Goal: Task Accomplishment & Management: Complete application form

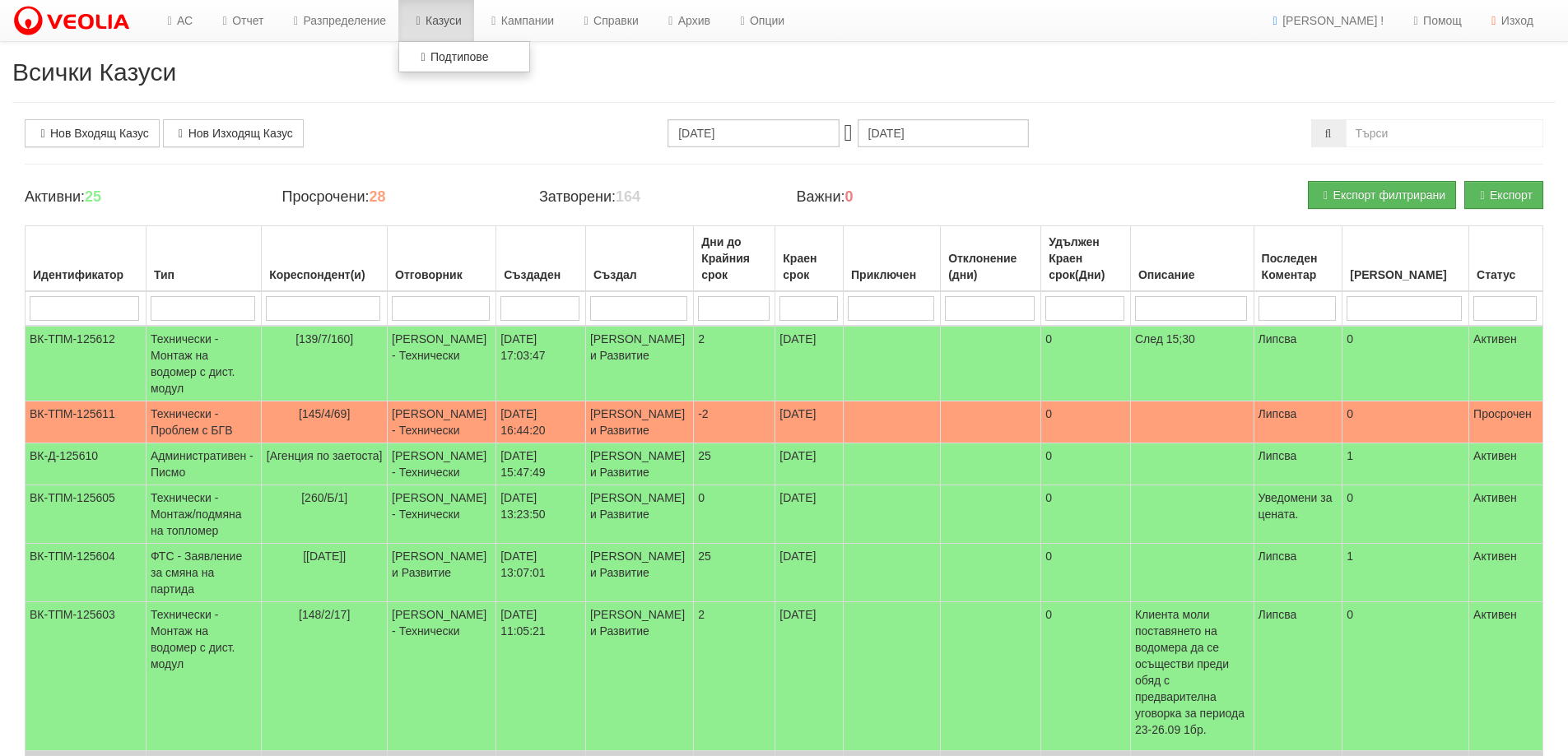
click at [452, 22] on link "Казуси" at bounding box center [436, 21] width 76 height 41
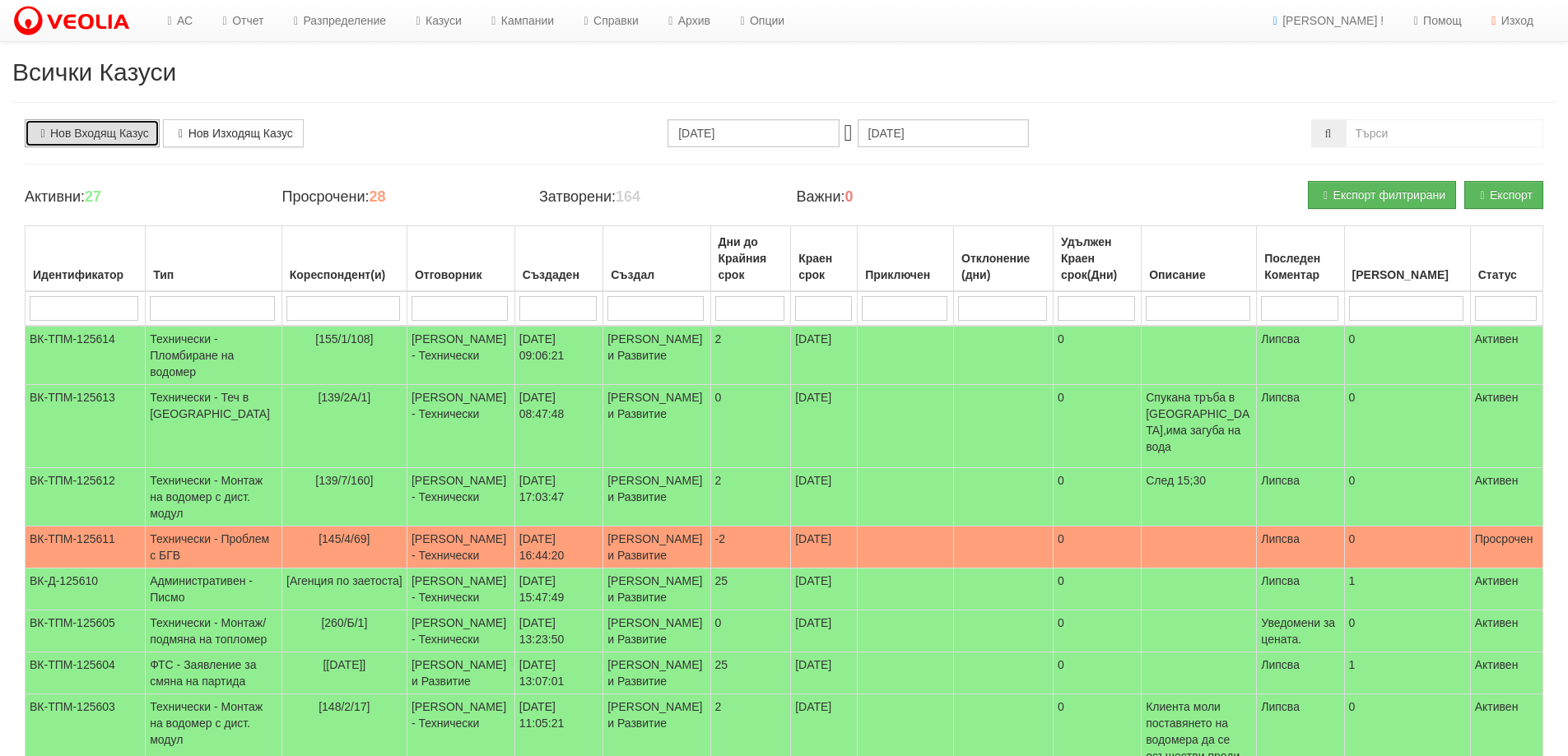
click at [88, 132] on link "Нов Входящ Казус" at bounding box center [92, 133] width 135 height 28
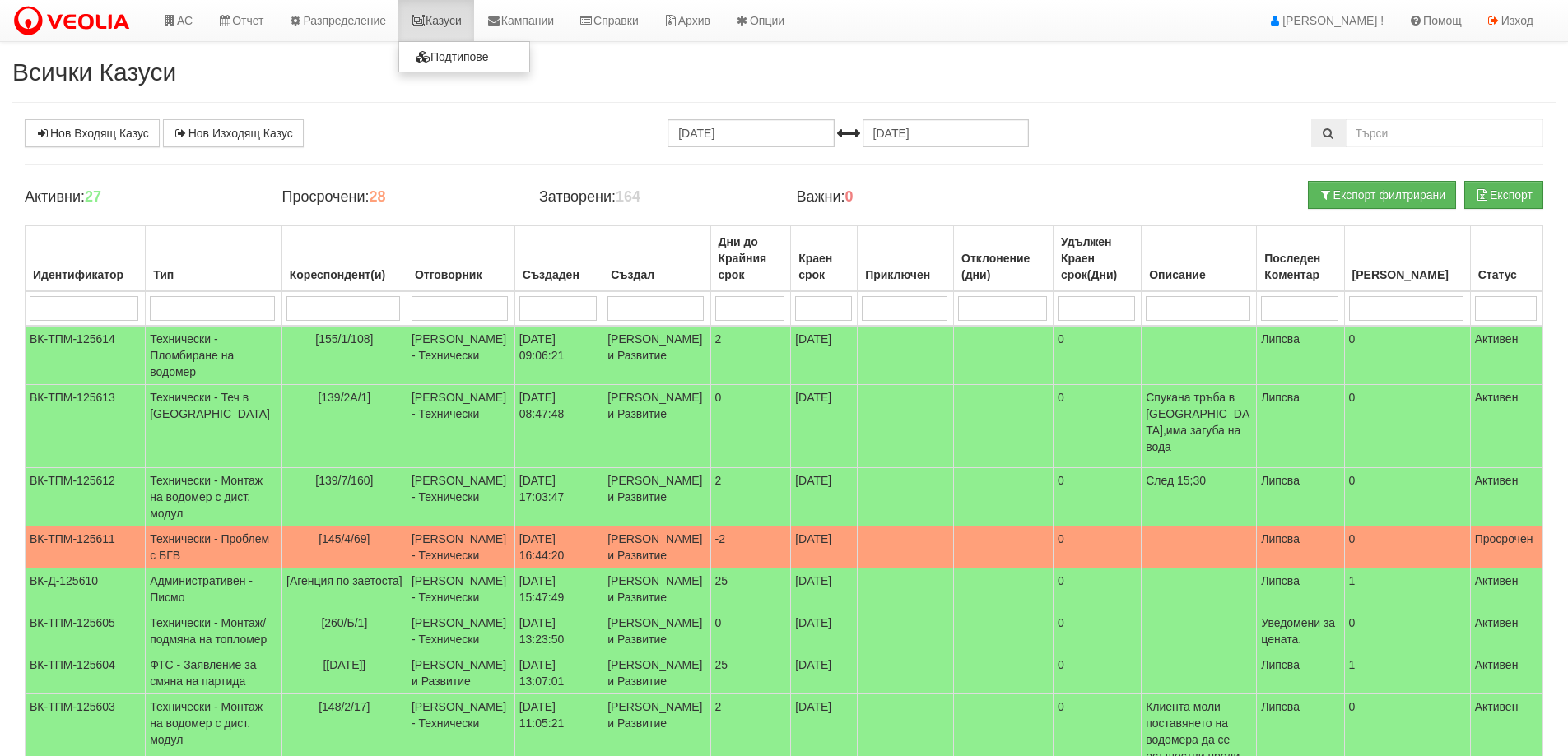
click at [458, 24] on link "Казуси" at bounding box center [436, 21] width 76 height 41
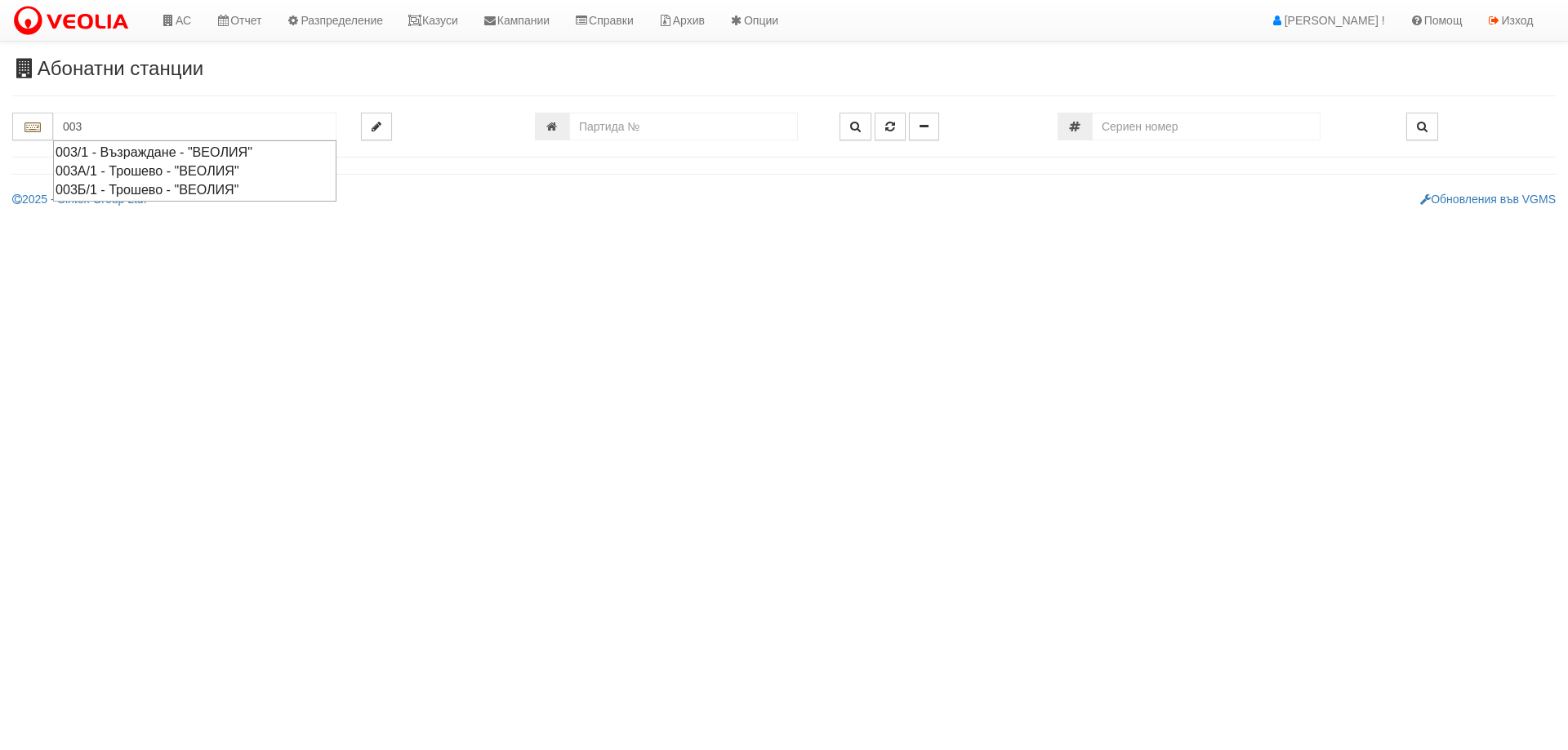
click at [108, 150] on div "003/1 - Възраждане - "ВЕОЛИЯ"" at bounding box center [195, 152] width 279 height 19
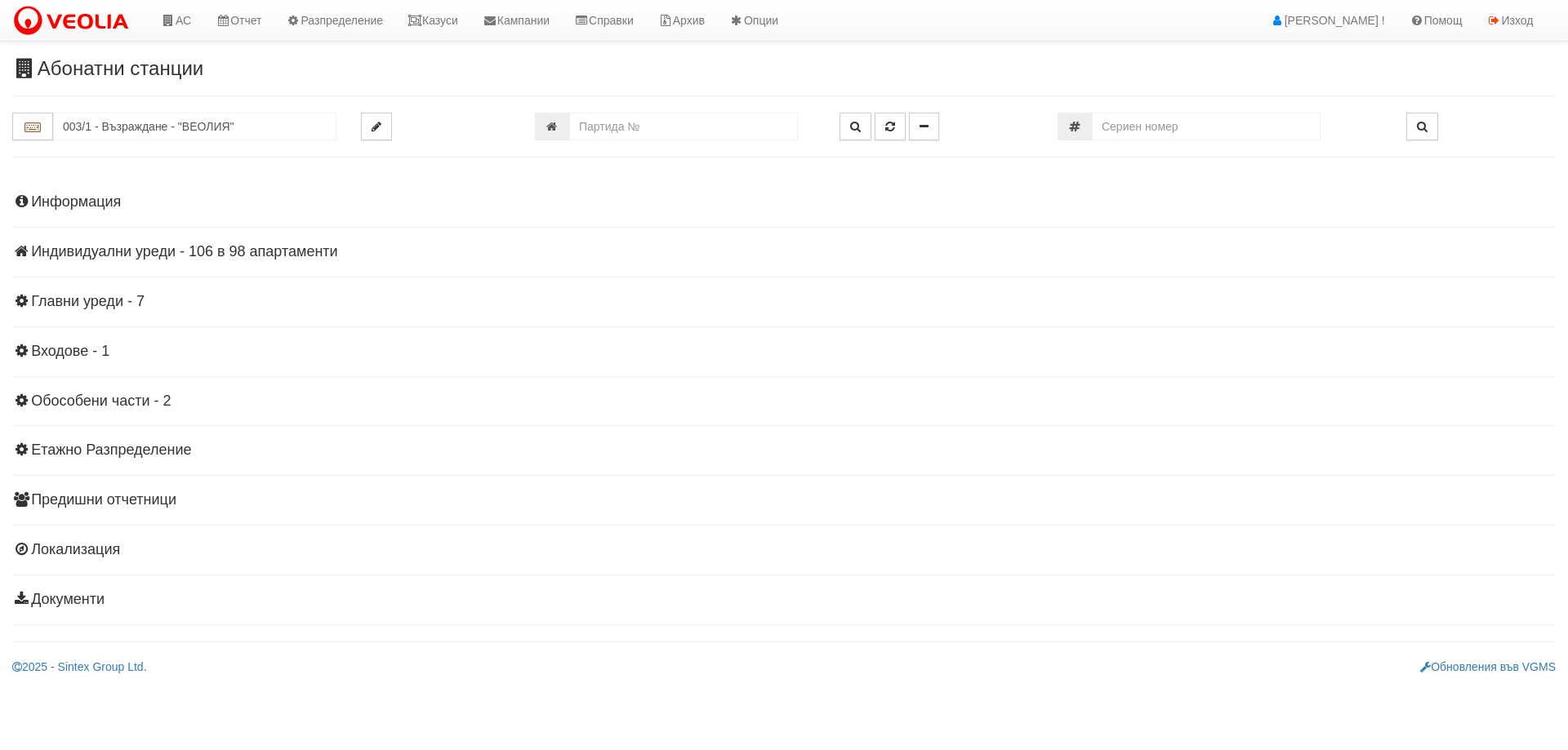
click at [125, 248] on h4 "Индивидуални уреди - 106 в 98 апартаменти" at bounding box center [784, 252] width 1543 height 16
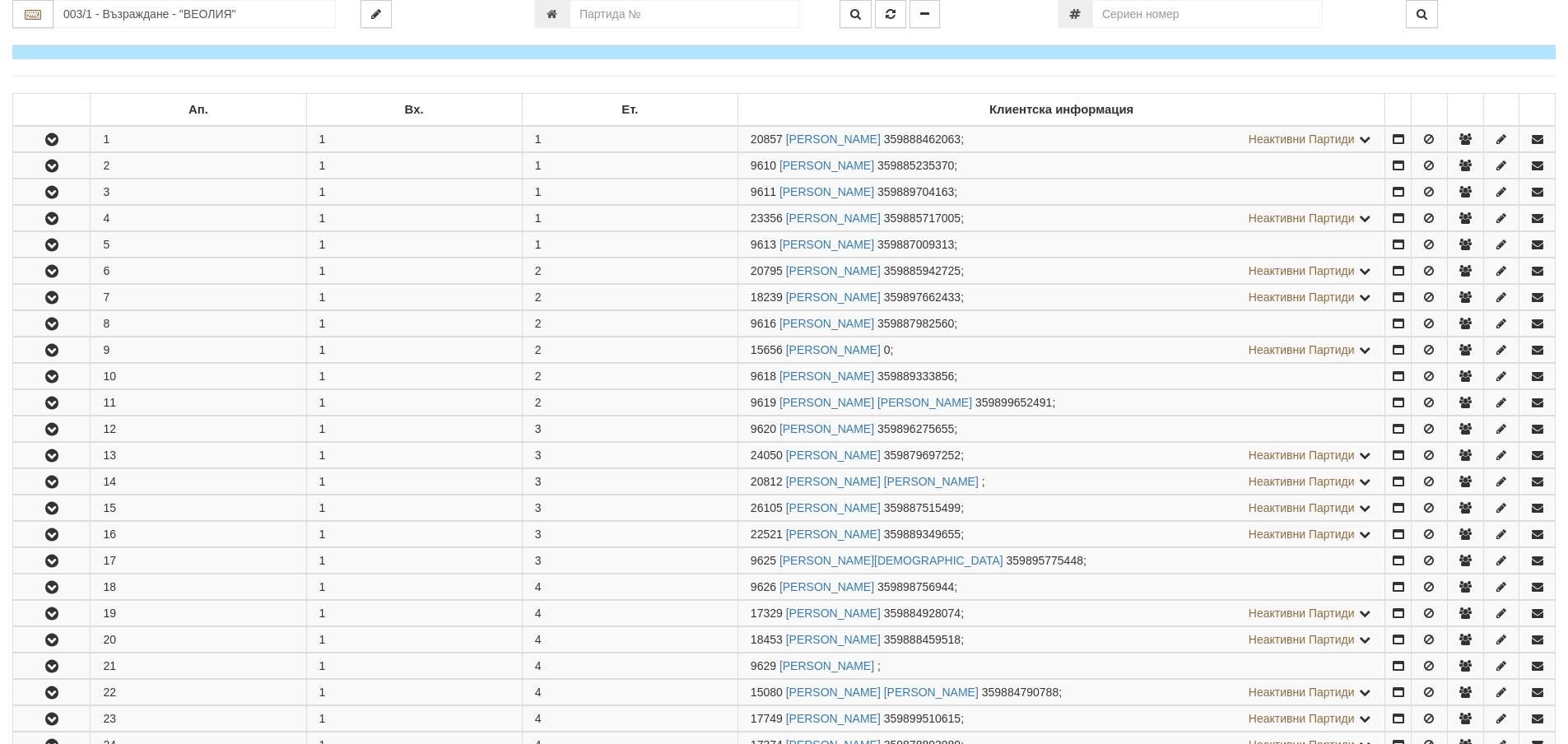
scroll to position [247, 0]
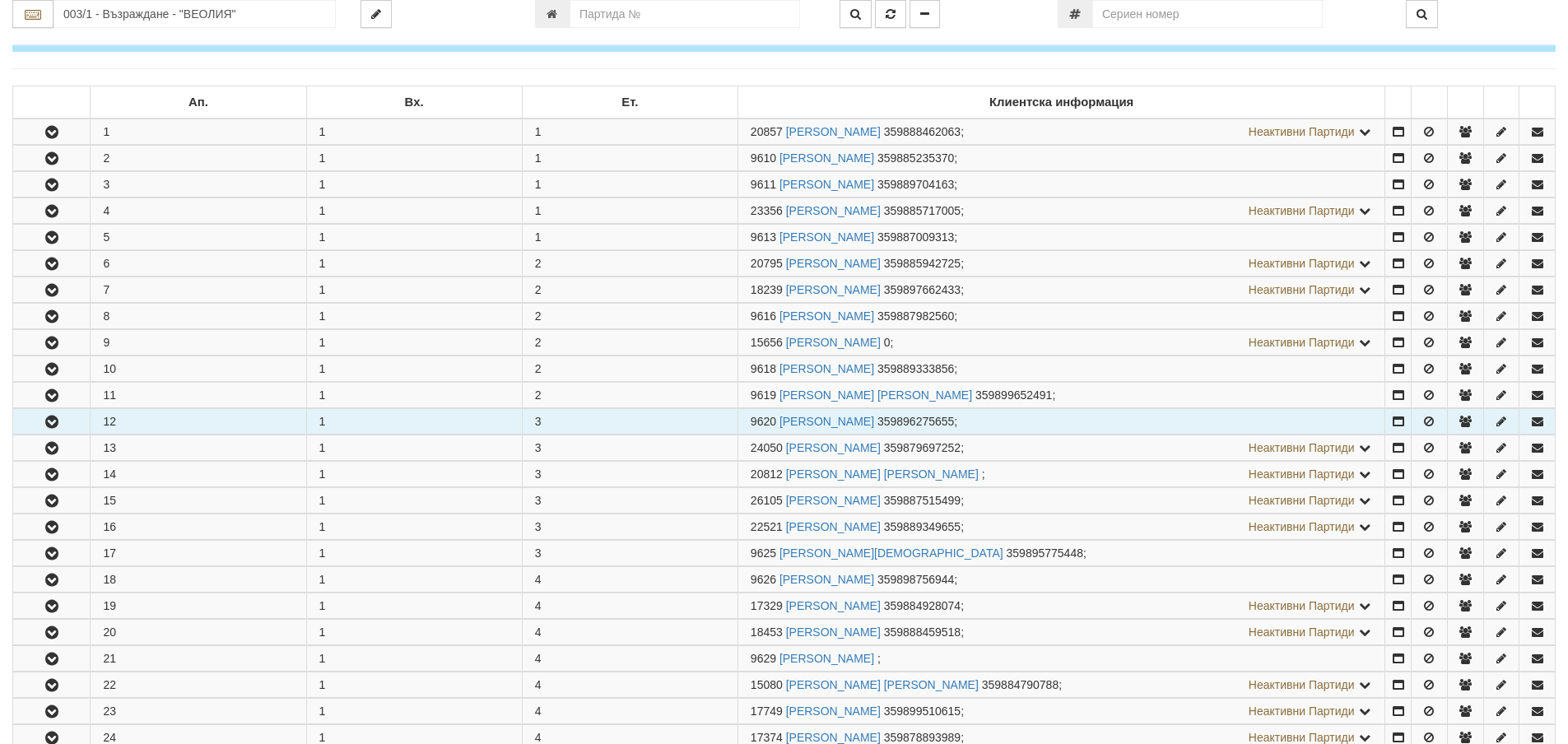
click at [38, 424] on button "button" at bounding box center [51, 422] width 77 height 25
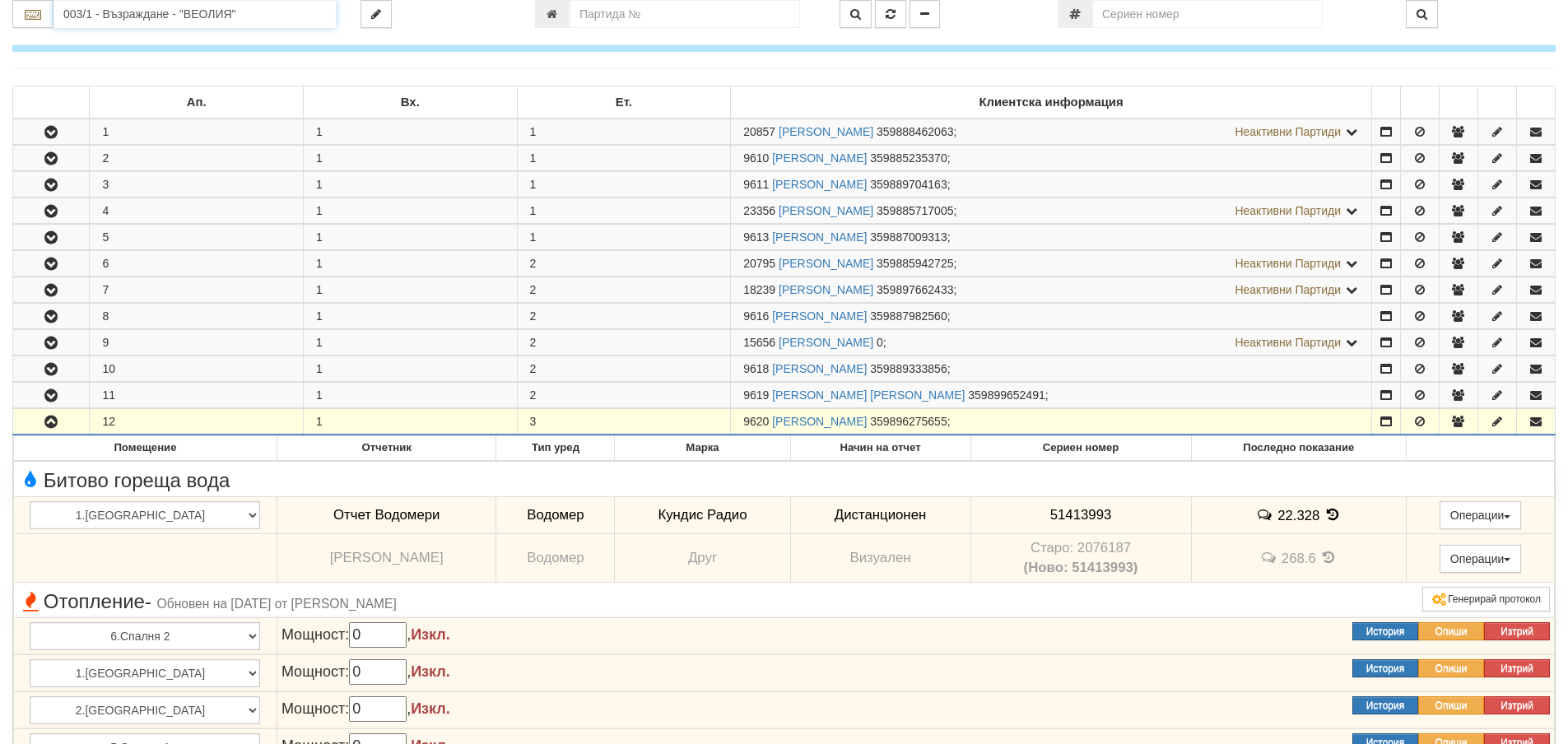
click at [150, 13] on input "003/1 - Възраждане - "ВЕОЛИЯ"" at bounding box center [195, 14] width 283 height 28
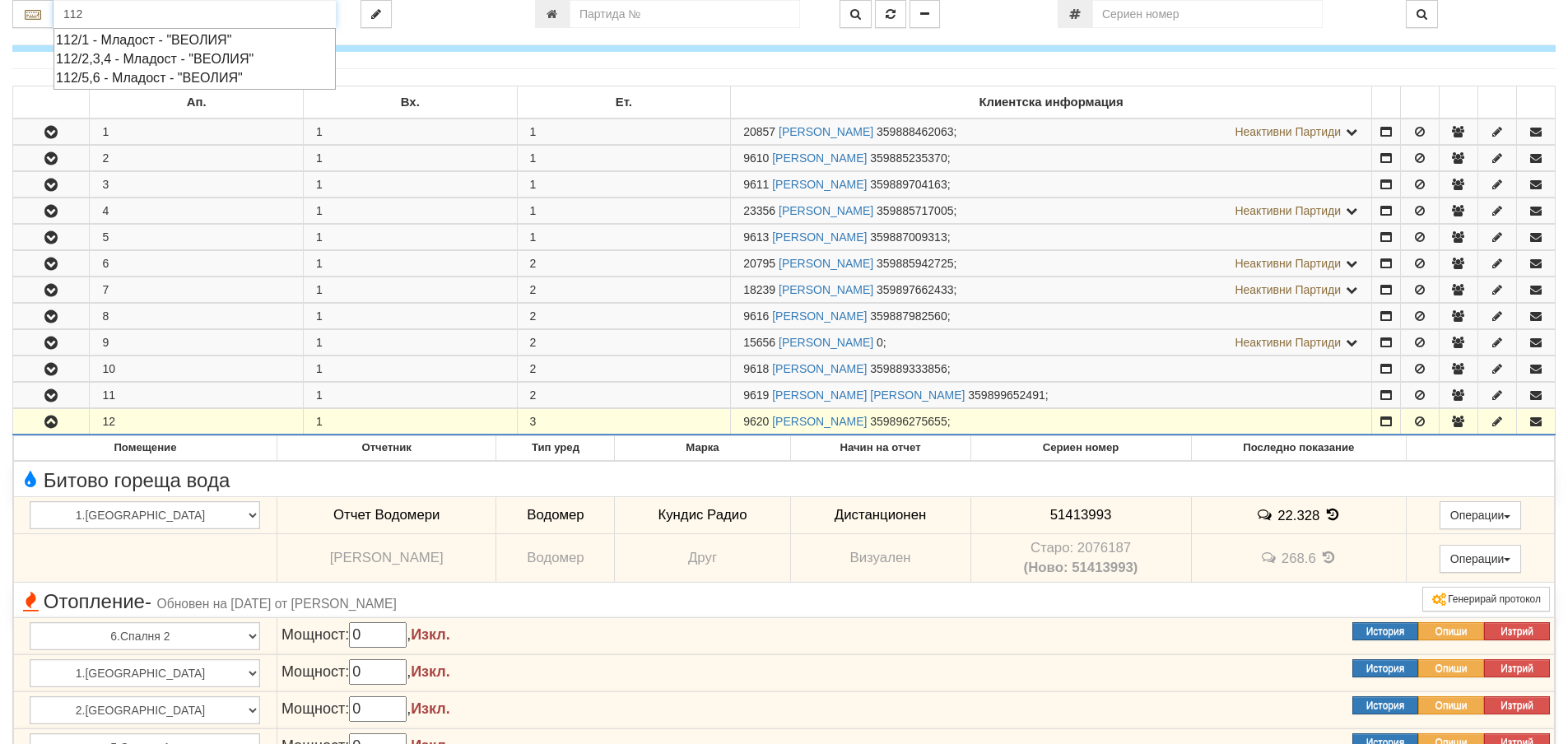
click at [104, 79] on div "112/5,6 - Младост - "ВЕОЛИЯ"" at bounding box center [195, 78] width 278 height 19
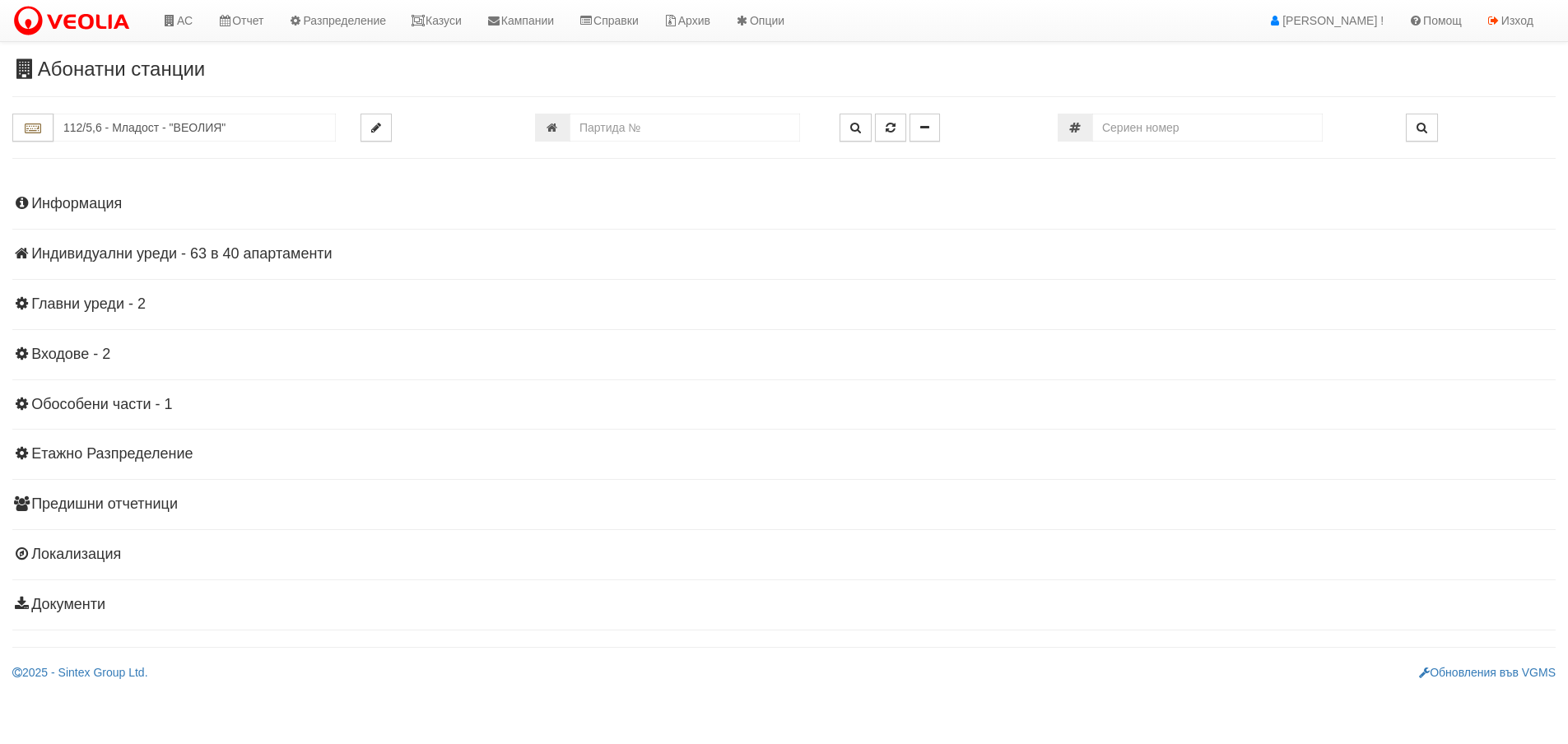
scroll to position [0, 0]
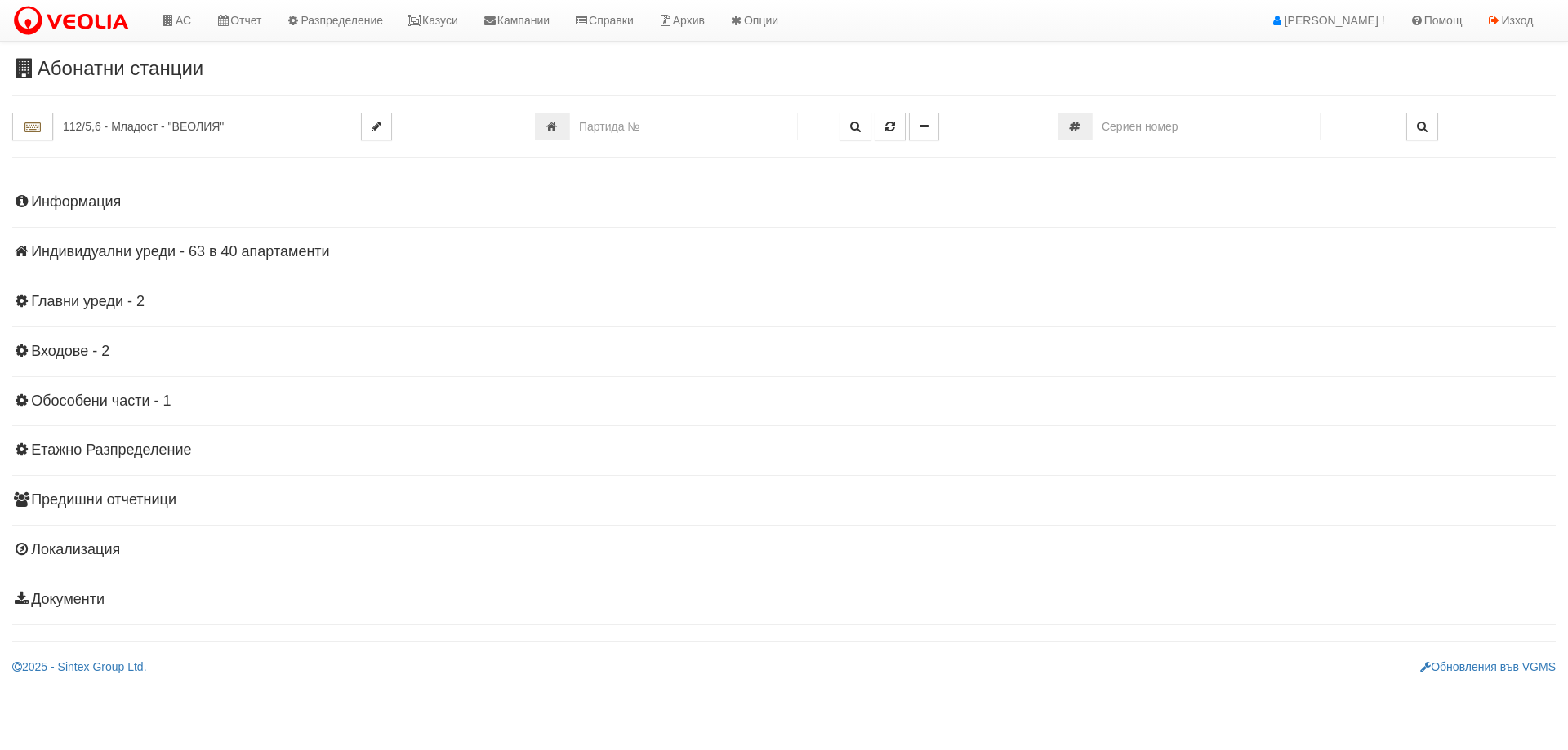
click at [129, 254] on h4 "Индивидуални уреди - 63 в 40 апартаменти" at bounding box center [784, 252] width 1543 height 16
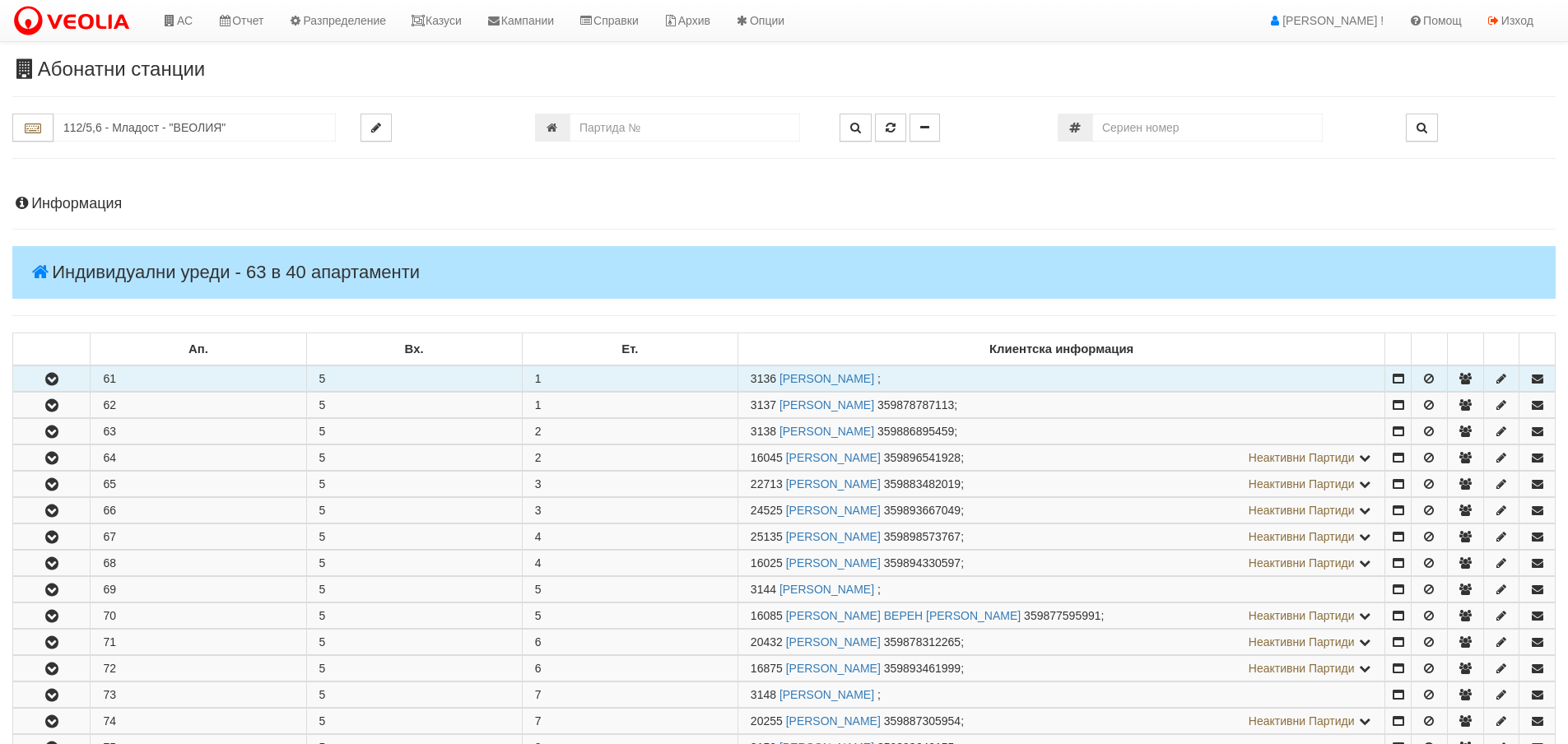
click at [49, 384] on icon "button" at bounding box center [52, 379] width 20 height 12
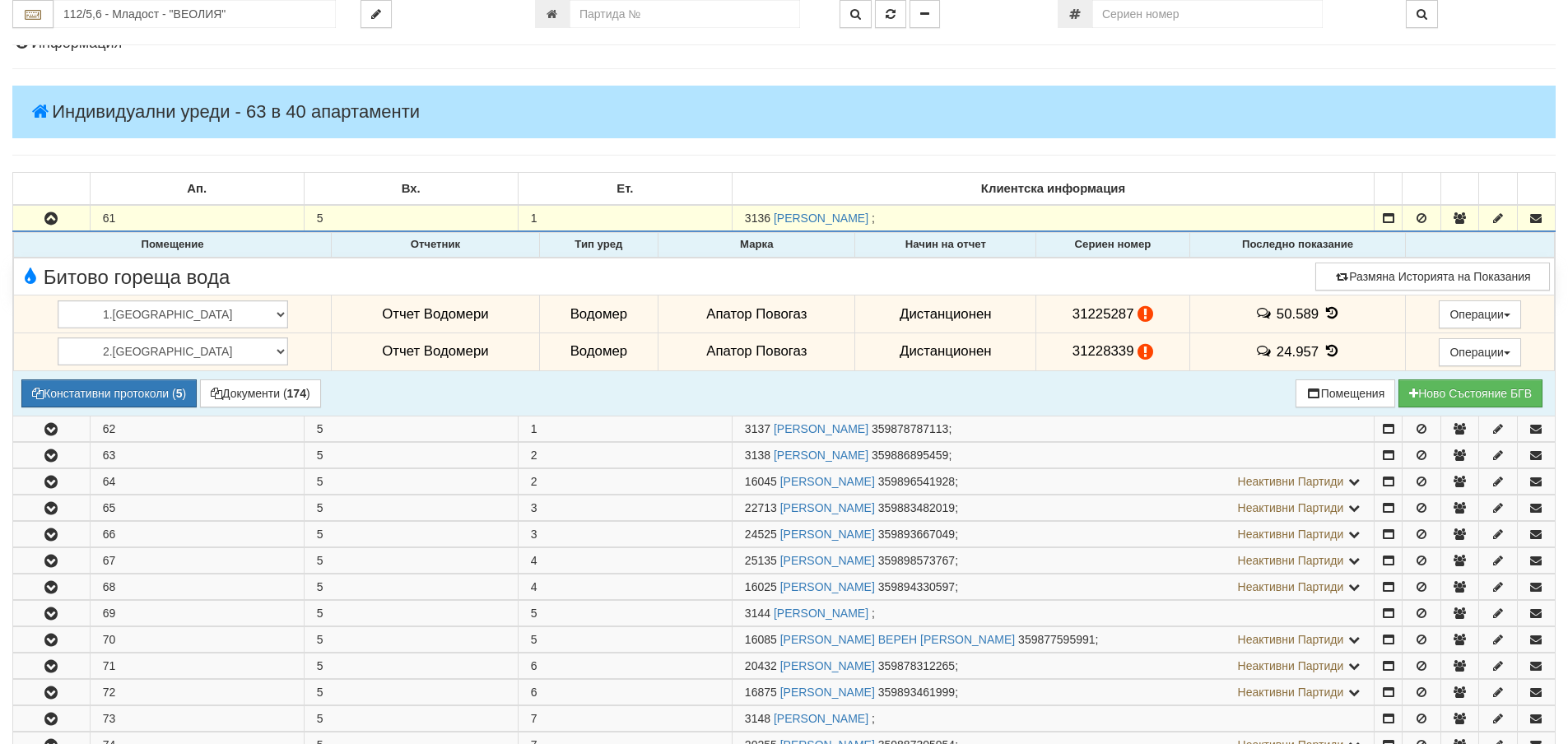
scroll to position [165, 0]
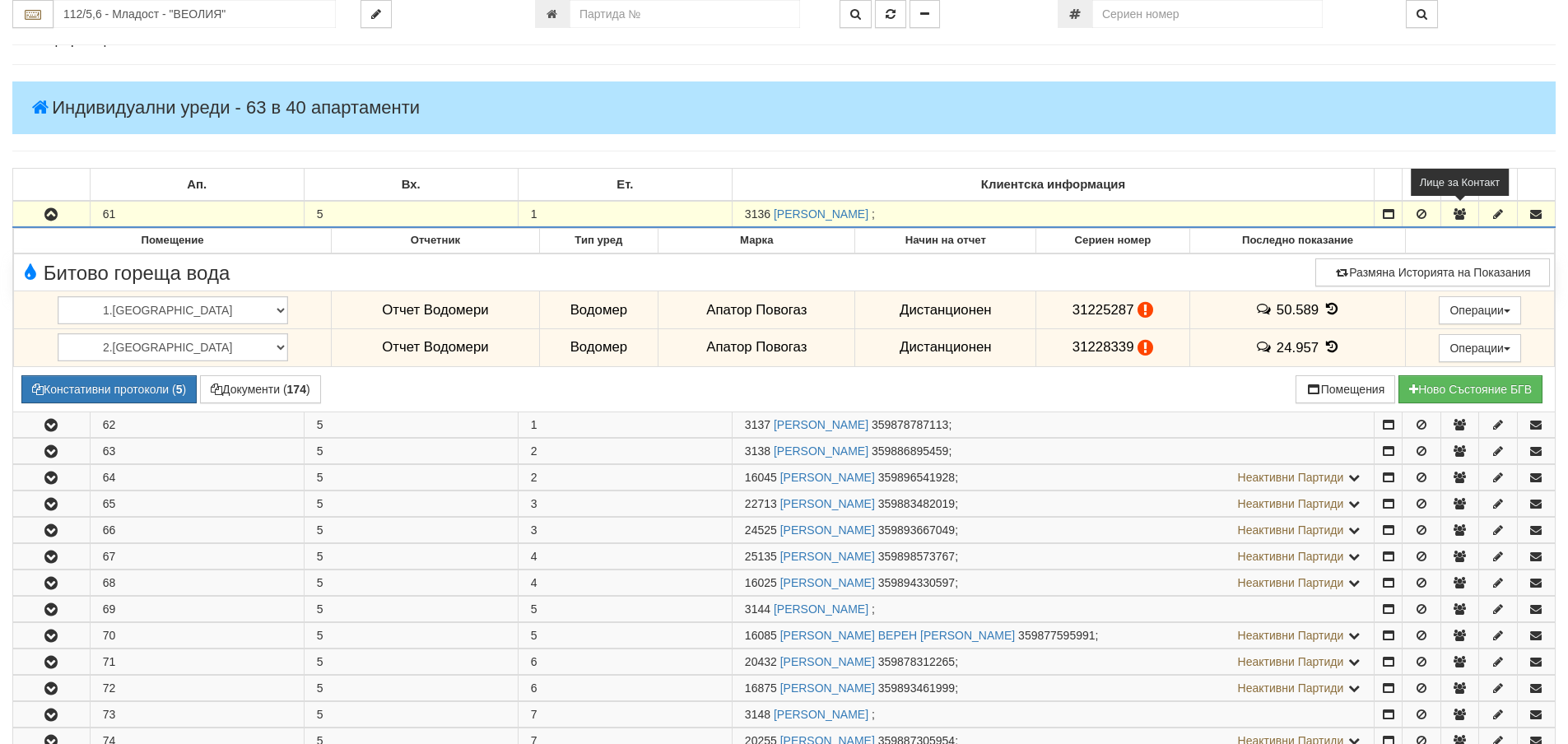
click at [1456, 212] on icon "button" at bounding box center [1460, 214] width 15 height 12
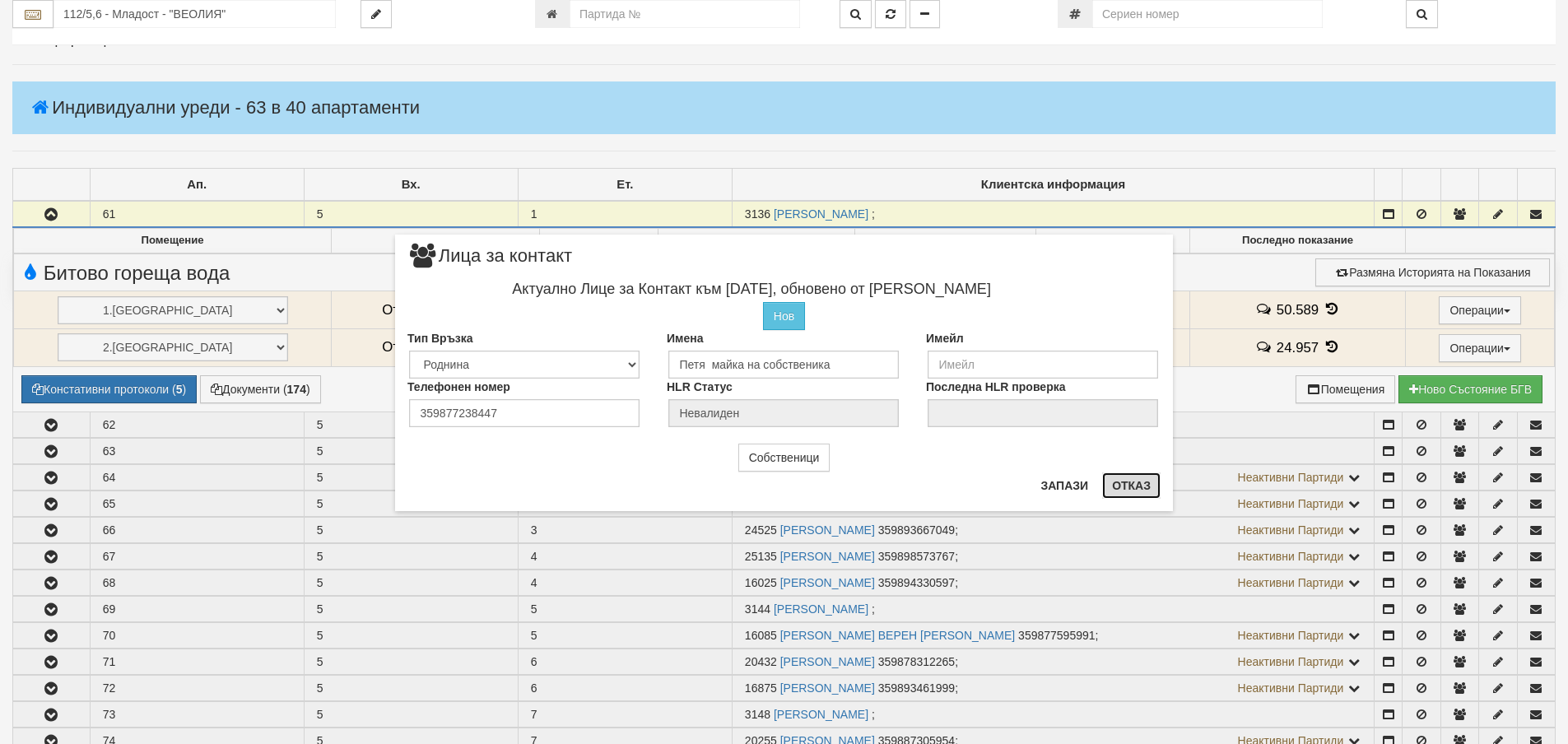
click at [1131, 489] on button "Отказ" at bounding box center [1131, 486] width 59 height 26
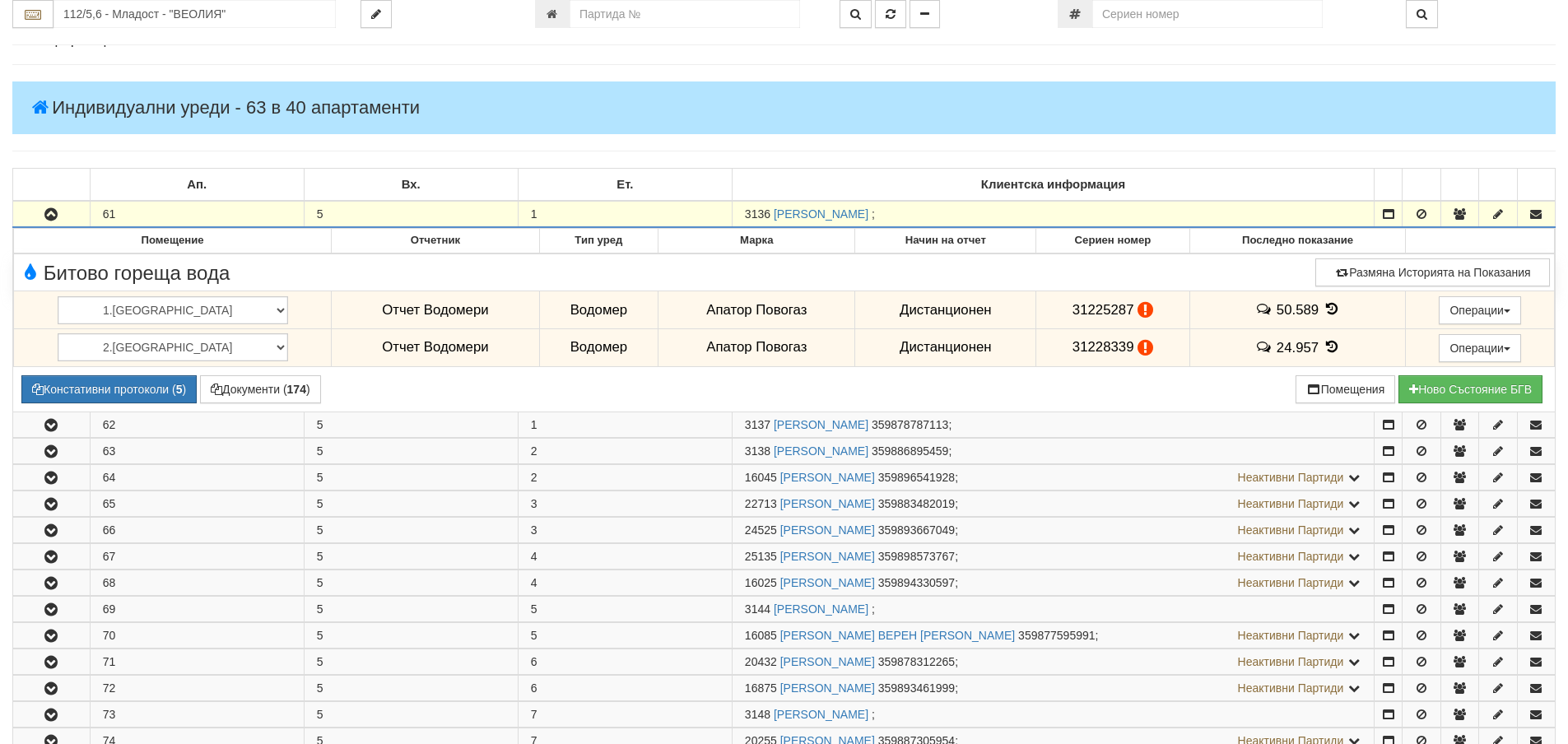
click at [1252, 180] on div "Клиентска информация" at bounding box center [1052, 184] width 616 height 31
click at [1465, 210] on icon "button" at bounding box center [1460, 214] width 15 height 12
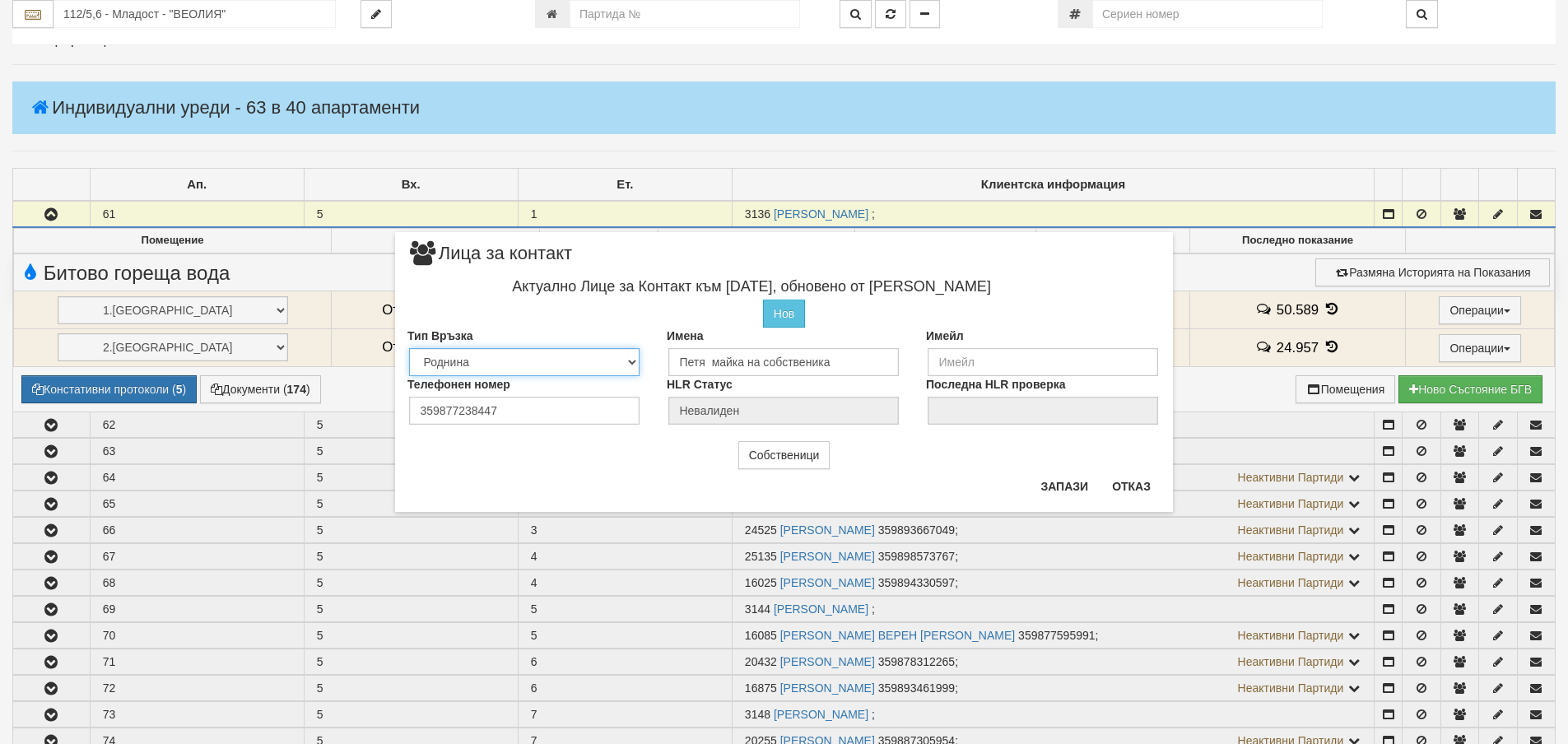
click at [632, 360] on select "Собственик Наемател Роднина Съсед Приятел" at bounding box center [524, 362] width 230 height 28
click at [891, 466] on div "Собственици" at bounding box center [783, 455] width 777 height 28
click at [1133, 485] on button "Отказ" at bounding box center [1131, 487] width 59 height 26
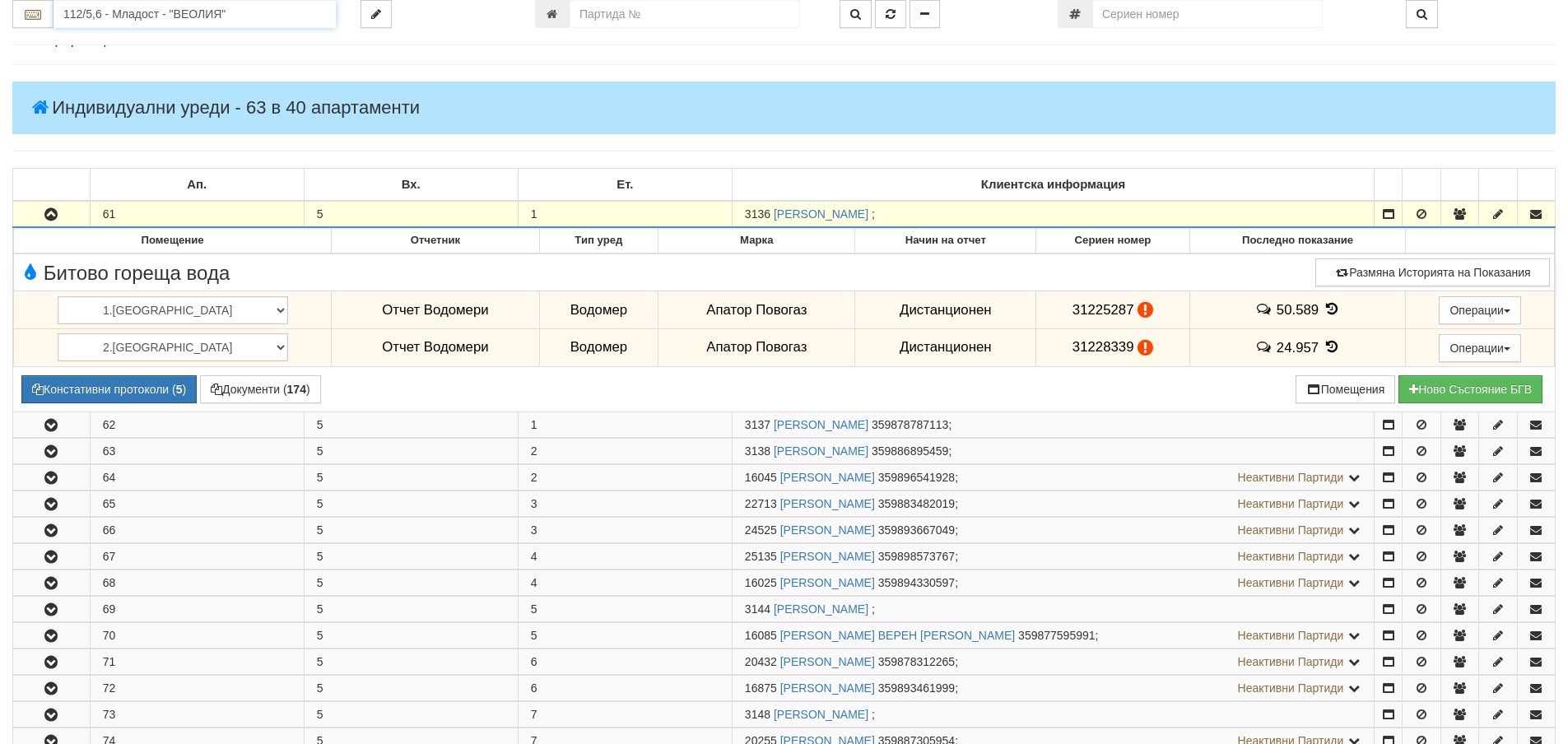
click at [119, 17] on input "112/5,6 - Младост - "ВЕОЛИЯ"" at bounding box center [195, 14] width 283 height 28
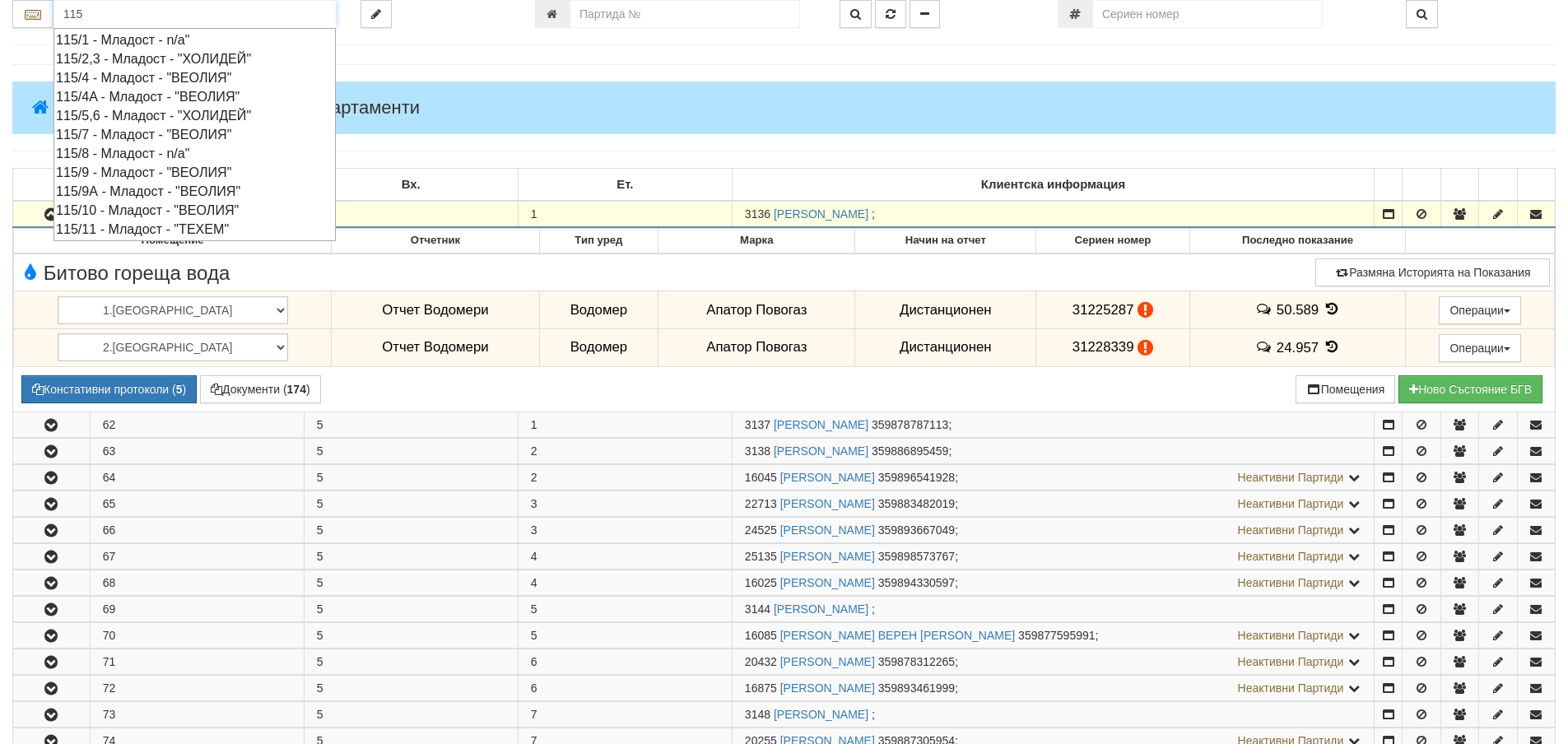
click at [154, 234] on div "115/11 - Младост - "ТЕХЕМ"" at bounding box center [195, 229] width 278 height 19
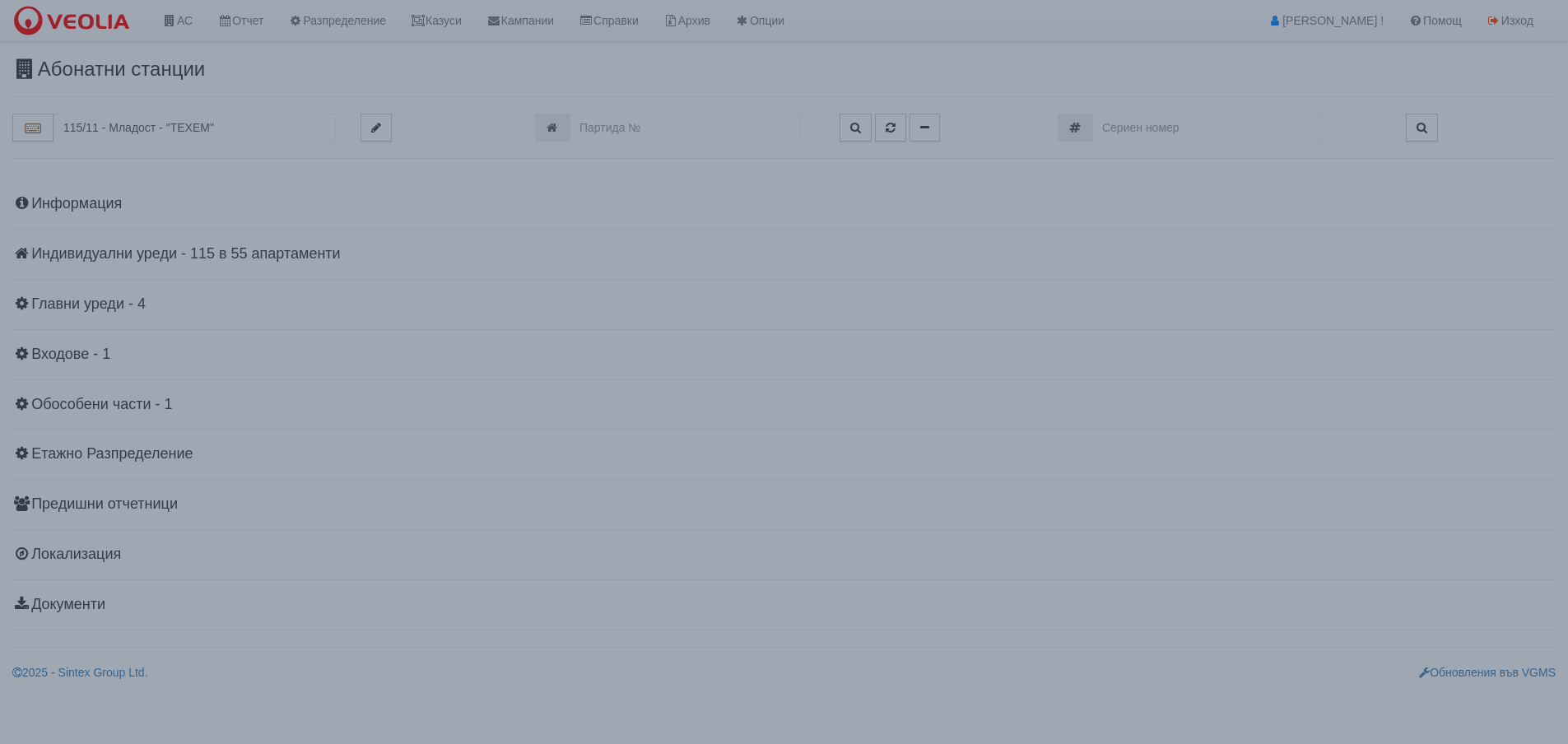
scroll to position [0, 0]
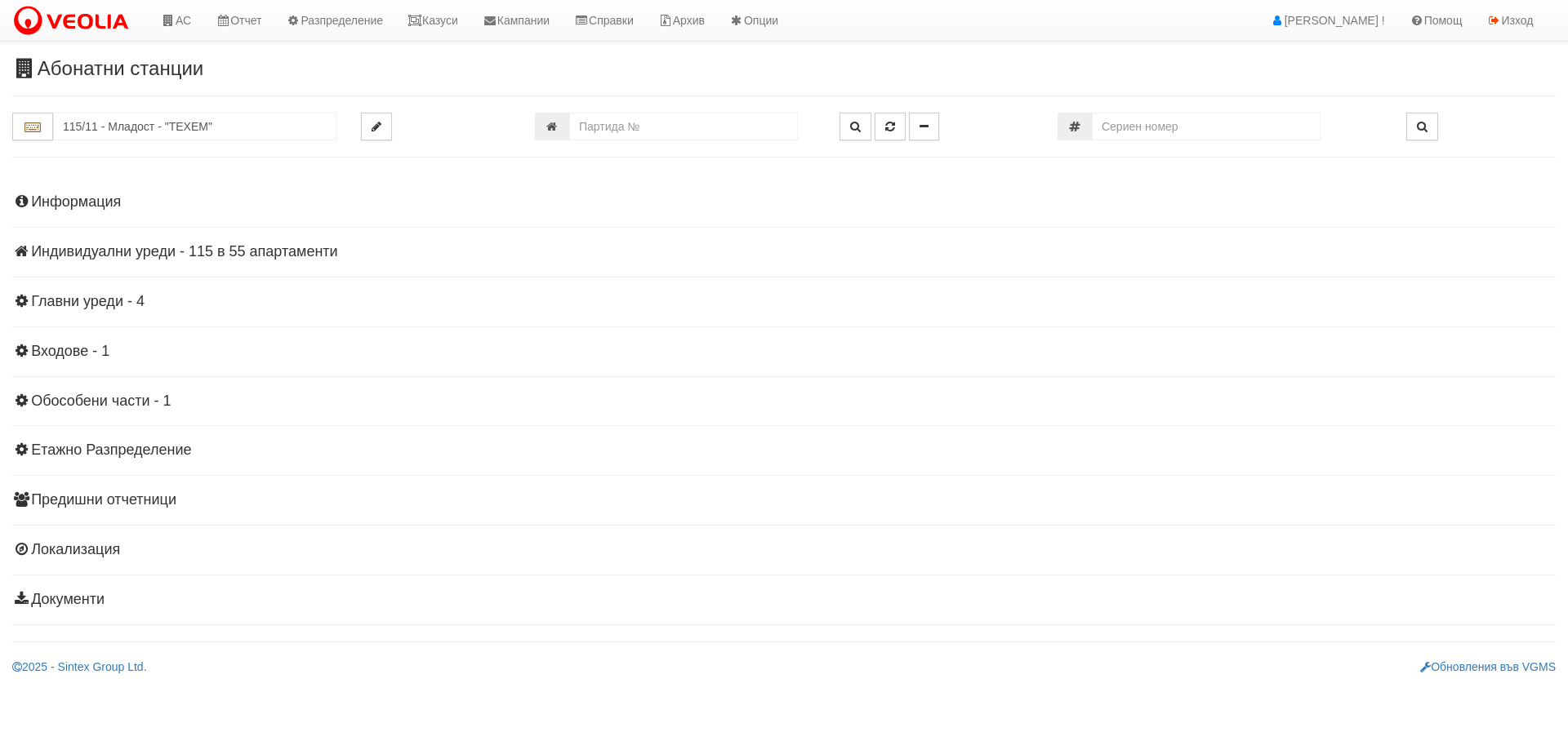
click at [215, 249] on h4 "Индивидуални уреди - 115 в 55 апартаменти" at bounding box center [784, 252] width 1543 height 16
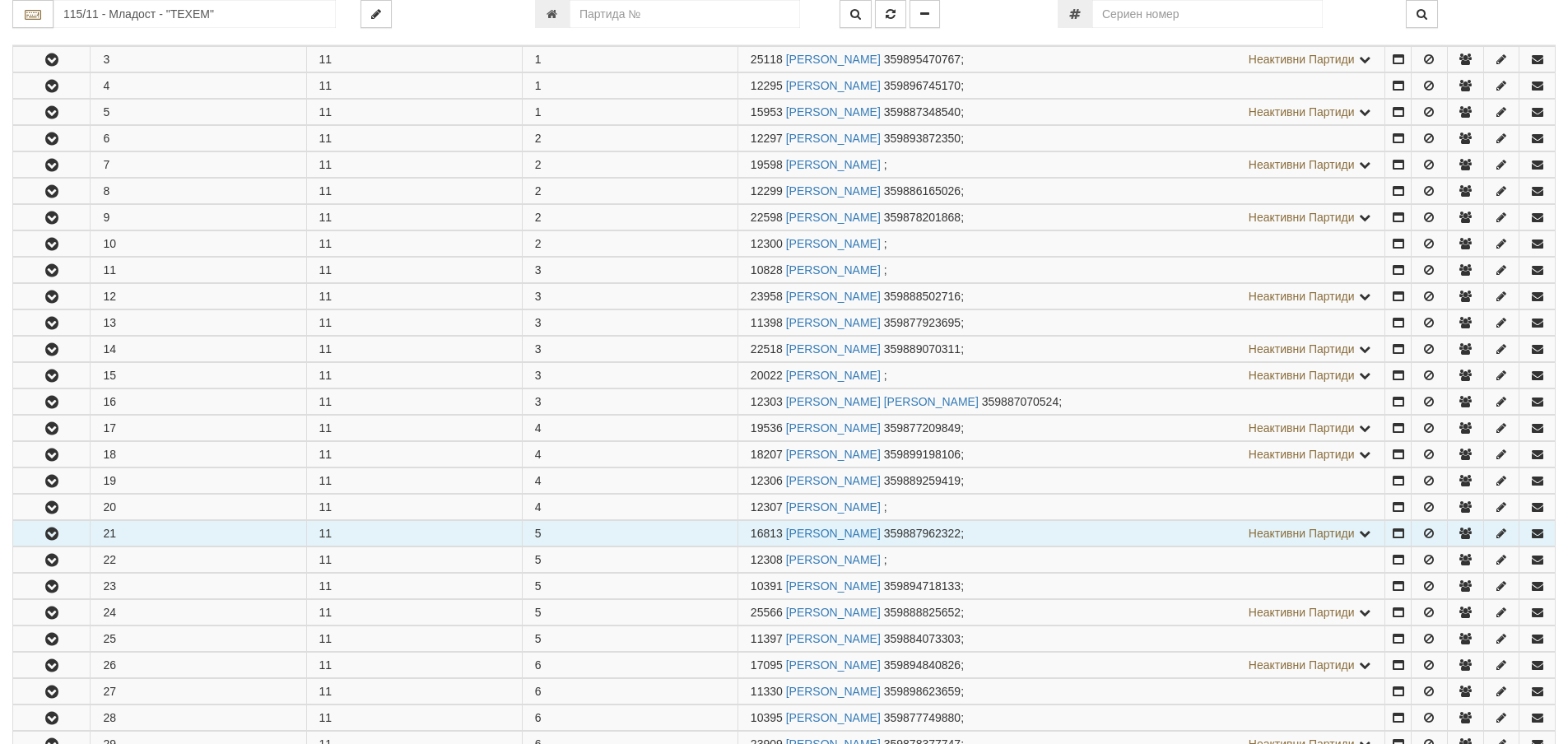
scroll to position [412, 0]
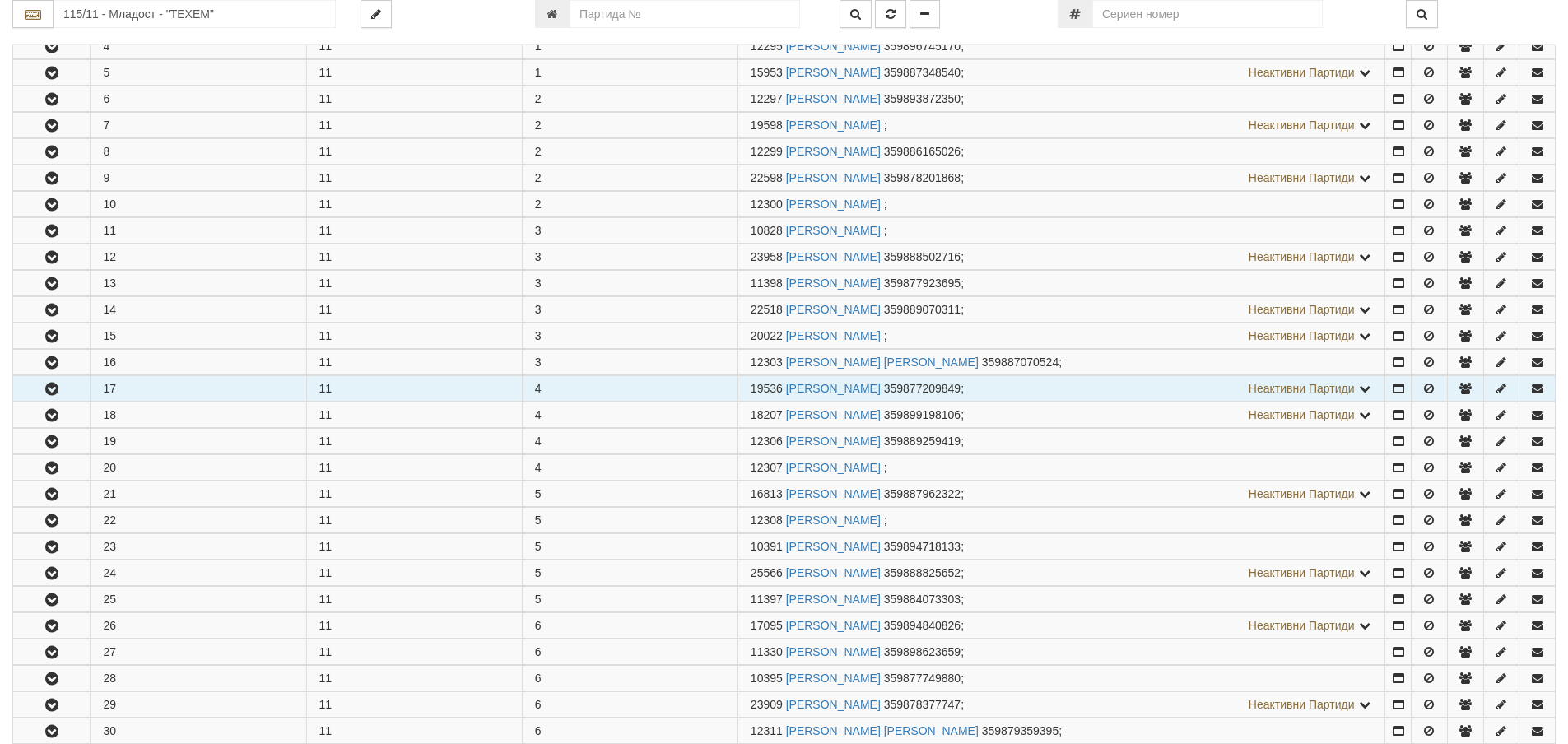
click at [58, 390] on icon "button" at bounding box center [52, 389] width 20 height 12
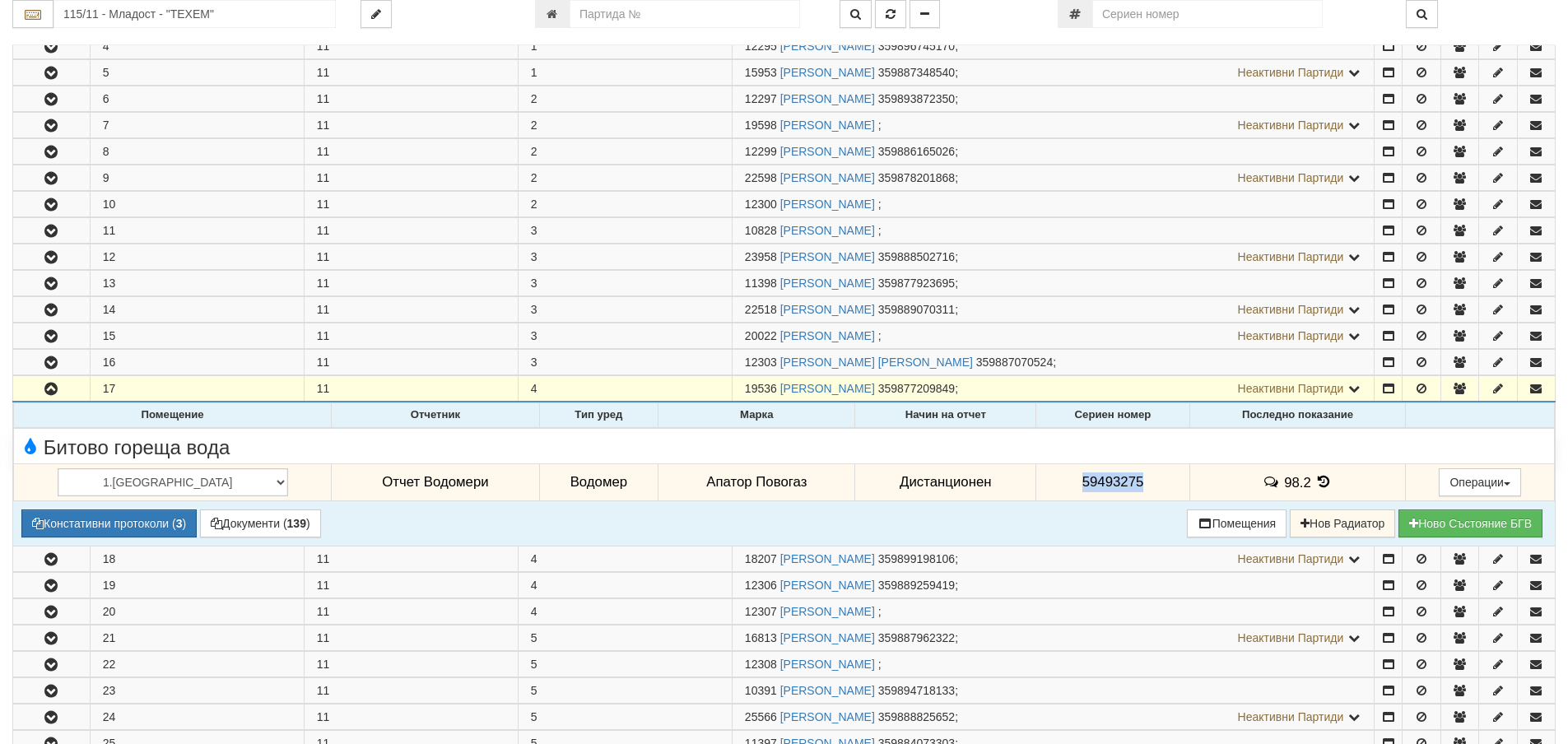
drag, startPoint x: 1049, startPoint y: 483, endPoint x: 1114, endPoint y: 493, distance: 65.8
click at [1114, 493] on td "59493275" at bounding box center [1112, 483] width 153 height 38
copy span "59493275"
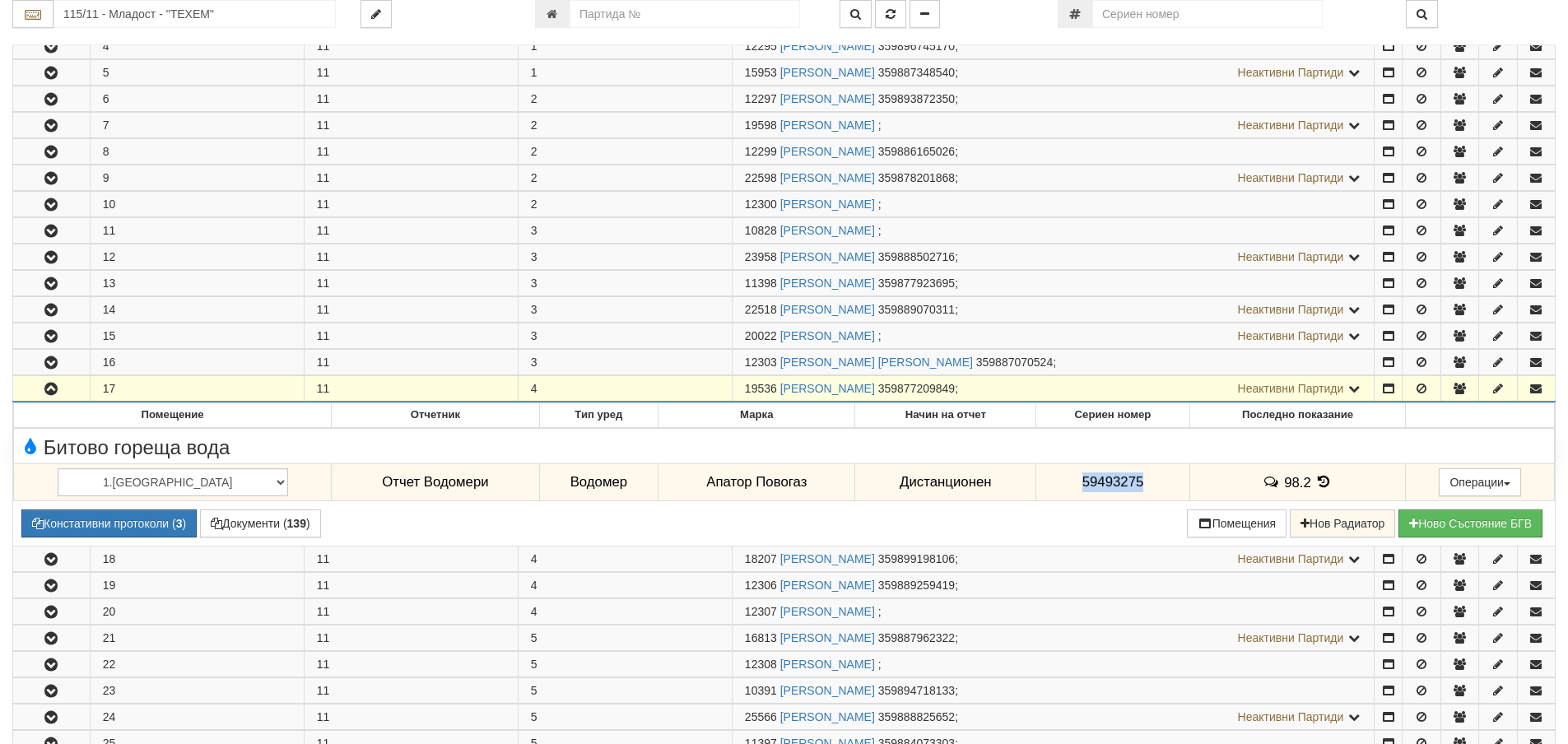
drag, startPoint x: 746, startPoint y: 389, endPoint x: 777, endPoint y: 390, distance: 31.0
click at [777, 390] on span "19536" at bounding box center [760, 389] width 32 height 13
copy span "19536"
click at [81, 13] on input "115/11 - Младост - "ТЕХЕМ"" at bounding box center [195, 14] width 283 height 28
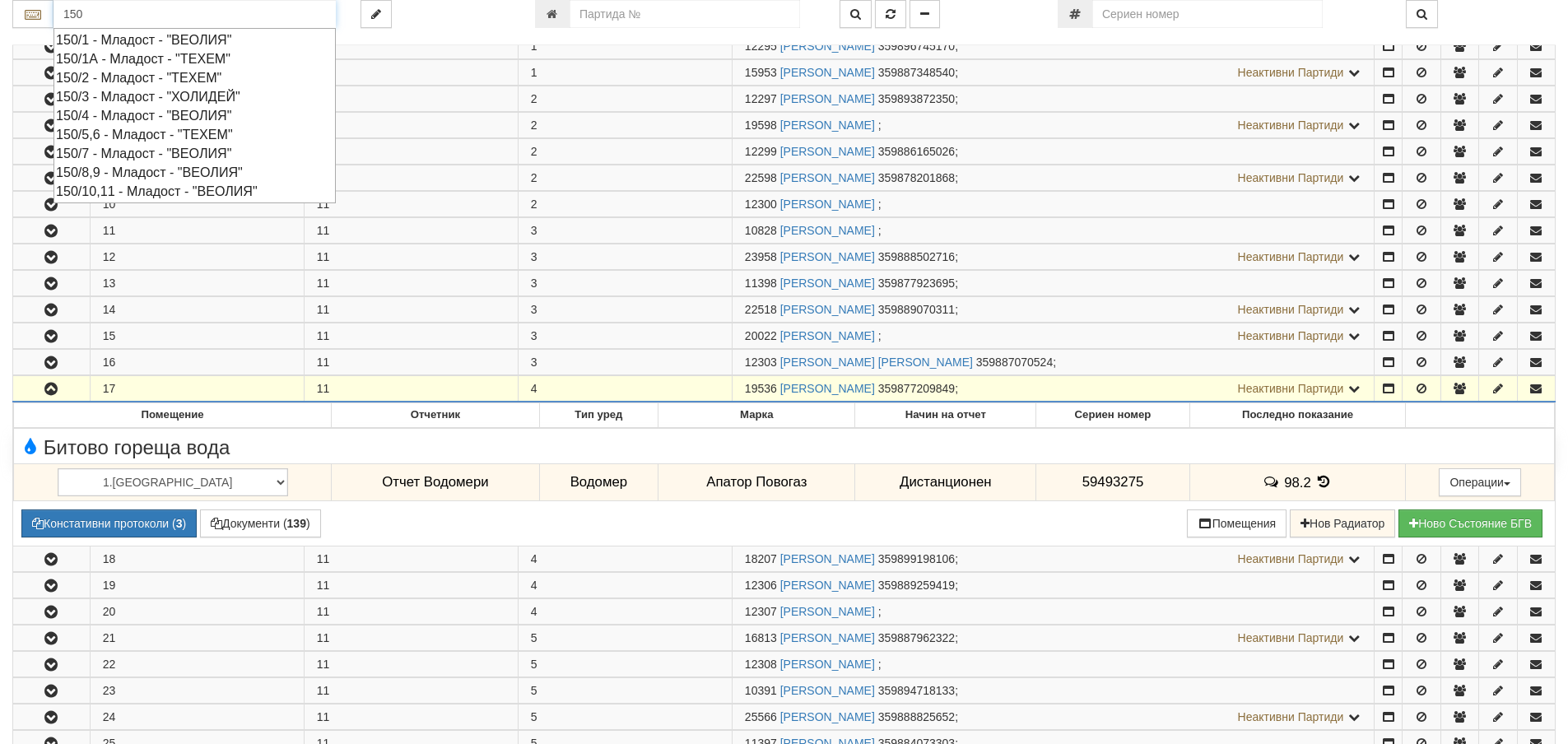
click at [148, 189] on div "150/10,11 - Младост - "ВЕОЛИЯ"" at bounding box center [195, 191] width 278 height 19
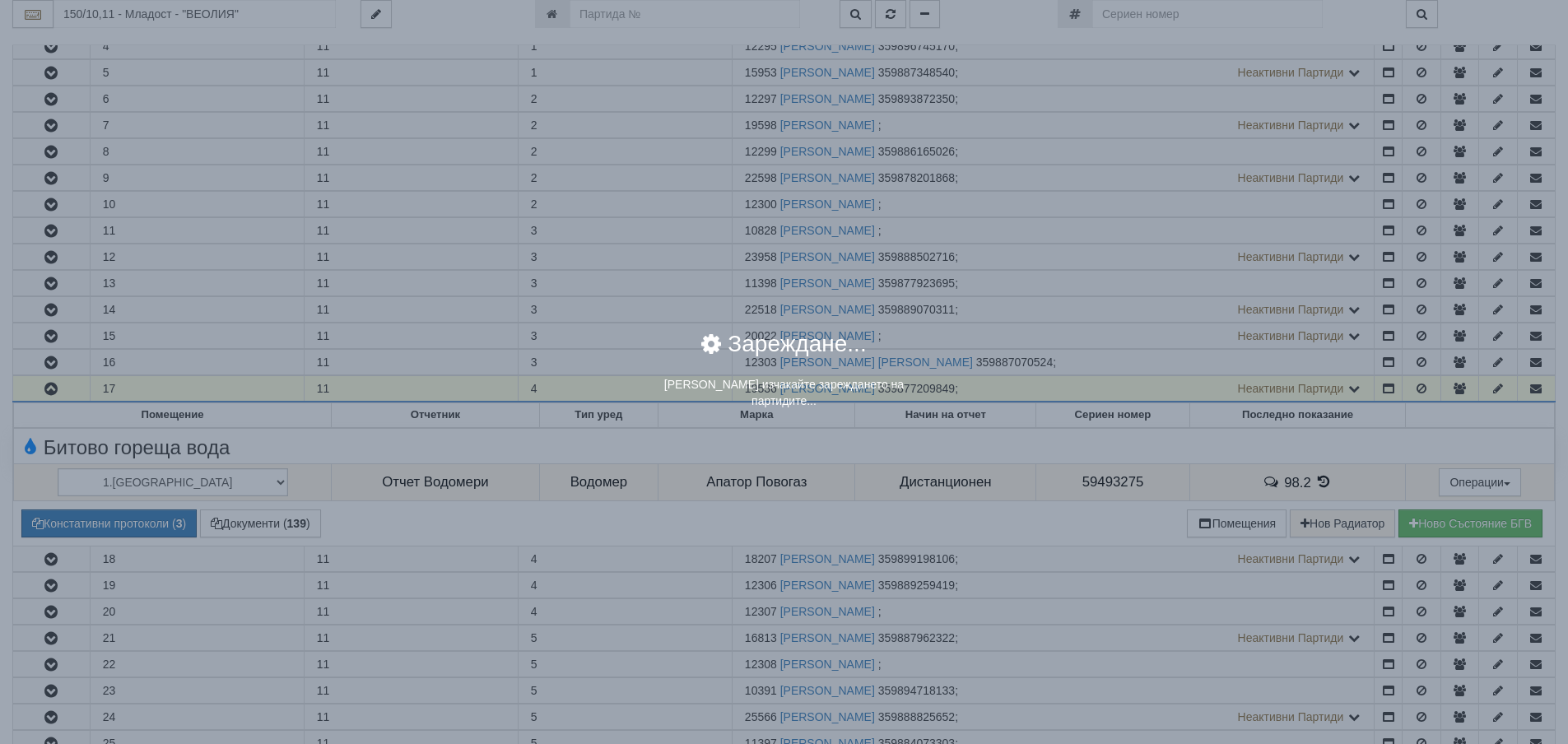
scroll to position [0, 0]
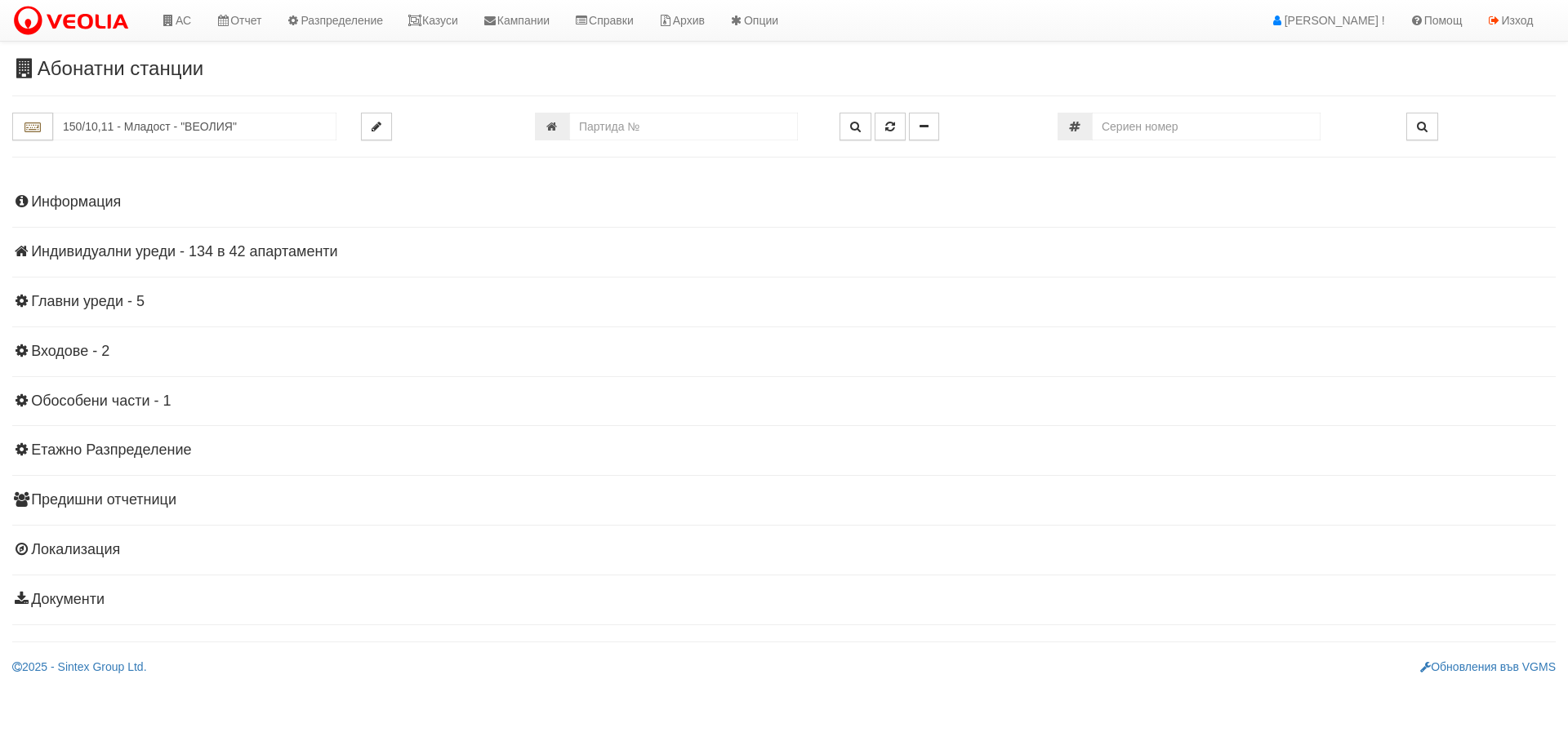
click at [174, 254] on h4 "Индивидуални уреди - 134 в 42 апартаменти" at bounding box center [784, 252] width 1543 height 16
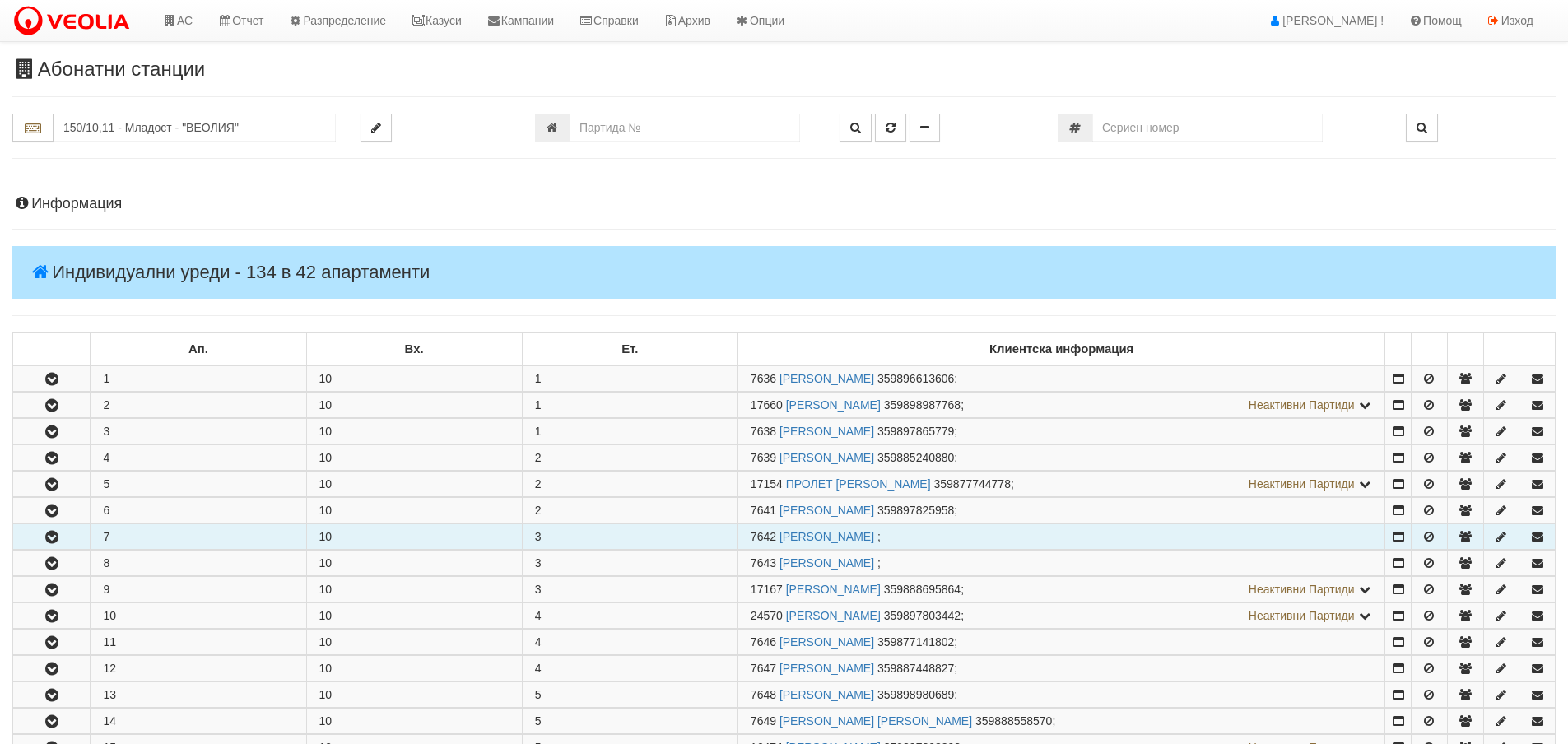
click at [62, 535] on button "button" at bounding box center [51, 537] width 77 height 25
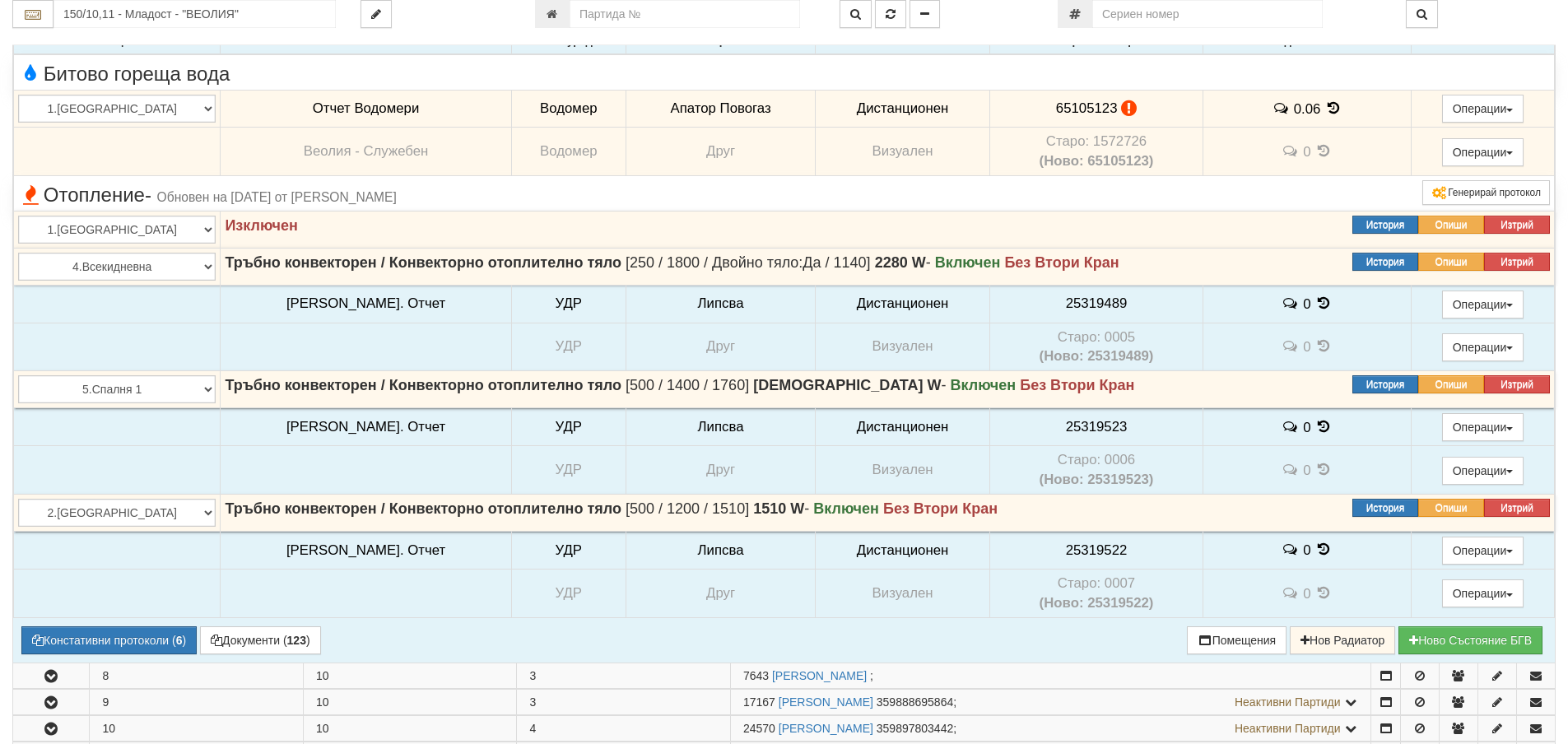
scroll to position [576, 0]
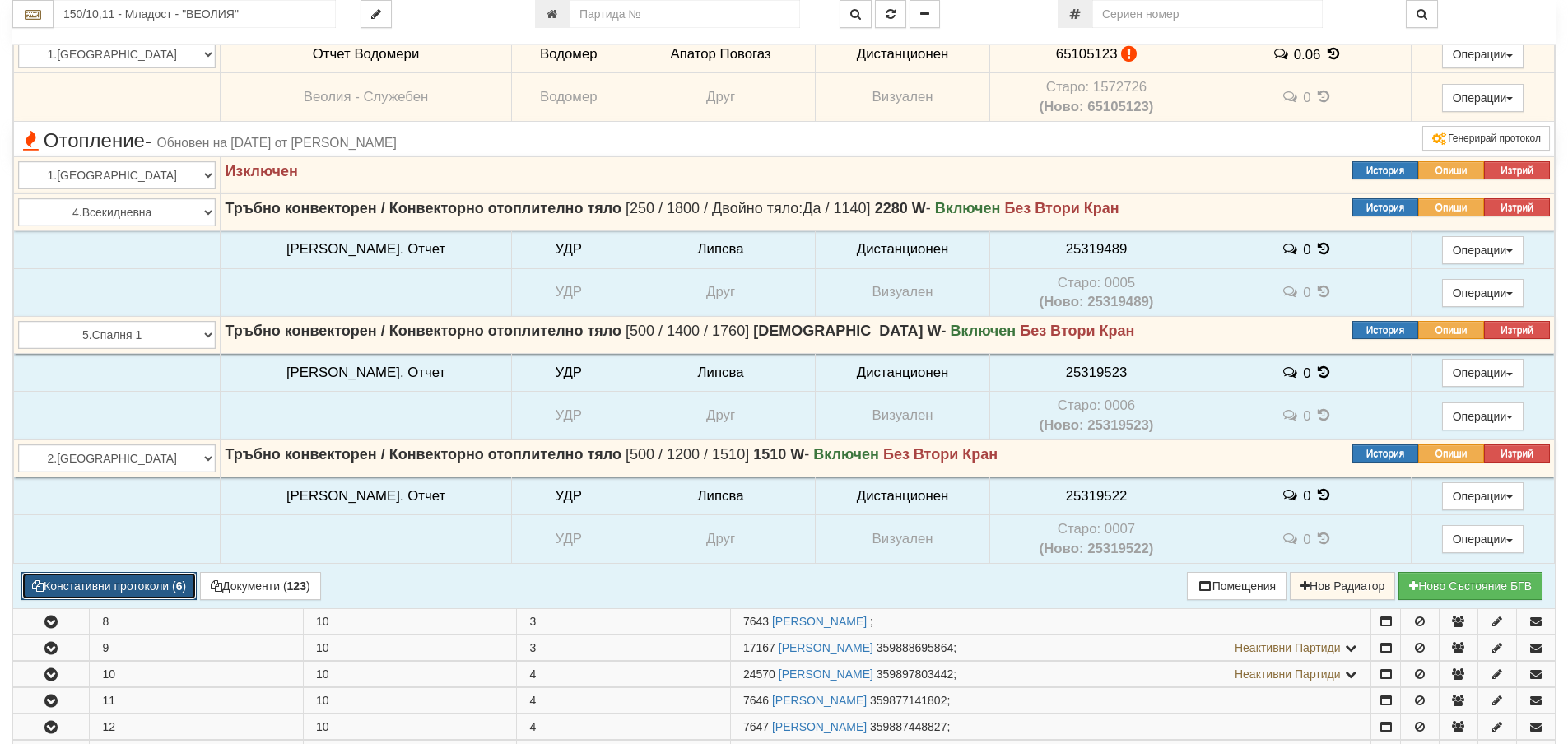
click at [135, 590] on button "Констативни протоколи ( 6 )" at bounding box center [109, 586] width 175 height 28
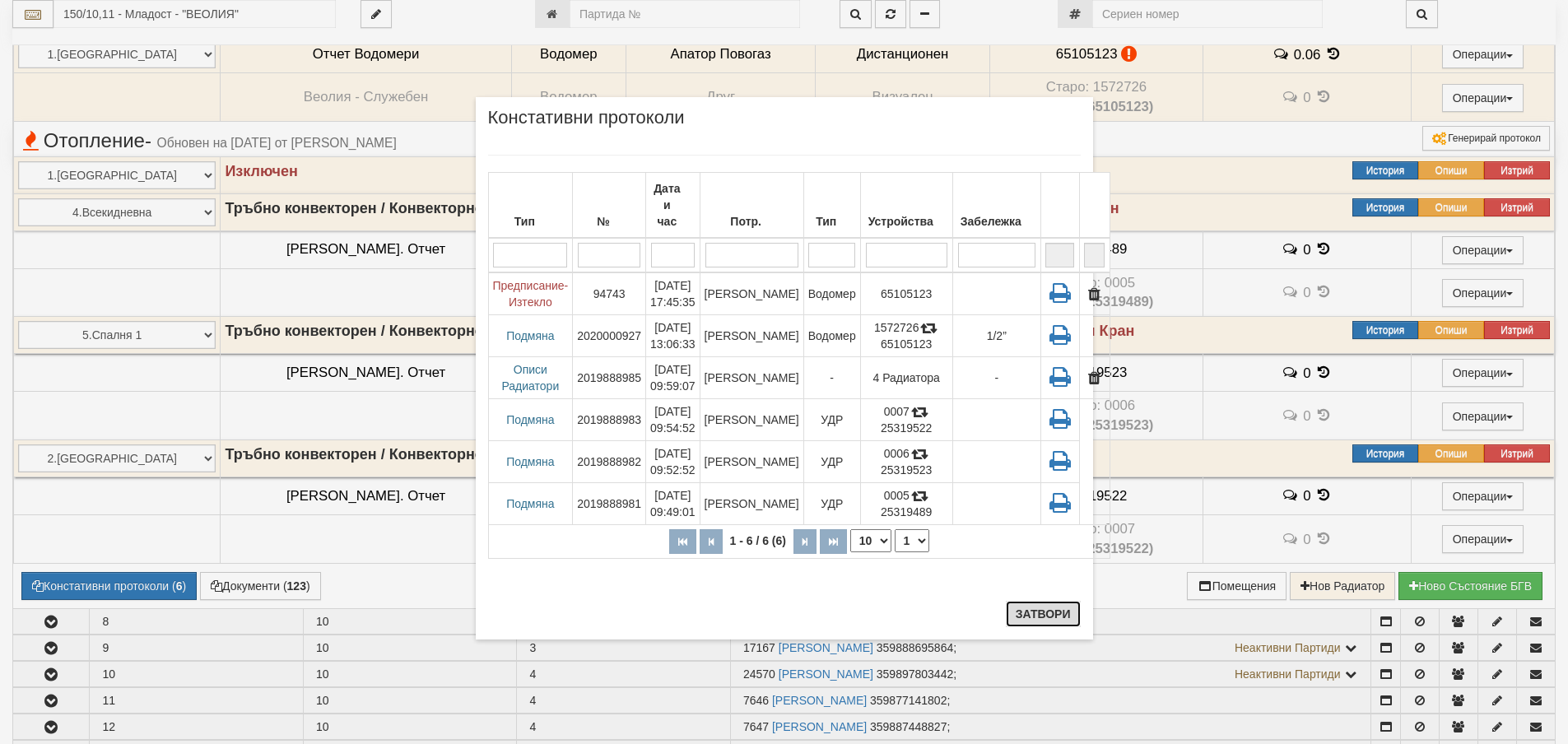
click at [1048, 614] on button "Затвори" at bounding box center [1043, 614] width 75 height 26
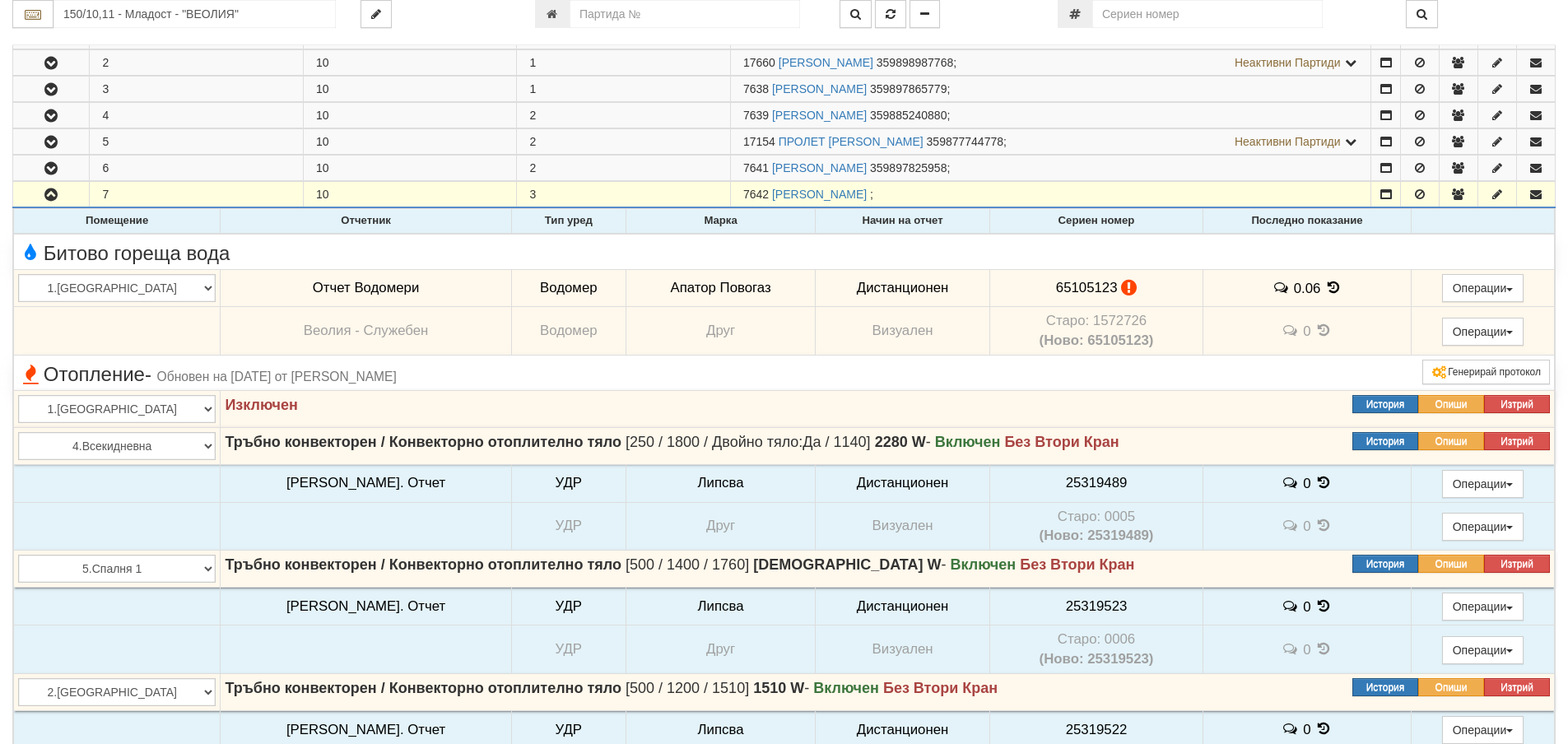
scroll to position [329, 0]
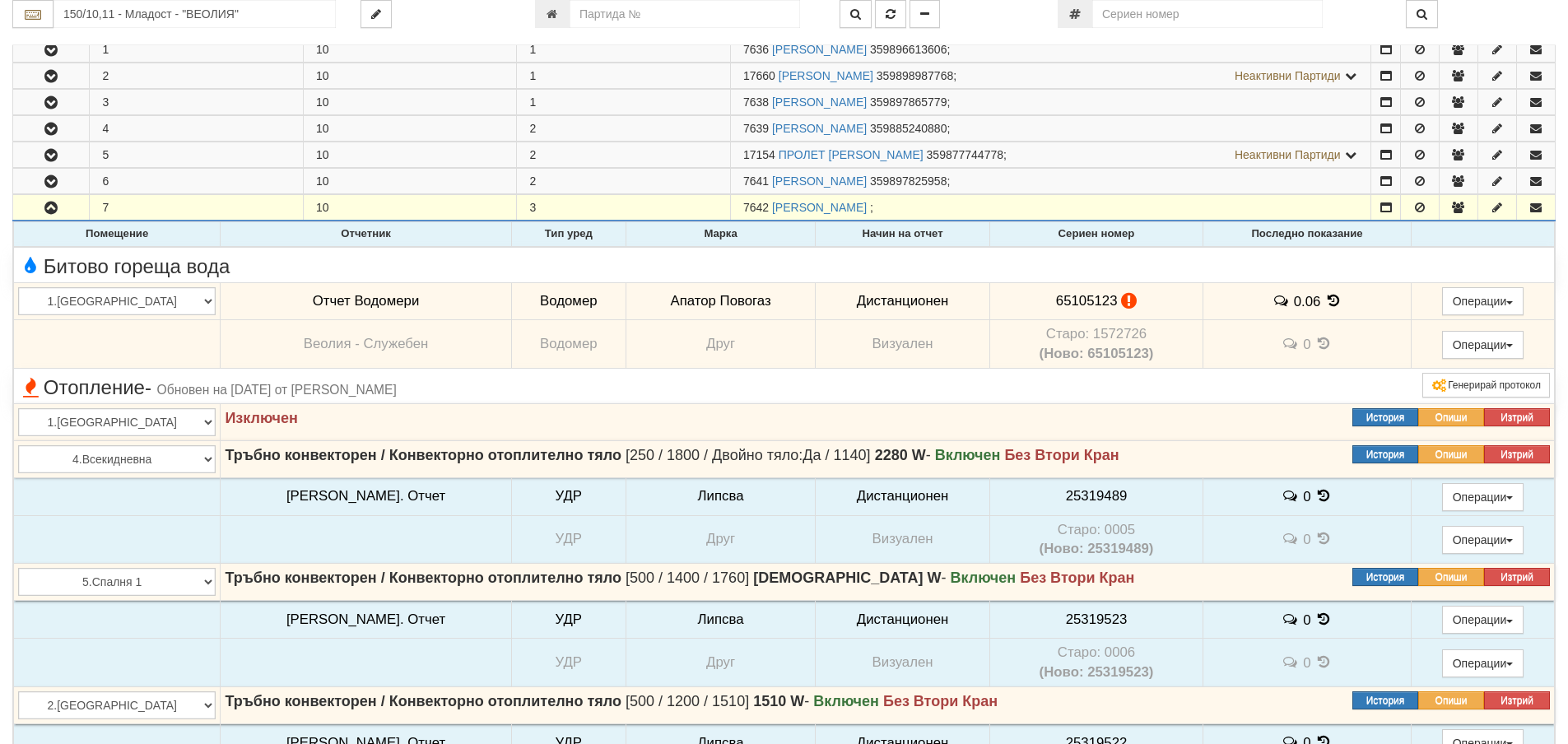
click at [1324, 301] on icon at bounding box center [1333, 301] width 18 height 14
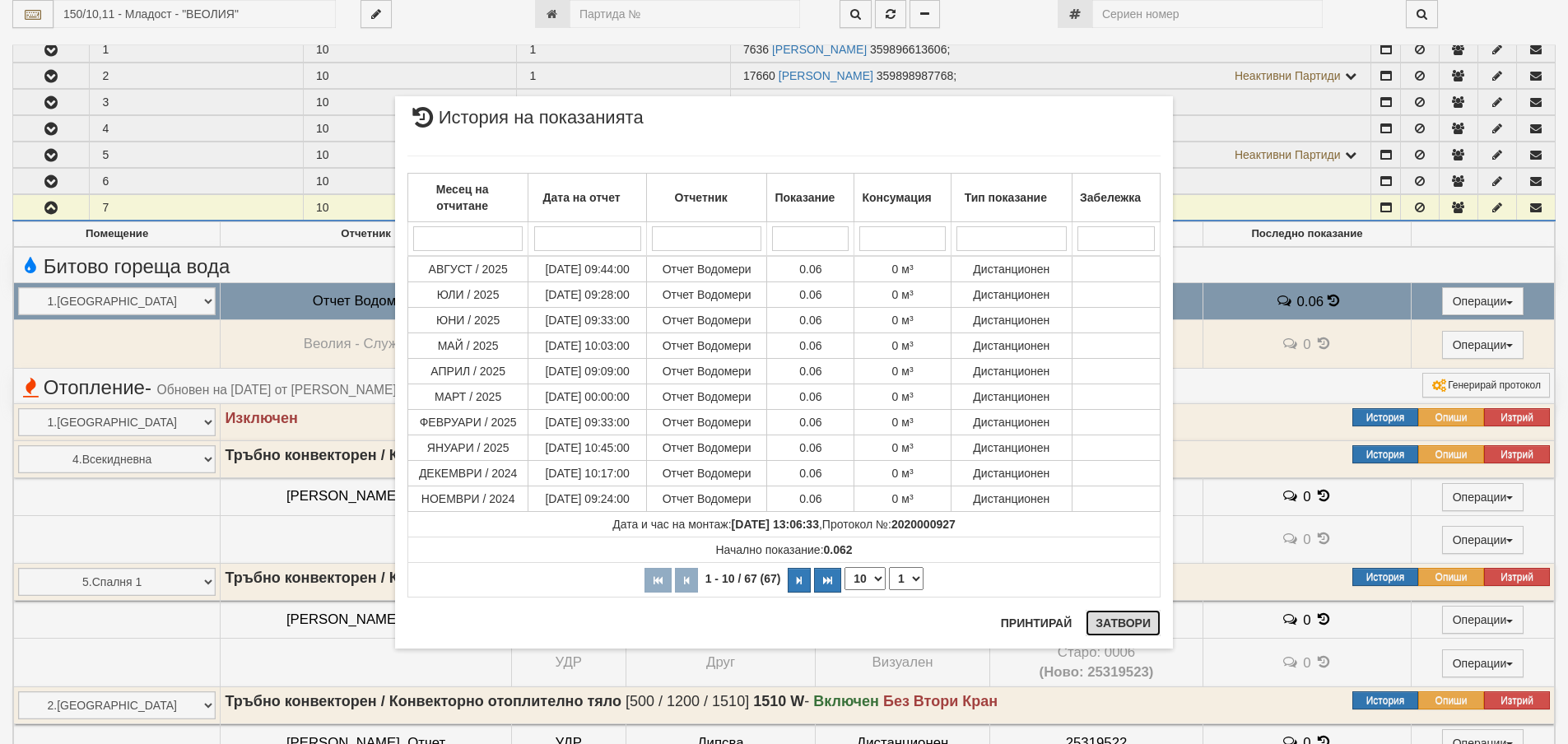
click at [1115, 622] on button "Затвори" at bounding box center [1123, 623] width 75 height 26
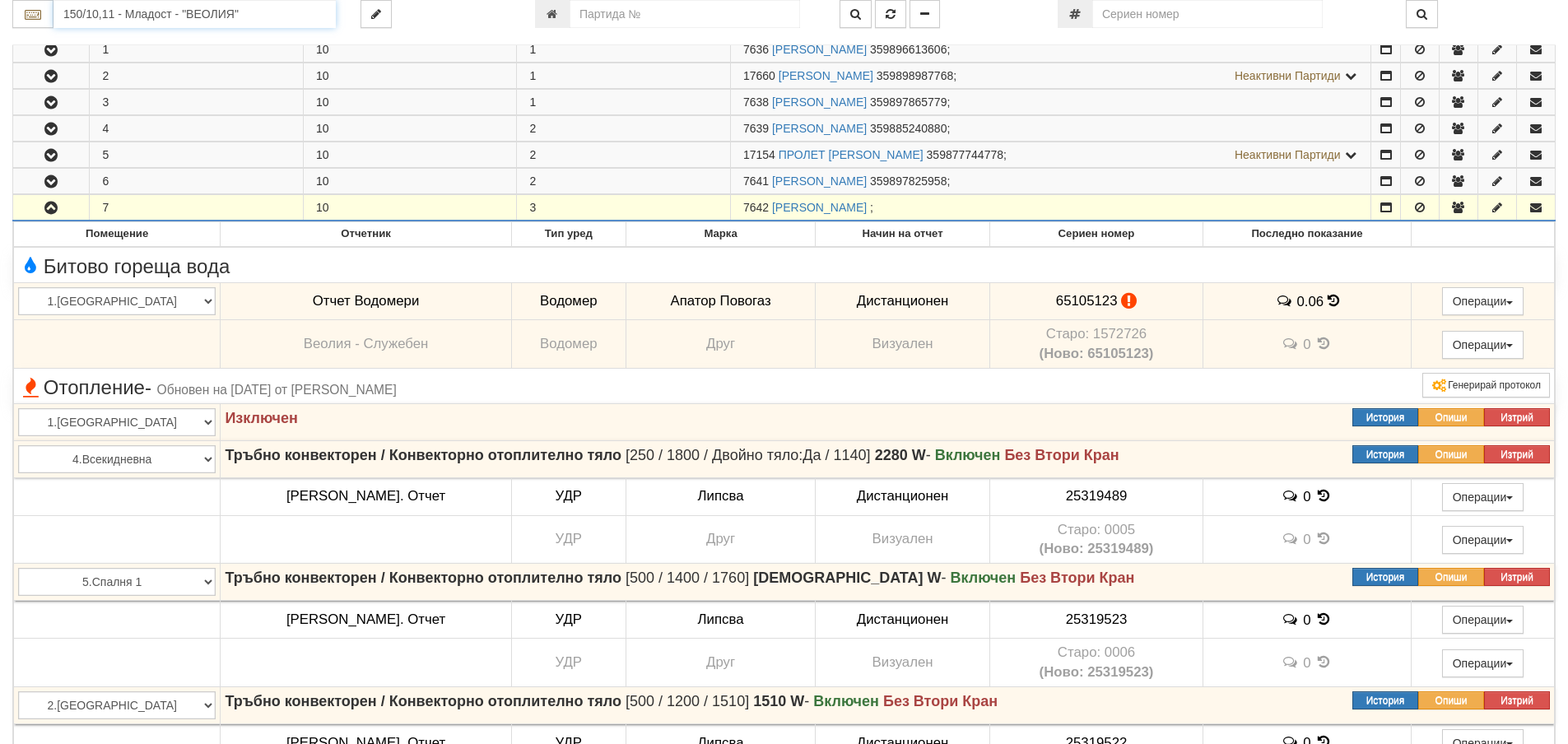
click at [189, 15] on input "150/10,11 - Младост - "ВЕОЛИЯ"" at bounding box center [195, 14] width 283 height 28
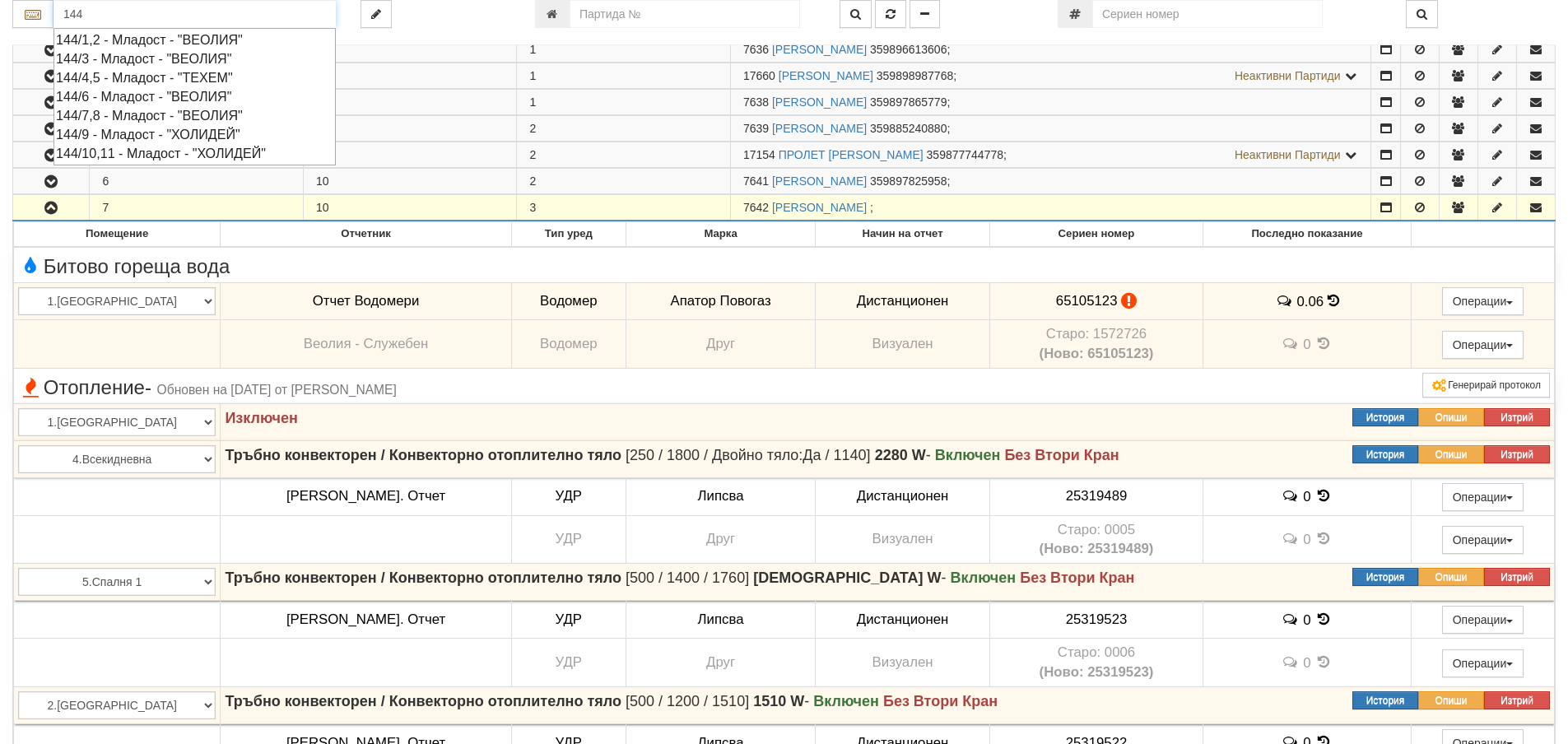
click at [143, 135] on div "144/9 - Младост - "ХОЛИДЕЙ"" at bounding box center [195, 134] width 278 height 19
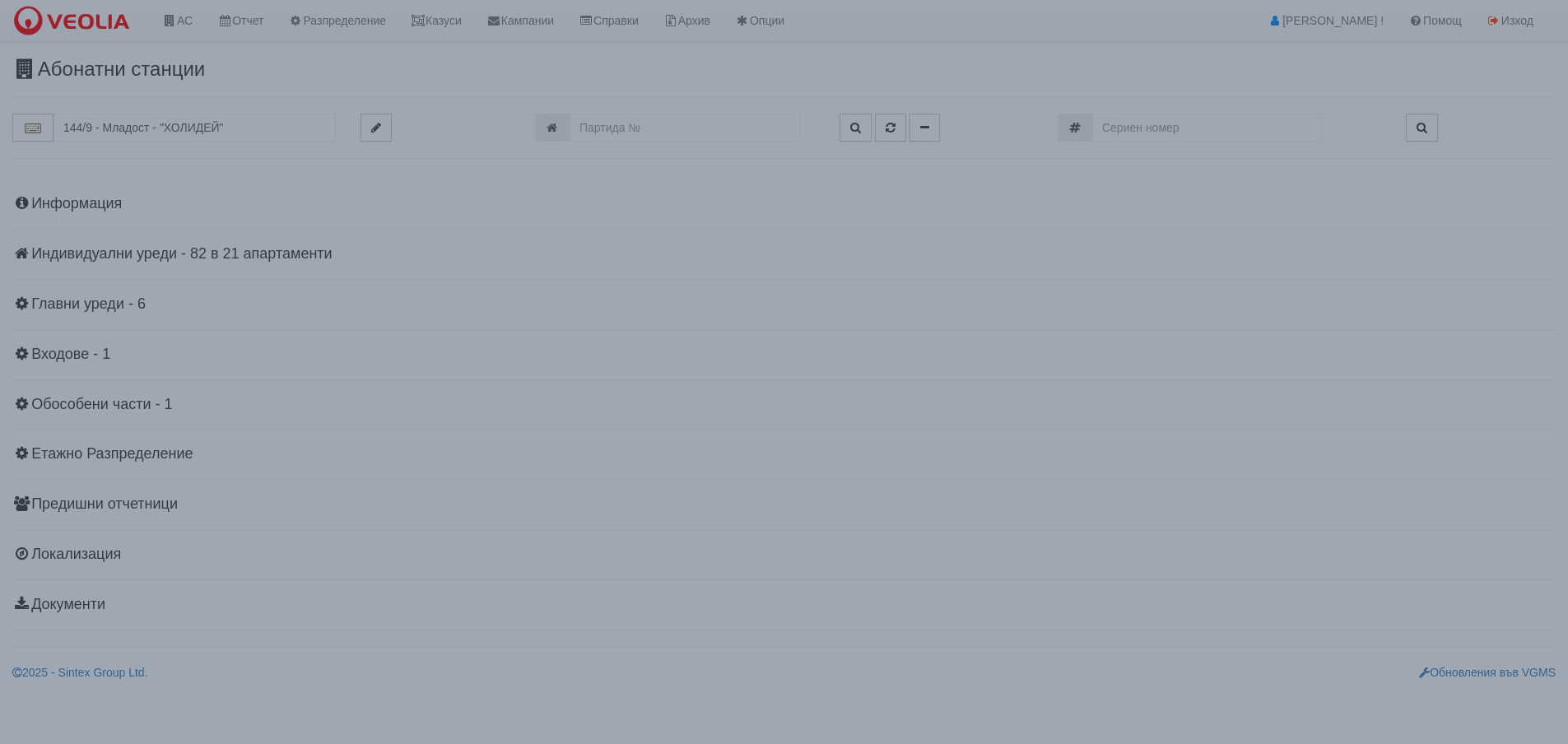
scroll to position [0, 0]
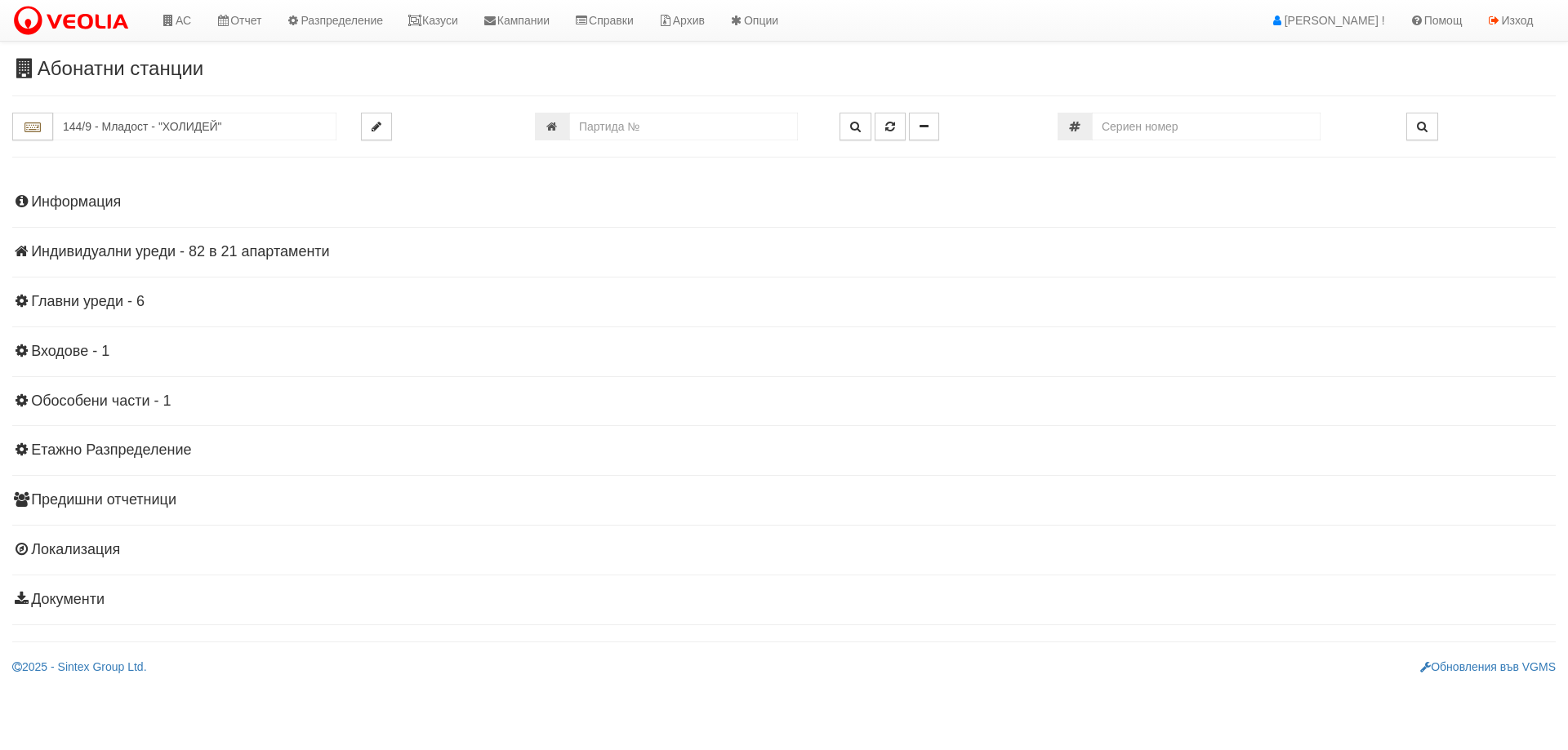
click at [181, 252] on h4 "Индивидуални уреди - 82 в 21 апартаменти" at bounding box center [784, 252] width 1543 height 16
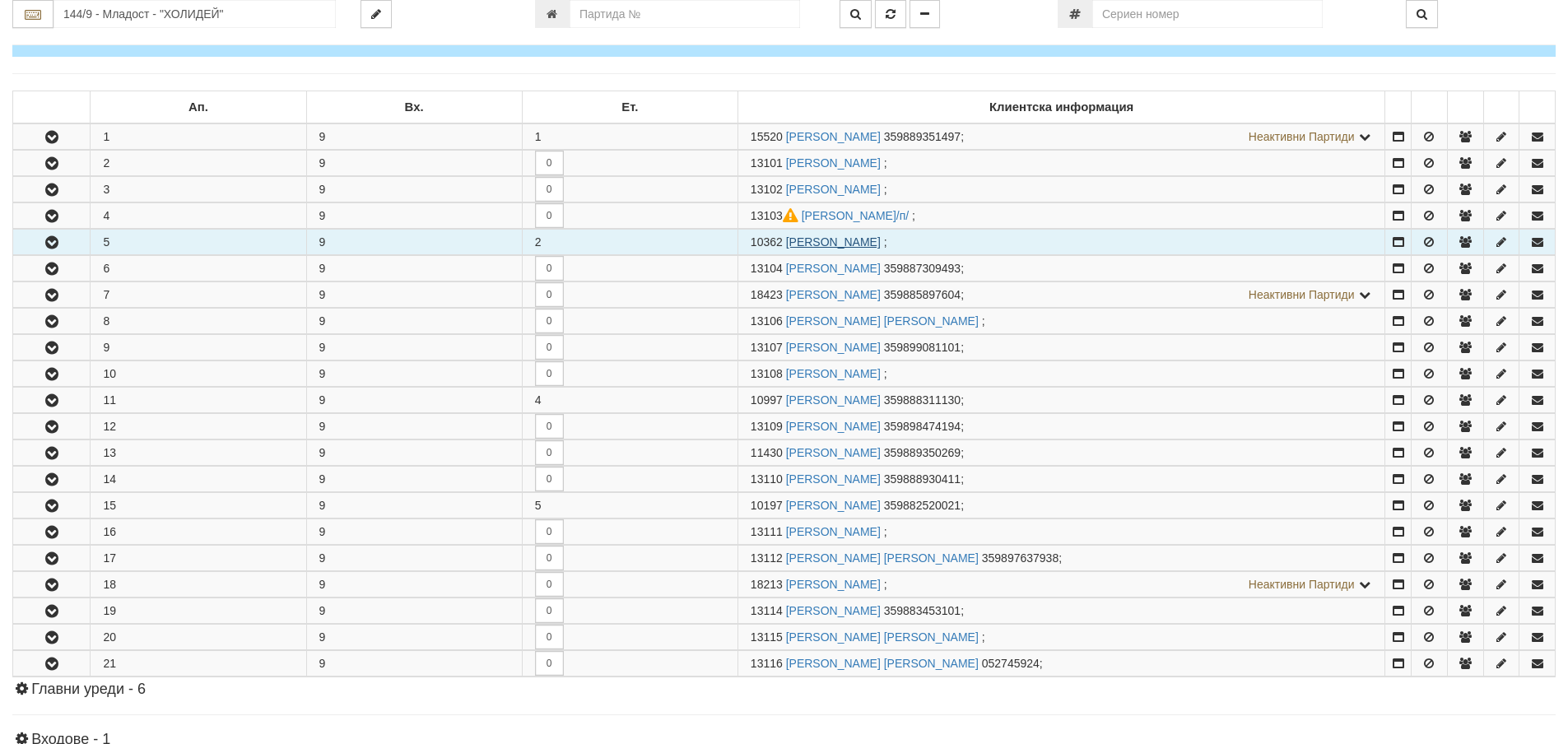
scroll to position [247, 0]
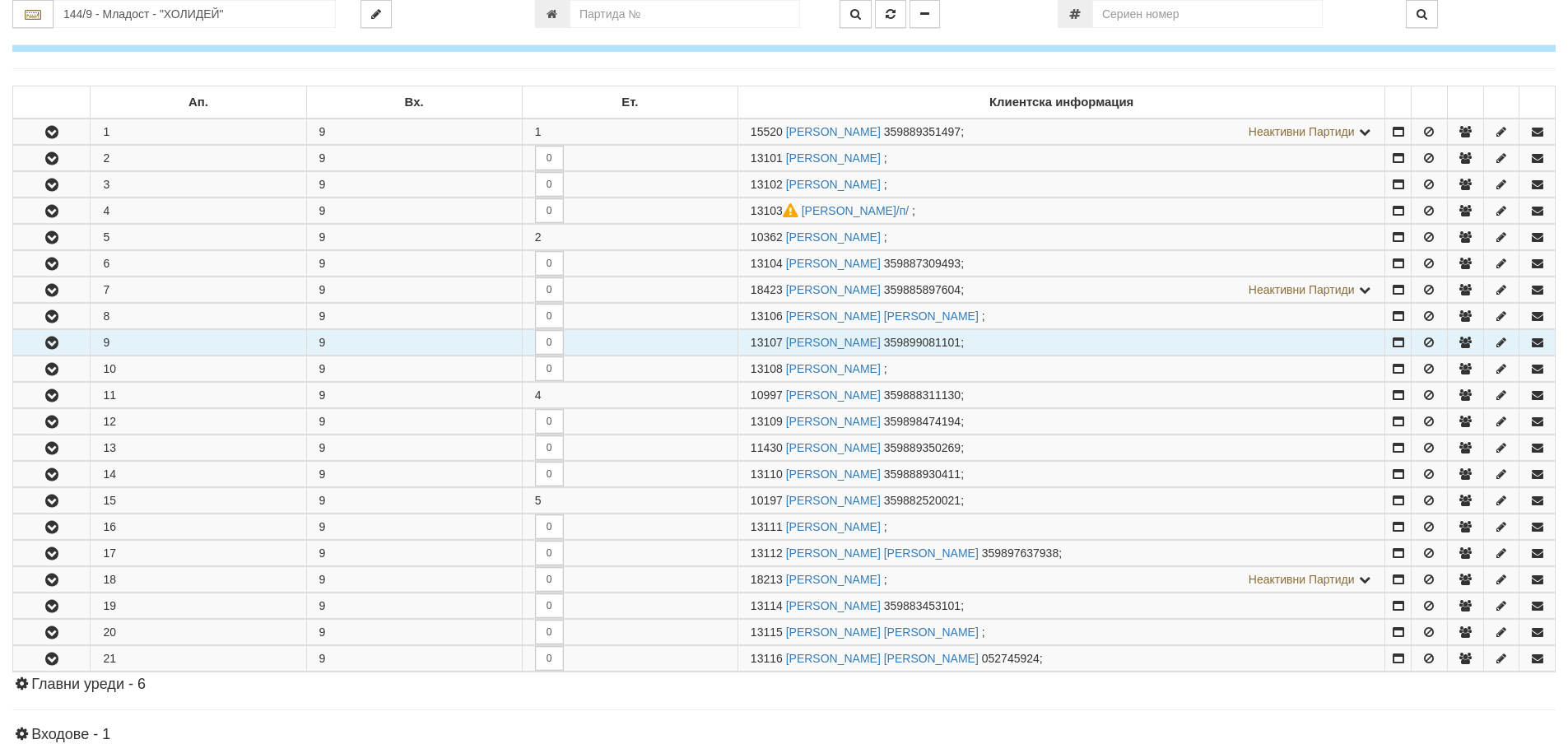
click at [40, 345] on button "button" at bounding box center [51, 342] width 77 height 25
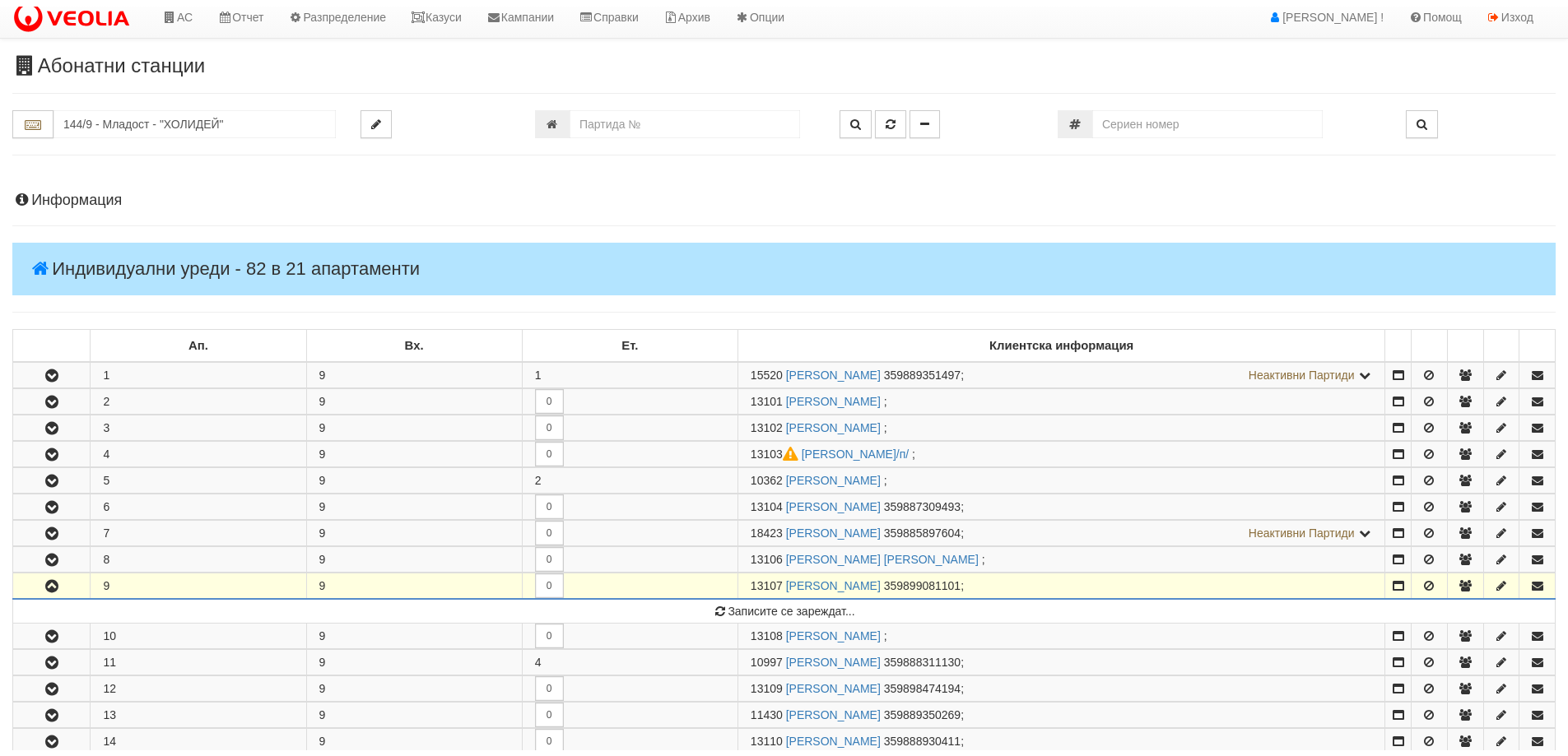
scroll to position [0, 0]
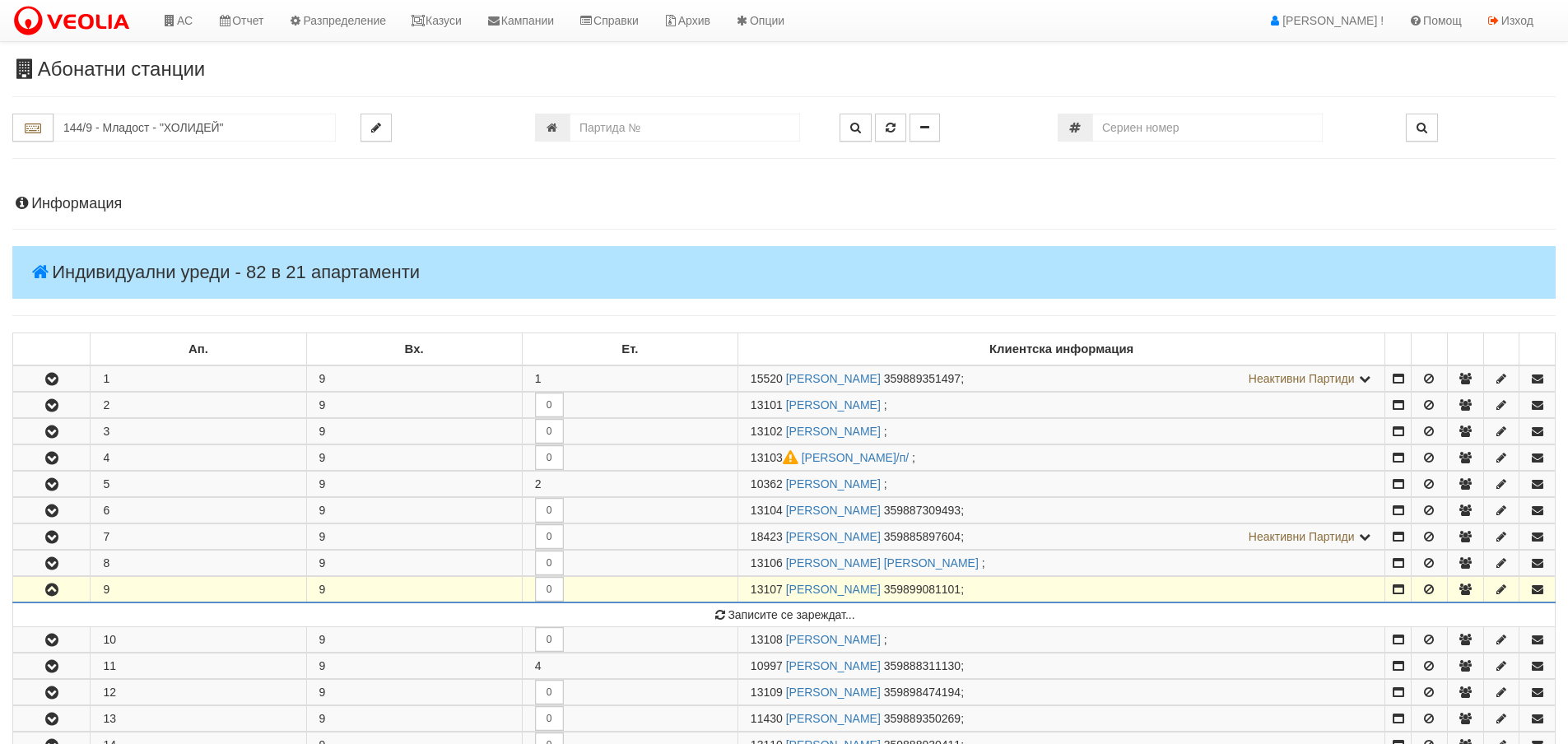
click at [70, 206] on h4 "Информация" at bounding box center [784, 204] width 1543 height 17
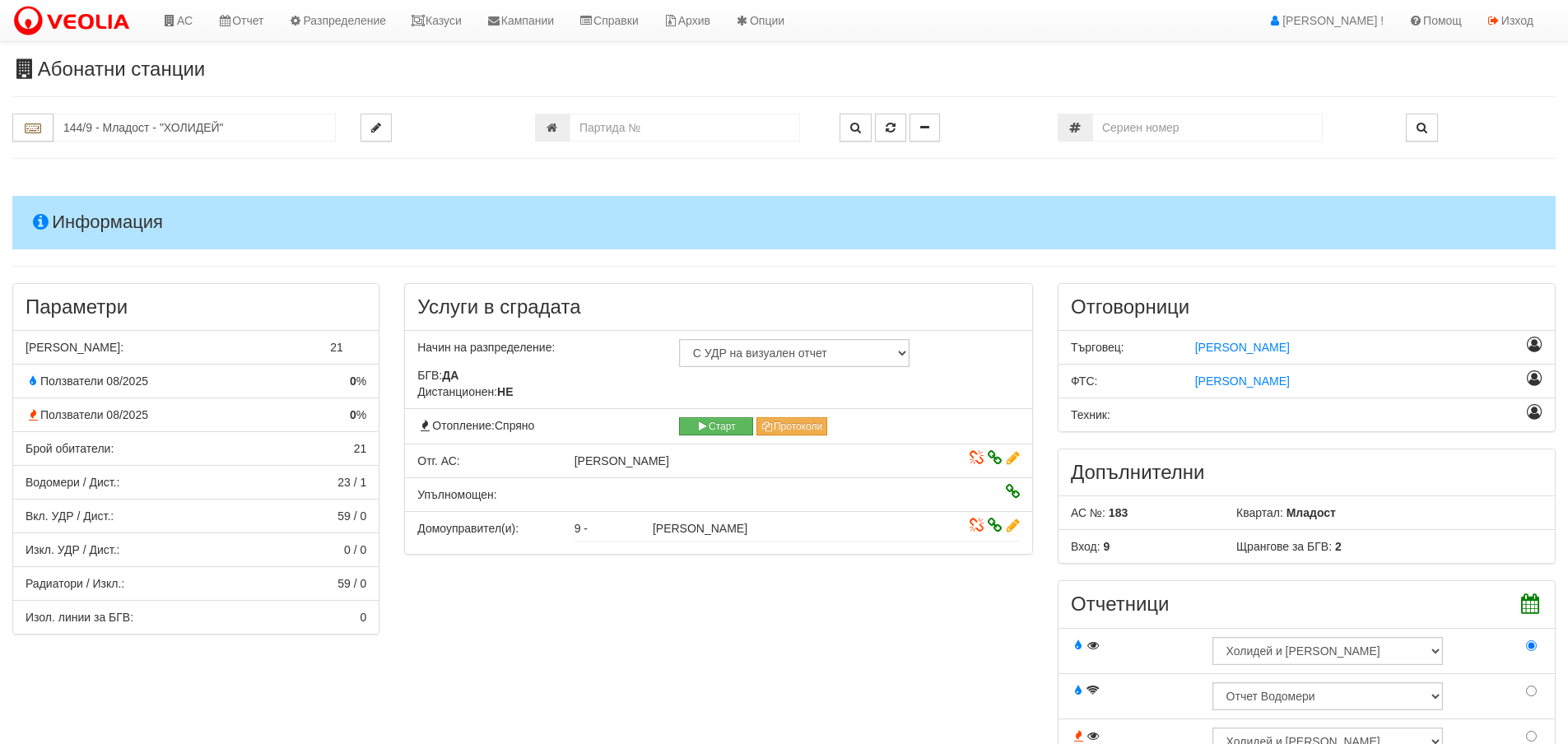
click at [77, 222] on h4 "Информация" at bounding box center [784, 222] width 1543 height 53
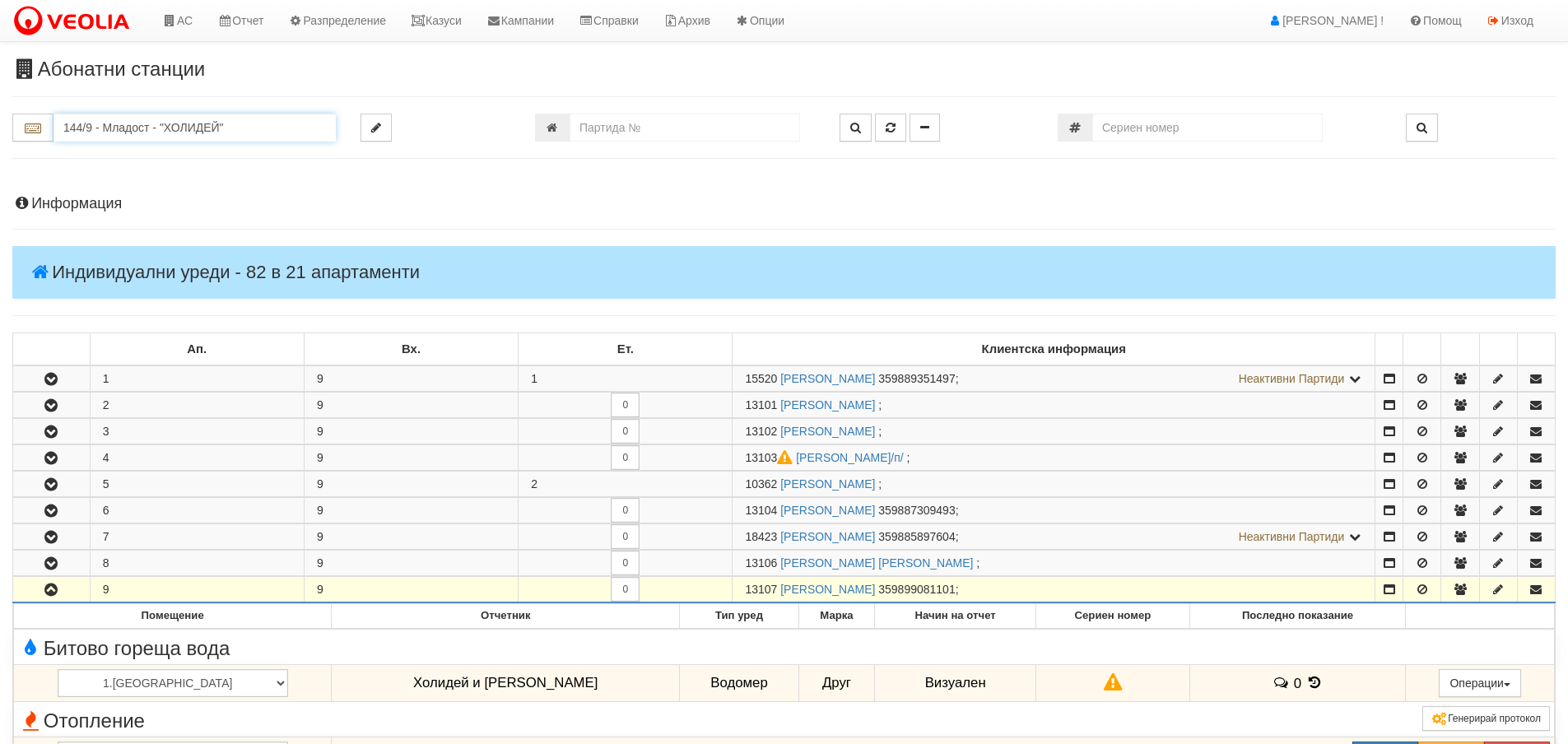
click at [111, 127] on input "144/9 - Младост - "ХОЛИДЕЙ"" at bounding box center [195, 127] width 283 height 28
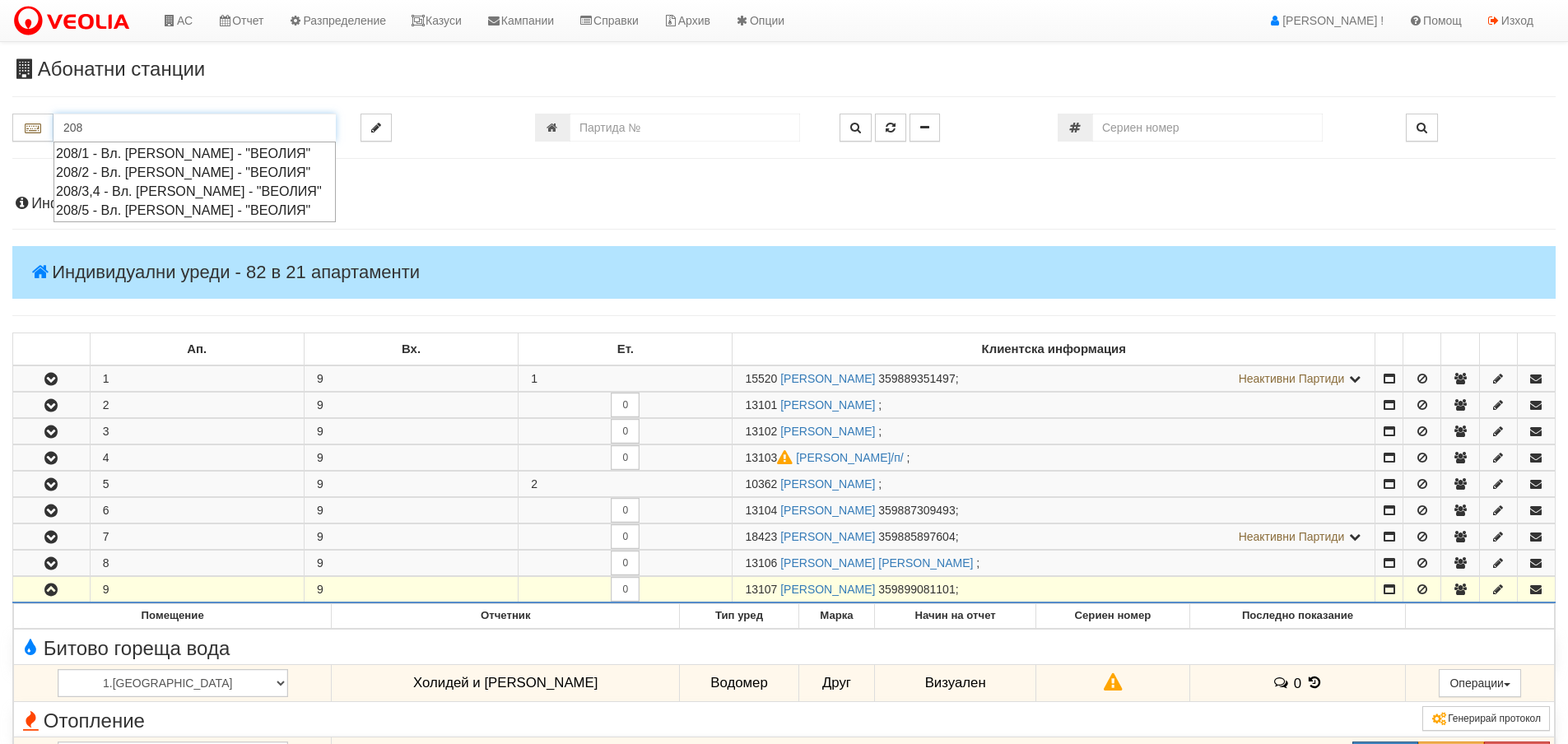
click at [127, 216] on div "208/5 - Вл. Варненчик - "ВЕОЛИЯ"" at bounding box center [195, 210] width 278 height 19
type input "208/5 - Вл. Варненчик - "ВЕОЛИЯ""
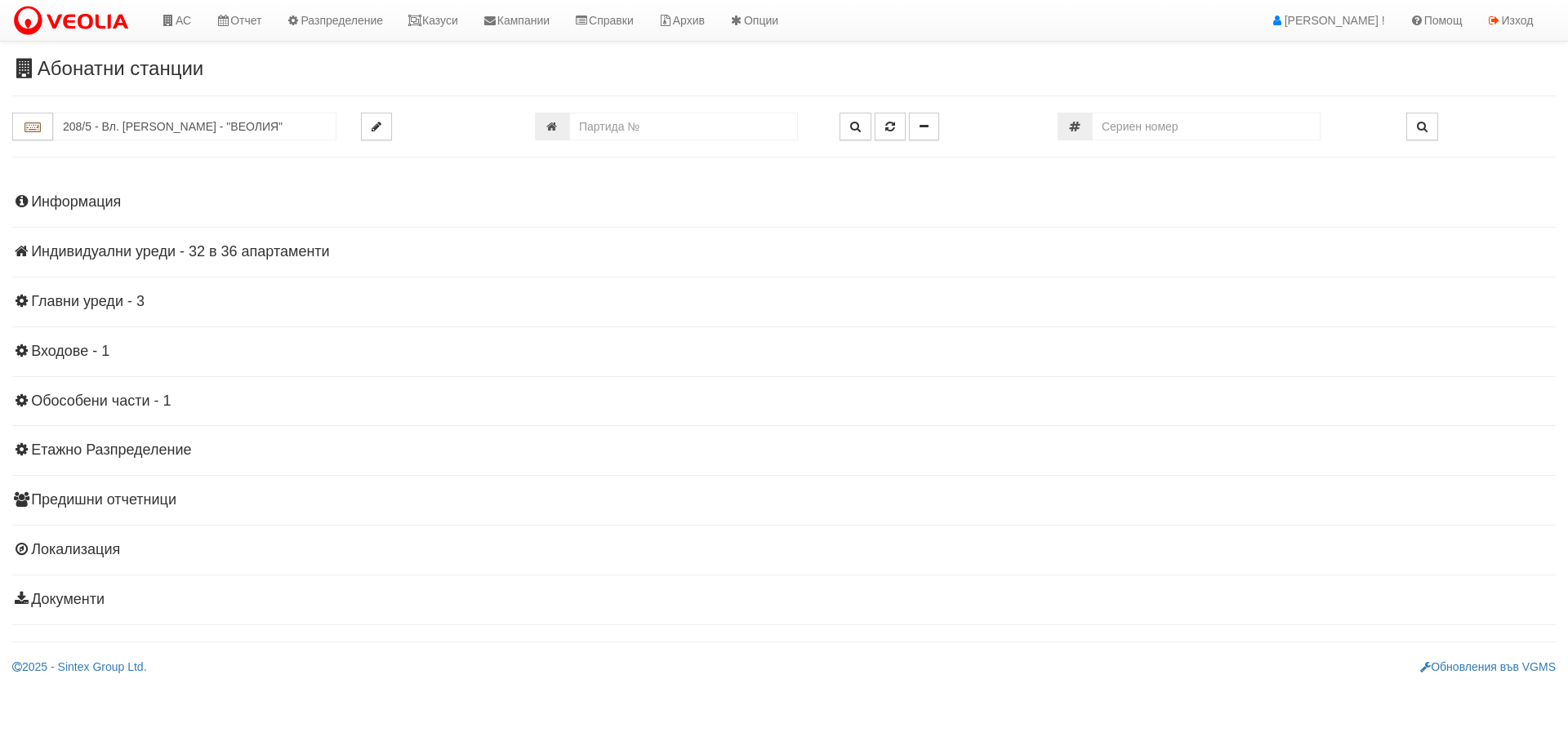
click at [80, 204] on h4 "Информация" at bounding box center [784, 202] width 1543 height 16
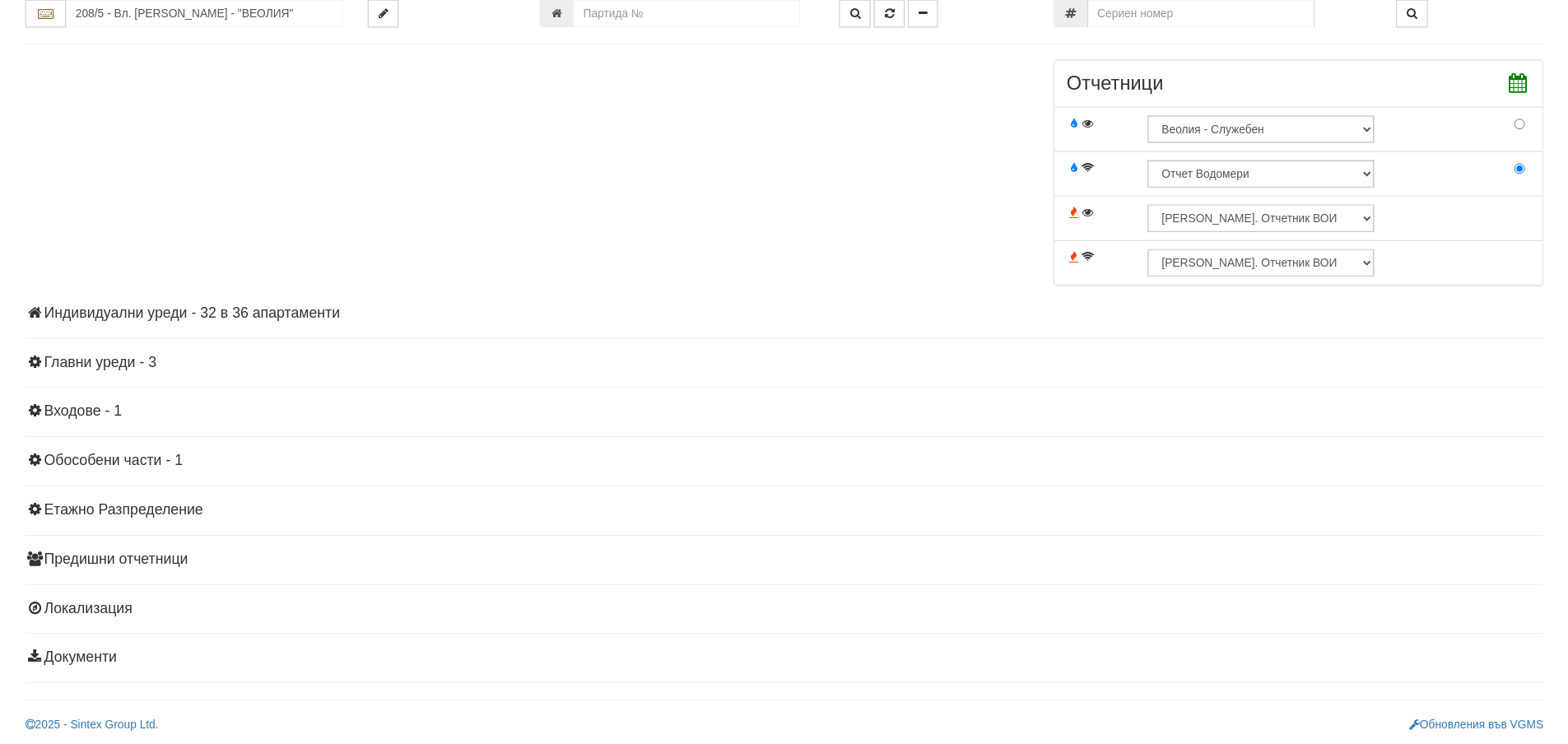
scroll to position [521, 0]
click at [56, 320] on h4 "Индивидуални уреди - 32 в 36 апартаменти" at bounding box center [784, 319] width 1543 height 17
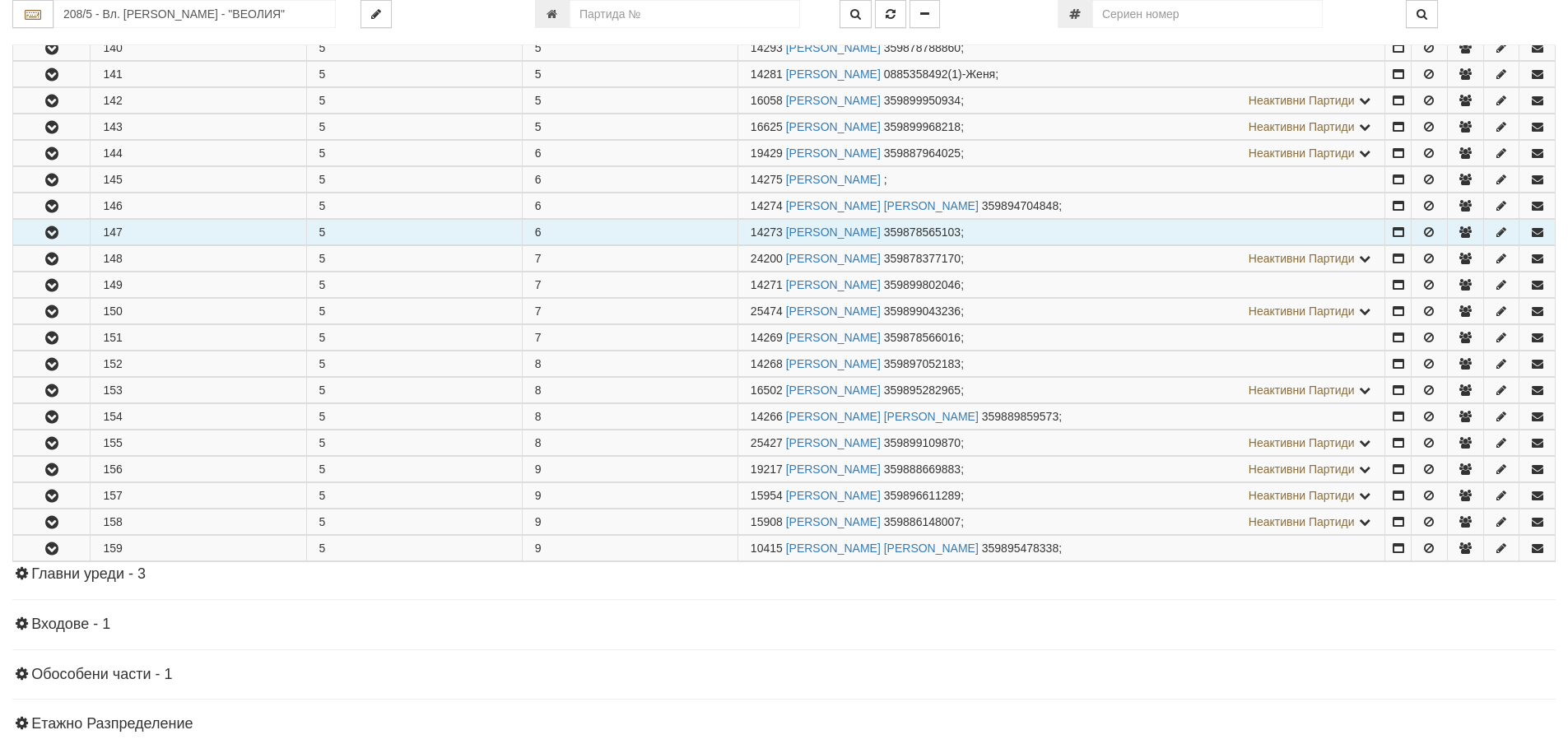
scroll to position [1344, 0]
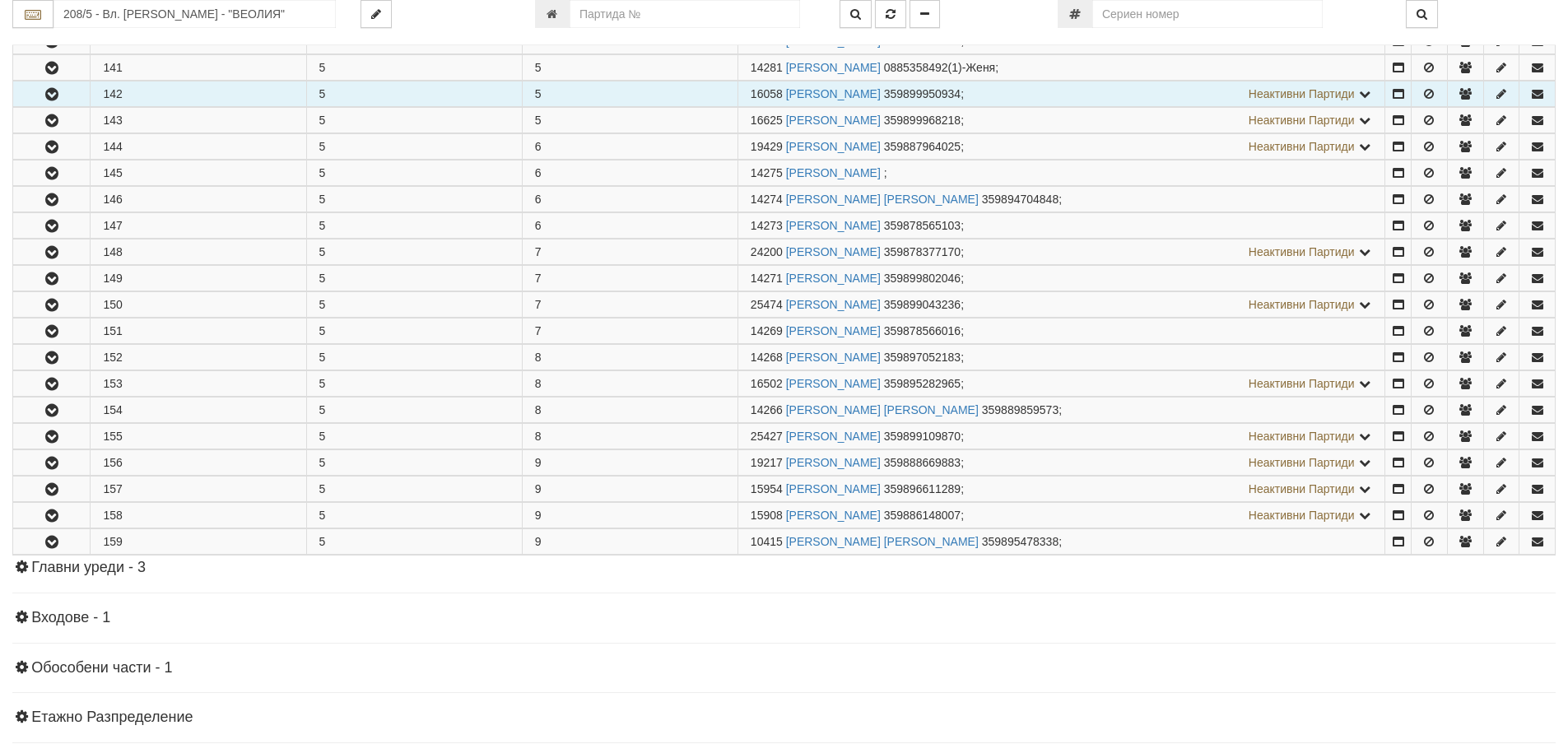
click at [40, 94] on button "button" at bounding box center [51, 94] width 77 height 25
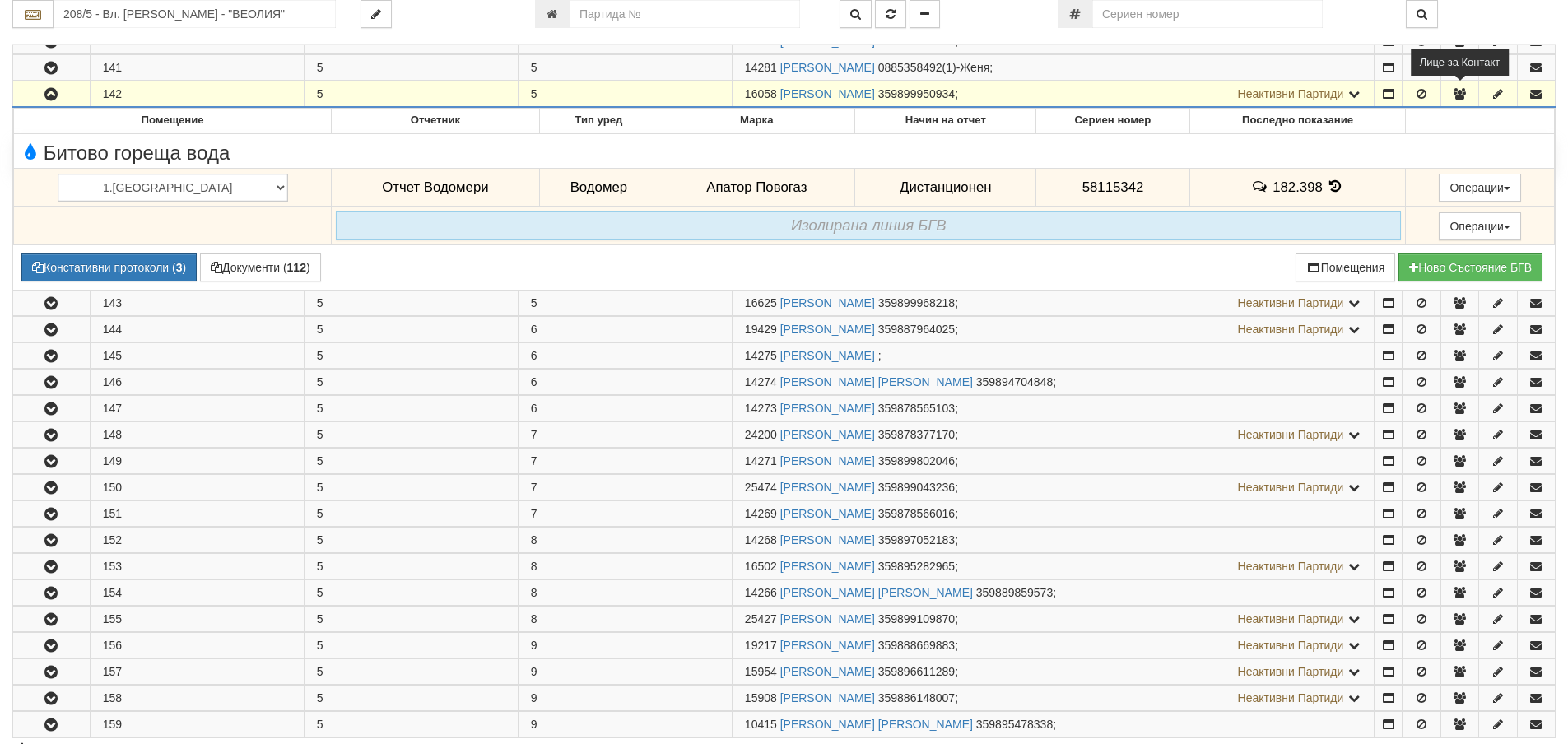
click at [1461, 91] on icon "button" at bounding box center [1460, 94] width 15 height 12
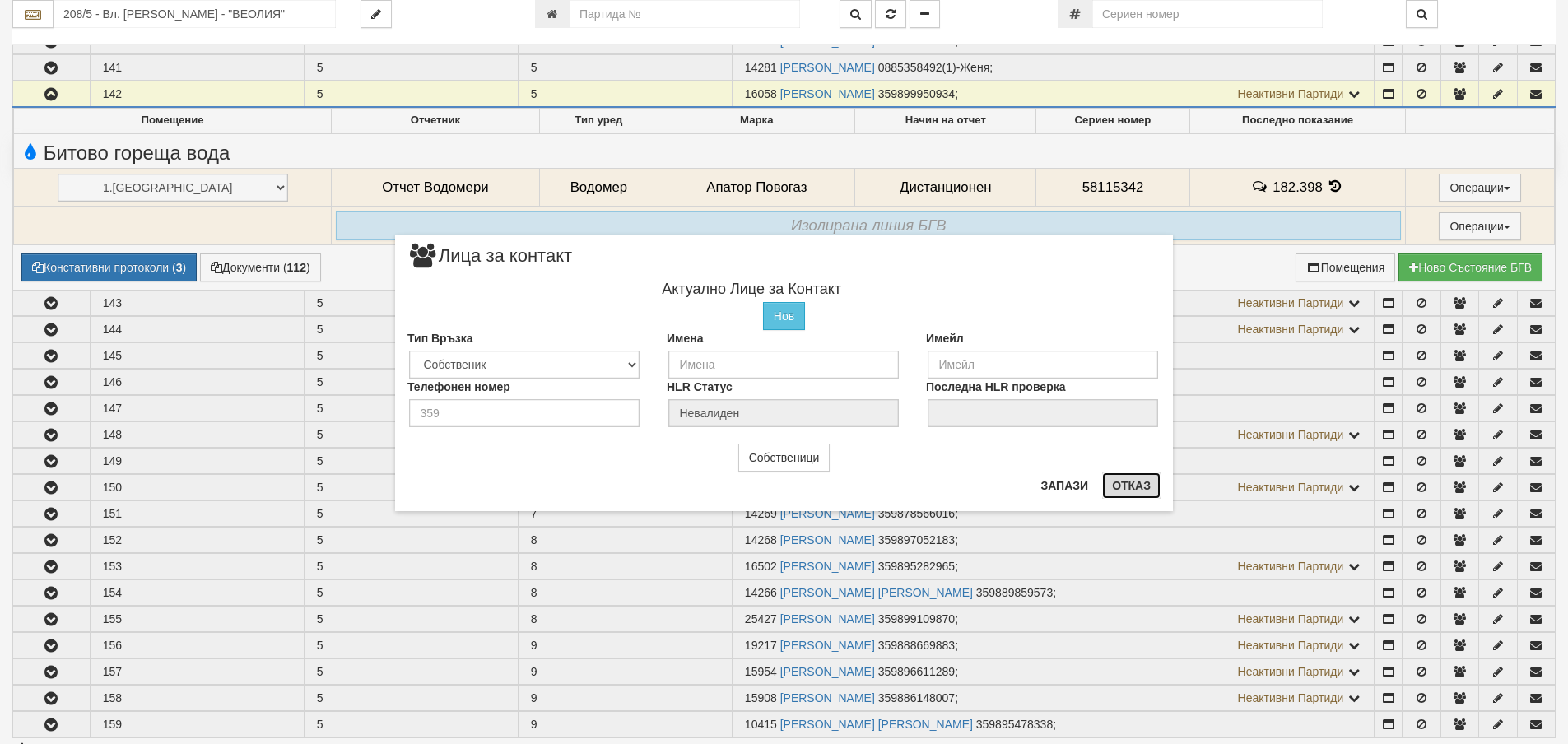
click at [1127, 485] on button "Отказ" at bounding box center [1131, 486] width 59 height 26
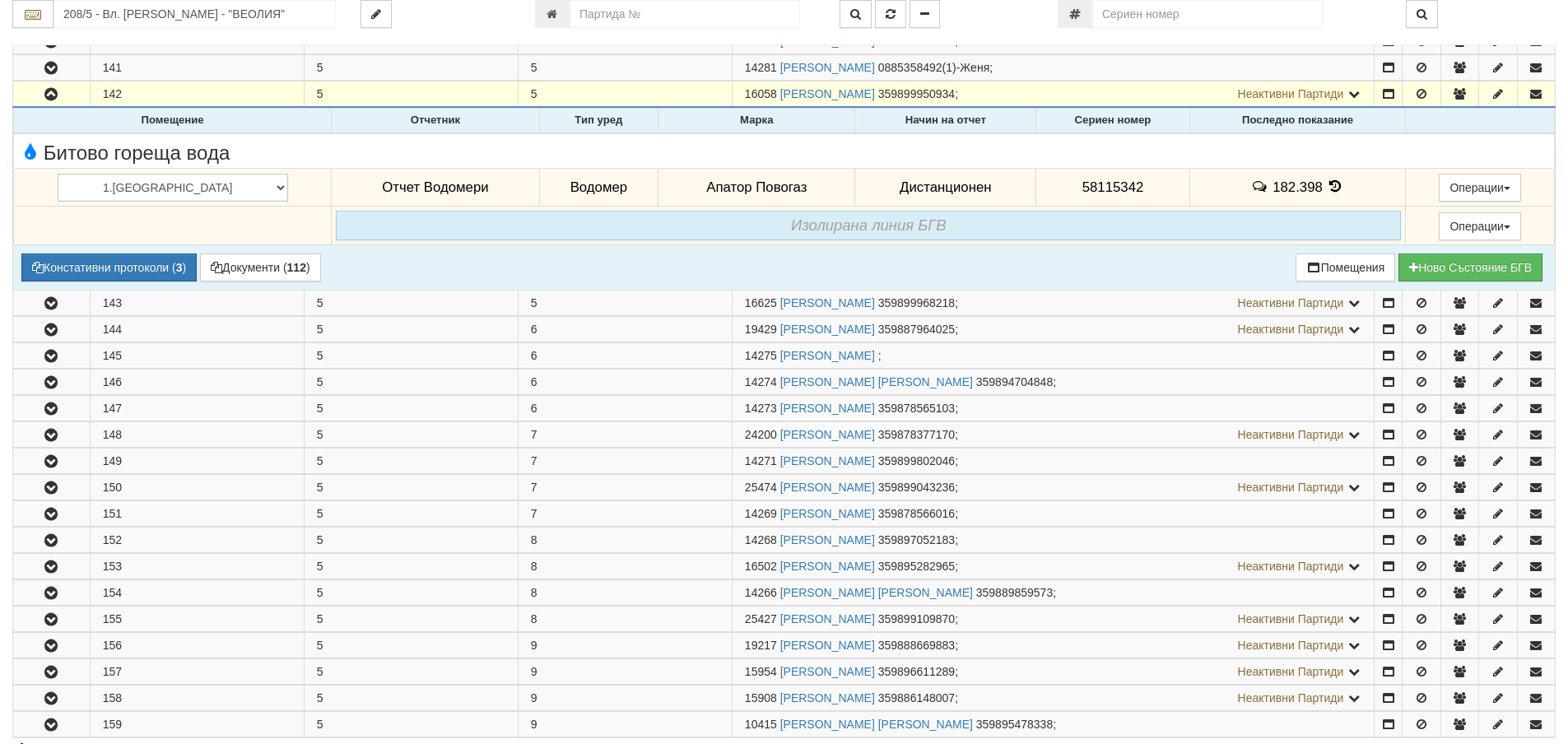
click at [1327, 184] on icon at bounding box center [1336, 186] width 18 height 14
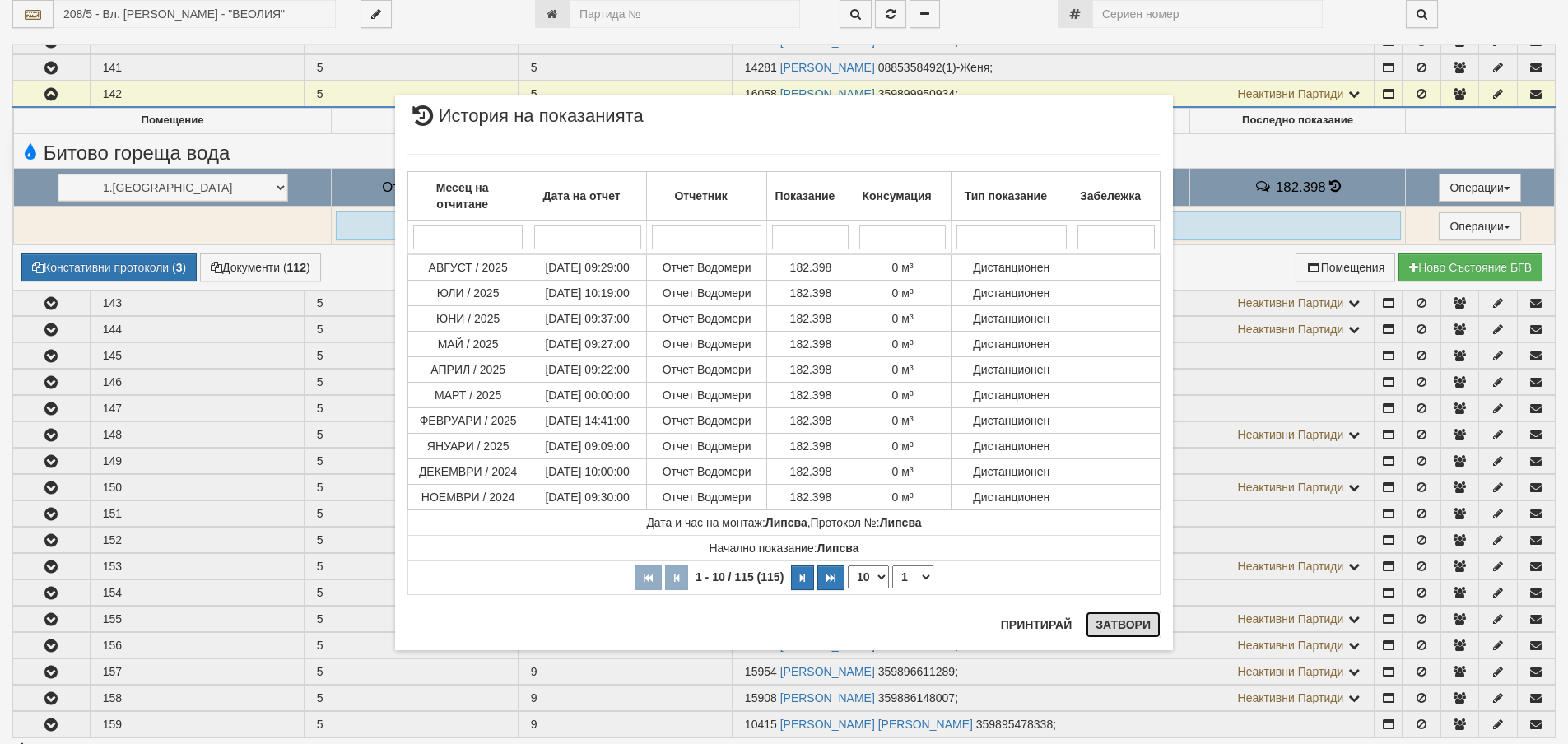
click at [1115, 625] on button "Затвори" at bounding box center [1123, 625] width 75 height 26
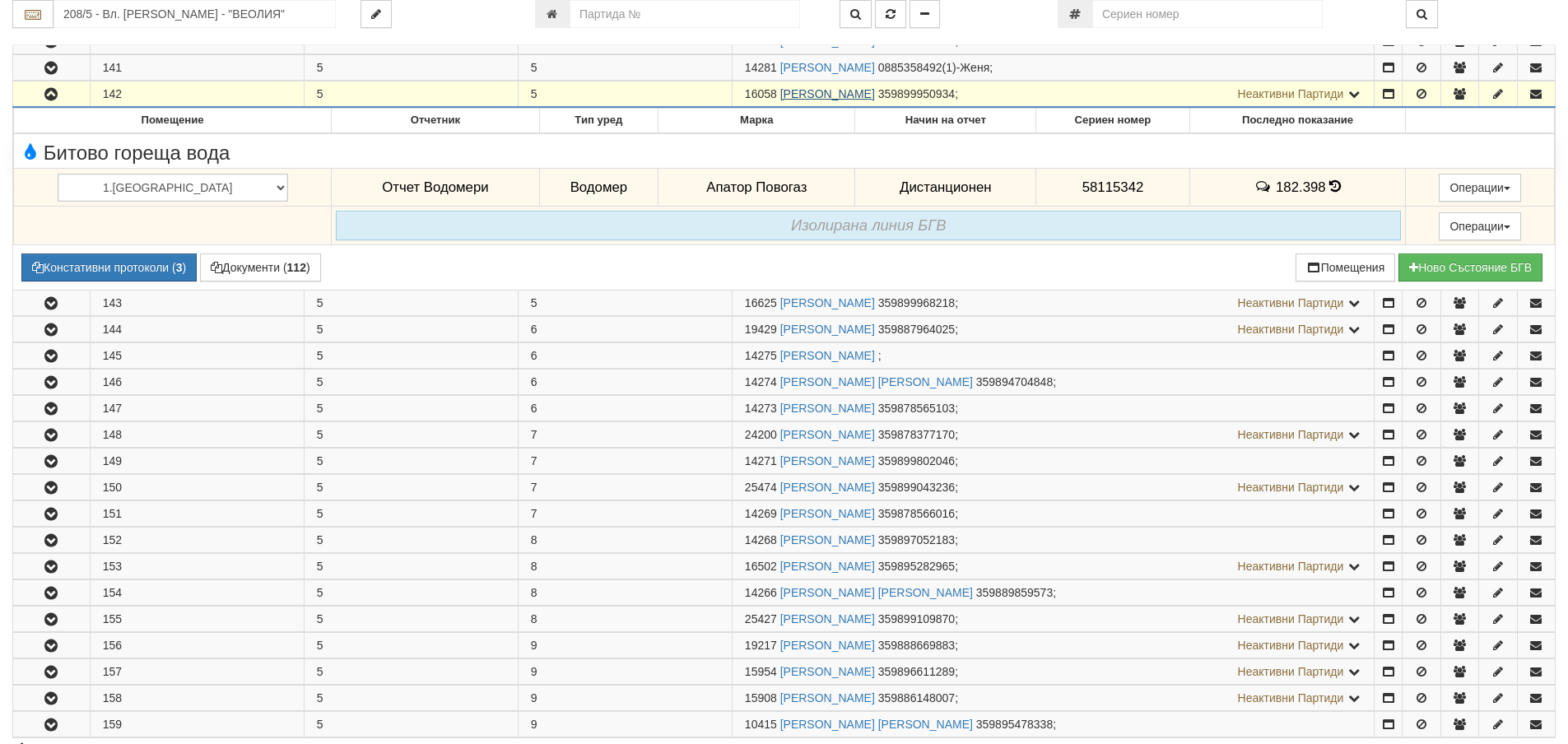
click at [875, 93] on link "РАДКА ЙОРДАНОВА ЖЕЛЯЗКОВА" at bounding box center [827, 94] width 95 height 13
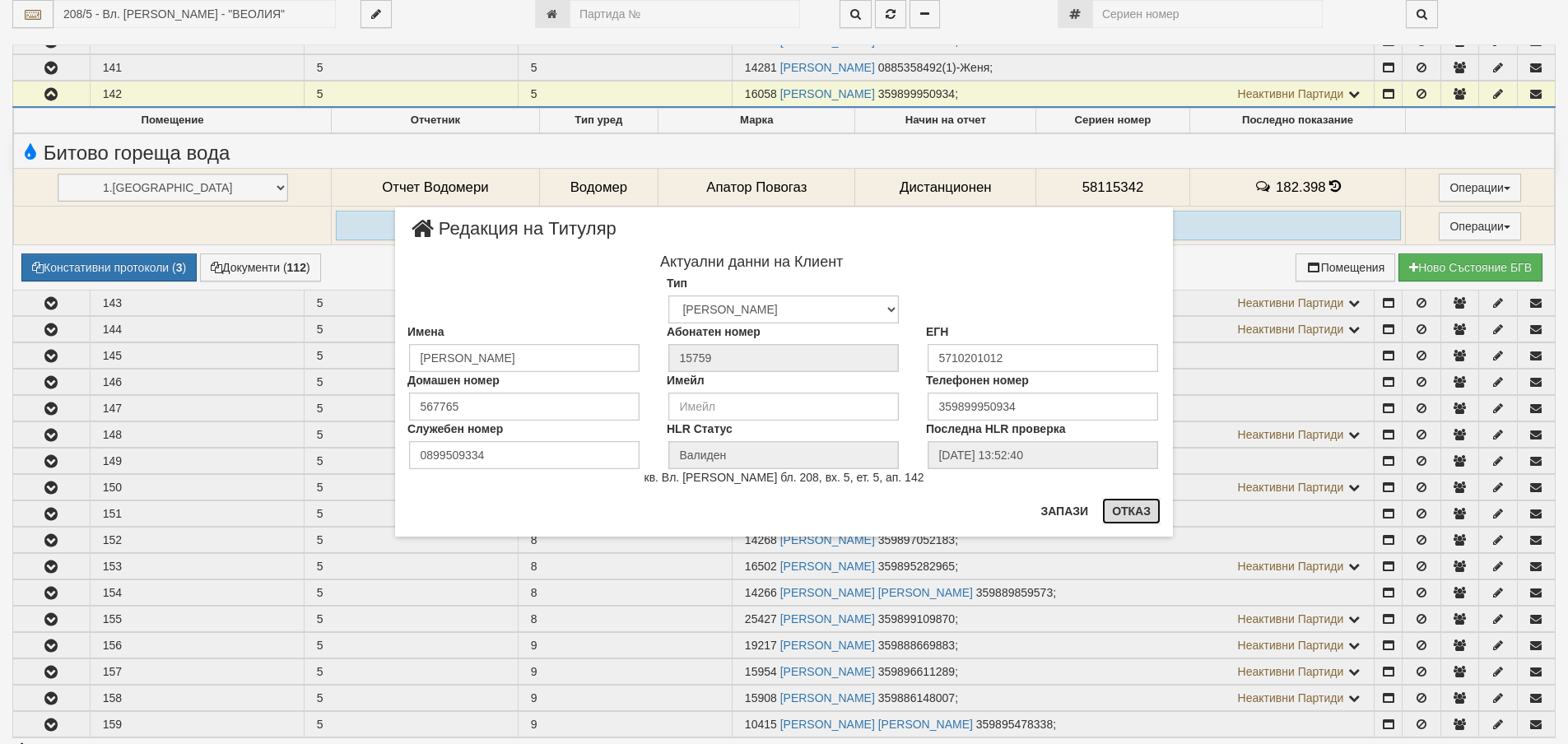
click at [1147, 505] on button "Отказ" at bounding box center [1131, 512] width 59 height 26
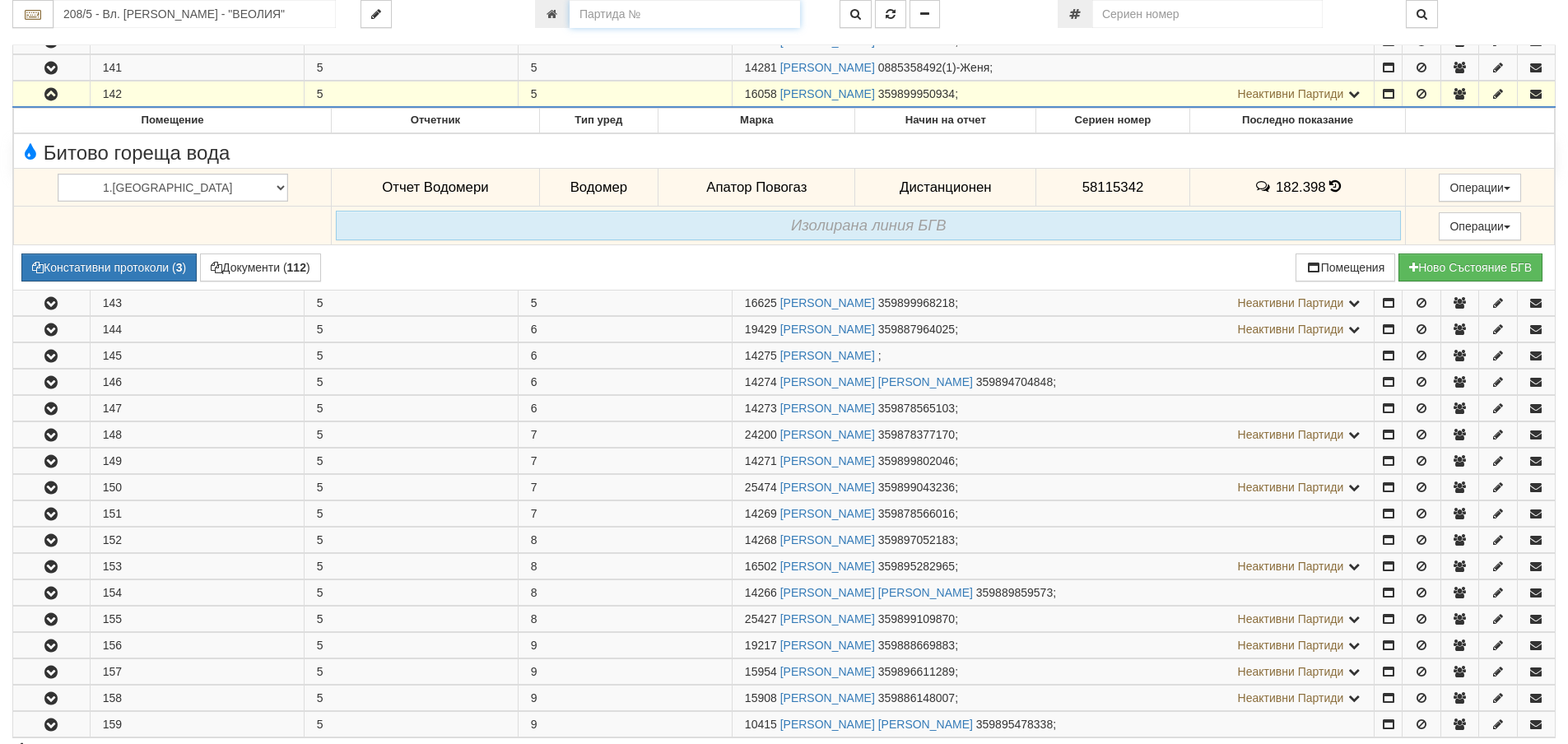
click at [588, 7] on input "number" at bounding box center [684, 14] width 230 height 28
type input "13091"
type input "144/7,8 - "ВЕОЛИЯ ЕНЕРДЖИ ВАРНА " ЕАД"
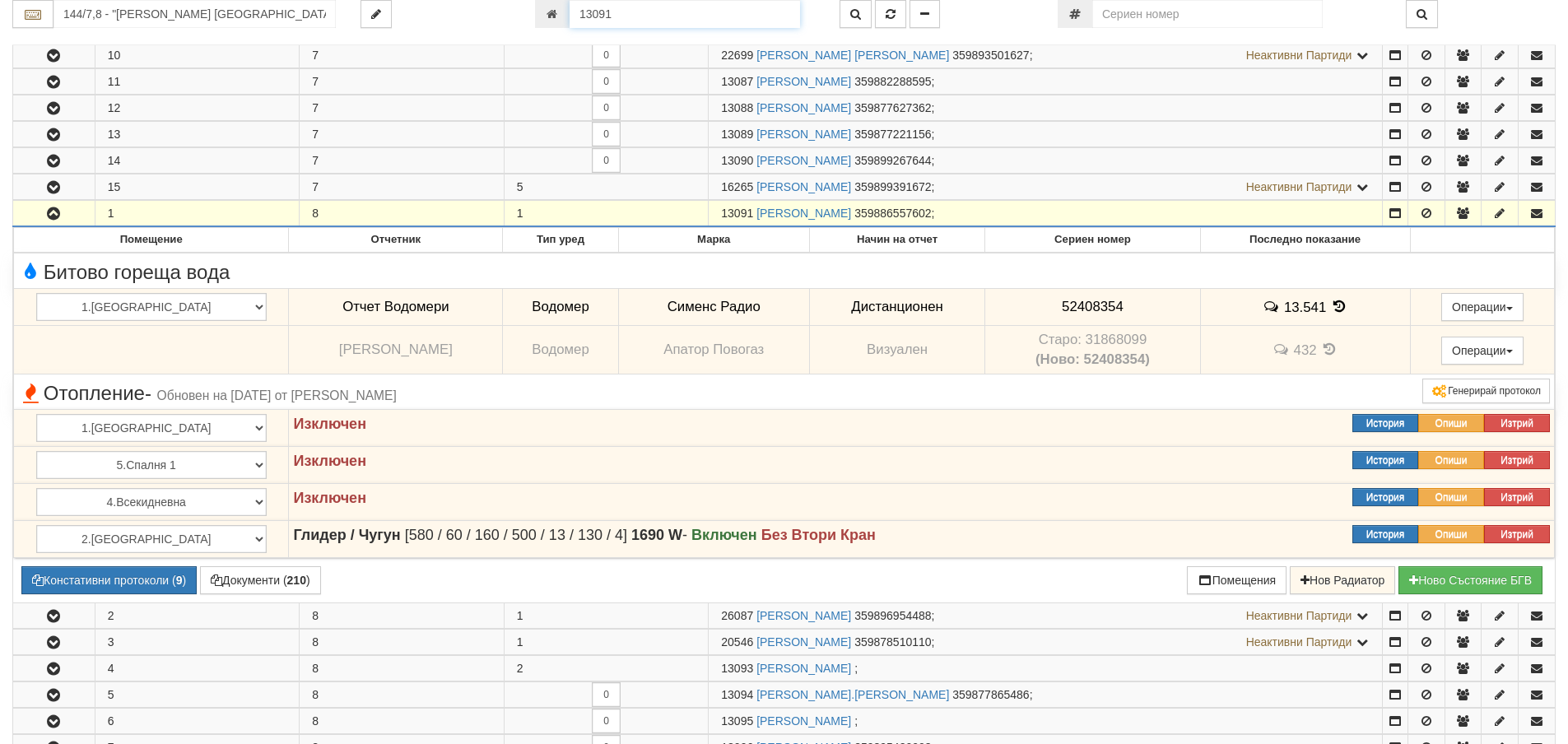
scroll to position [556, 0]
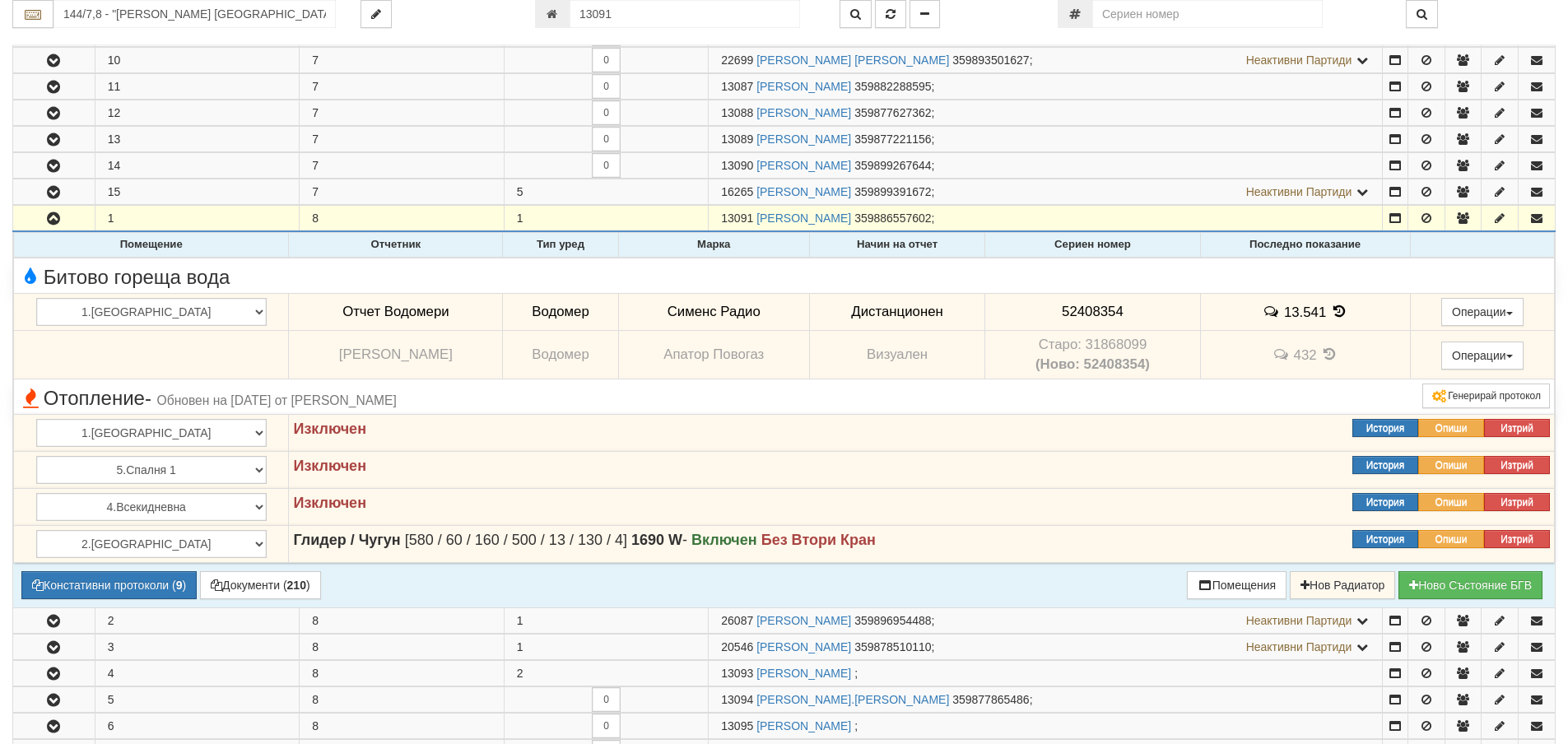
click at [1331, 311] on icon at bounding box center [1339, 312] width 18 height 14
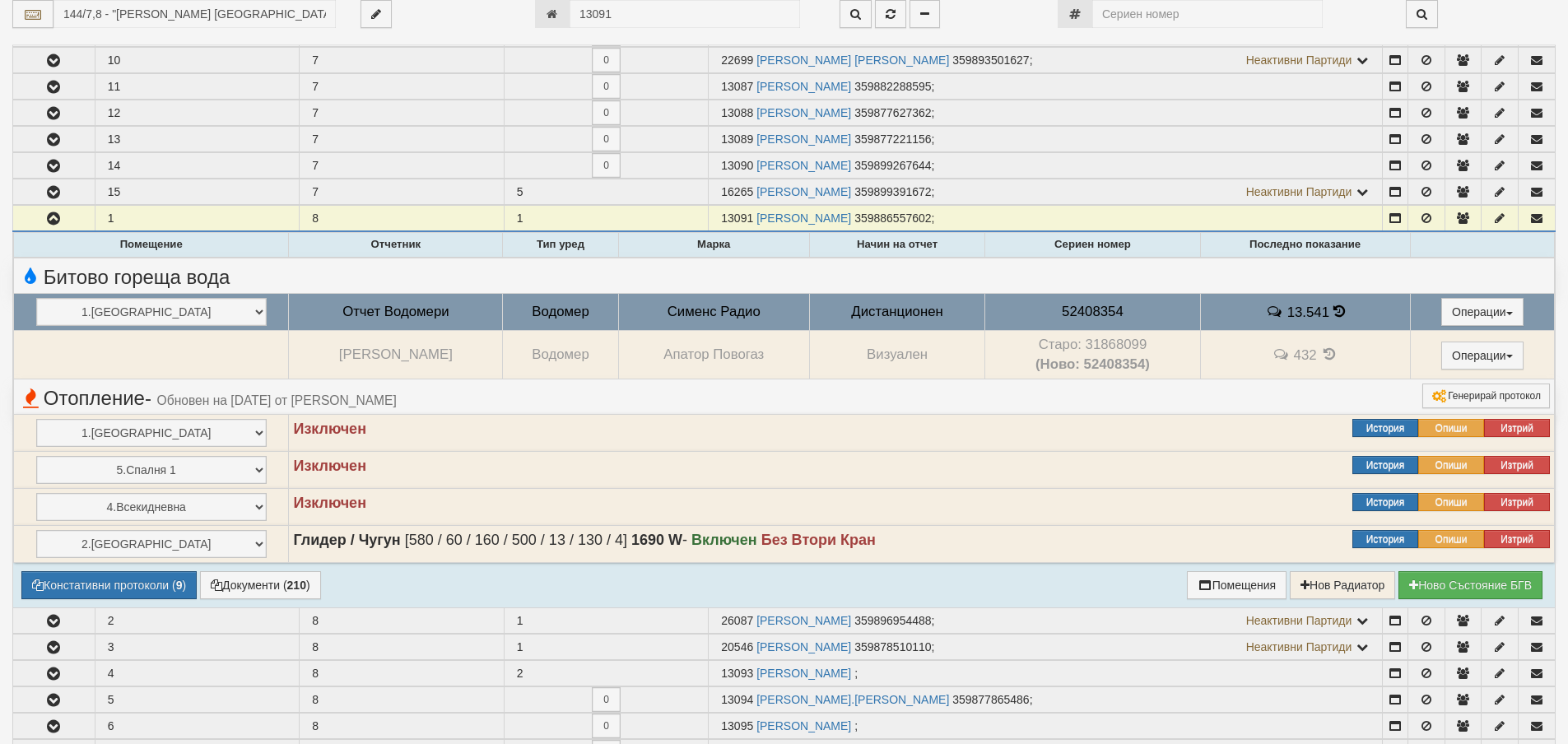
select select "1"
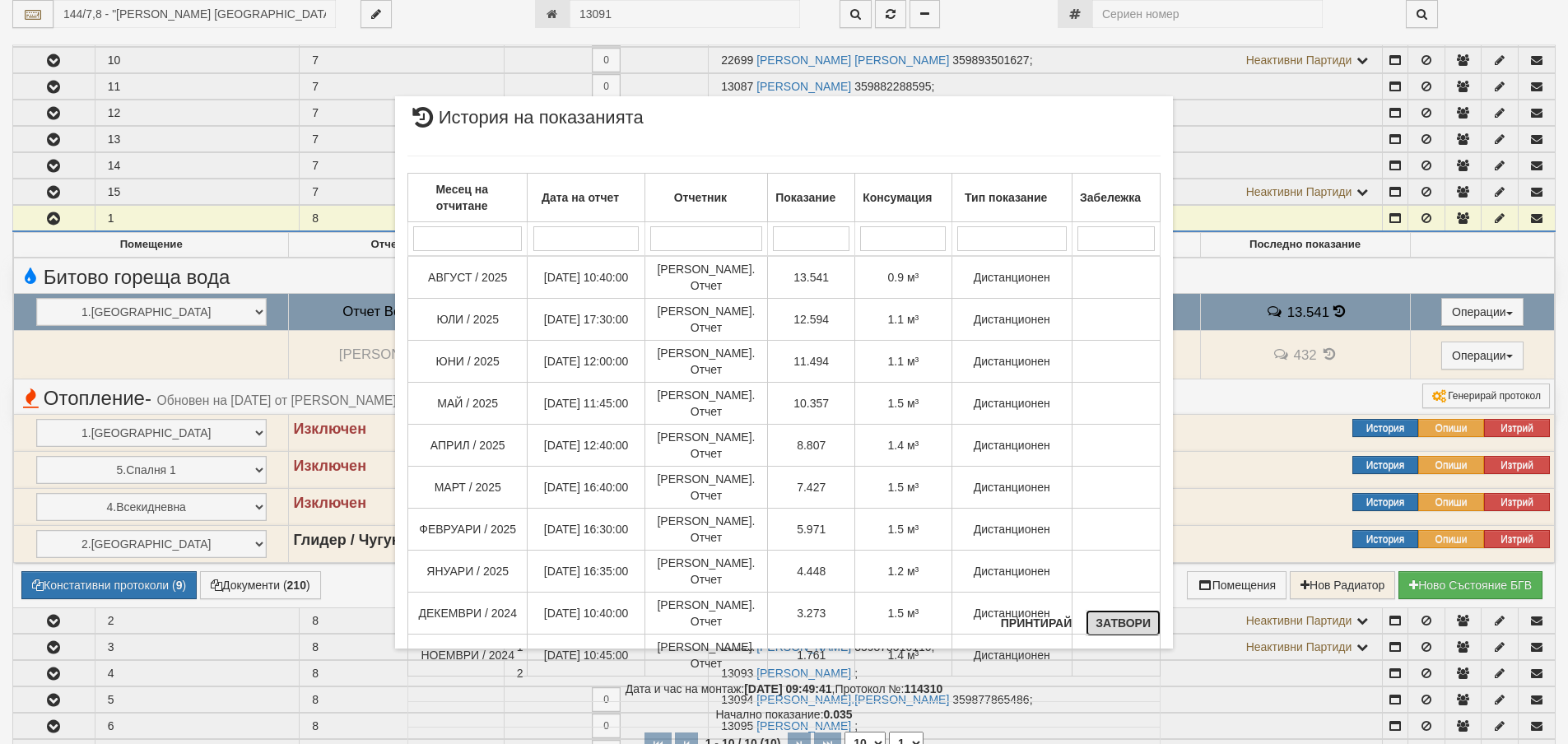
click at [1109, 627] on button "Затвори" at bounding box center [1123, 623] width 75 height 26
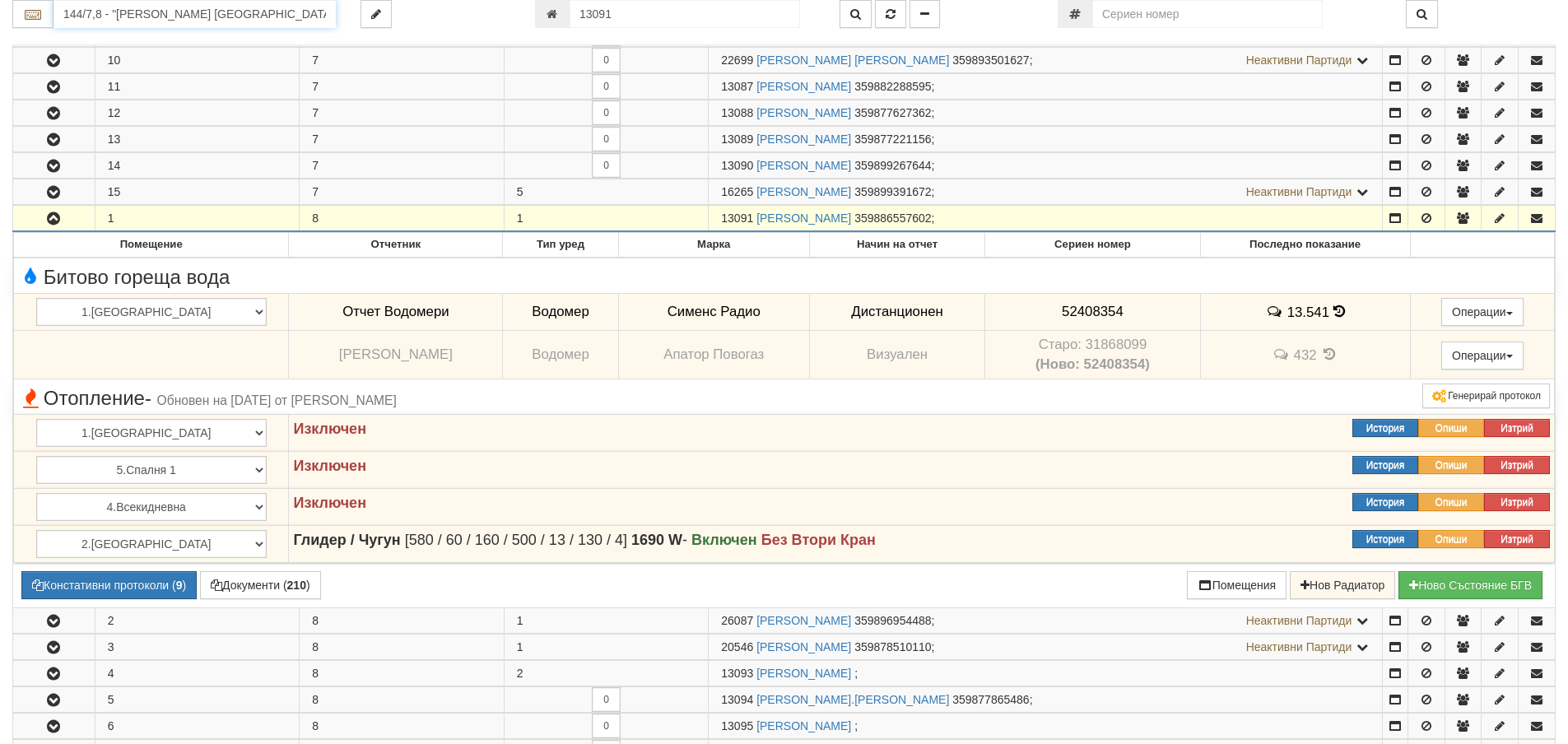
click at [135, 7] on input "144/7,8 - "ВЕОЛИЯ ЕНЕРДЖИ ВАРНА " ЕАД" at bounding box center [195, 14] width 283 height 28
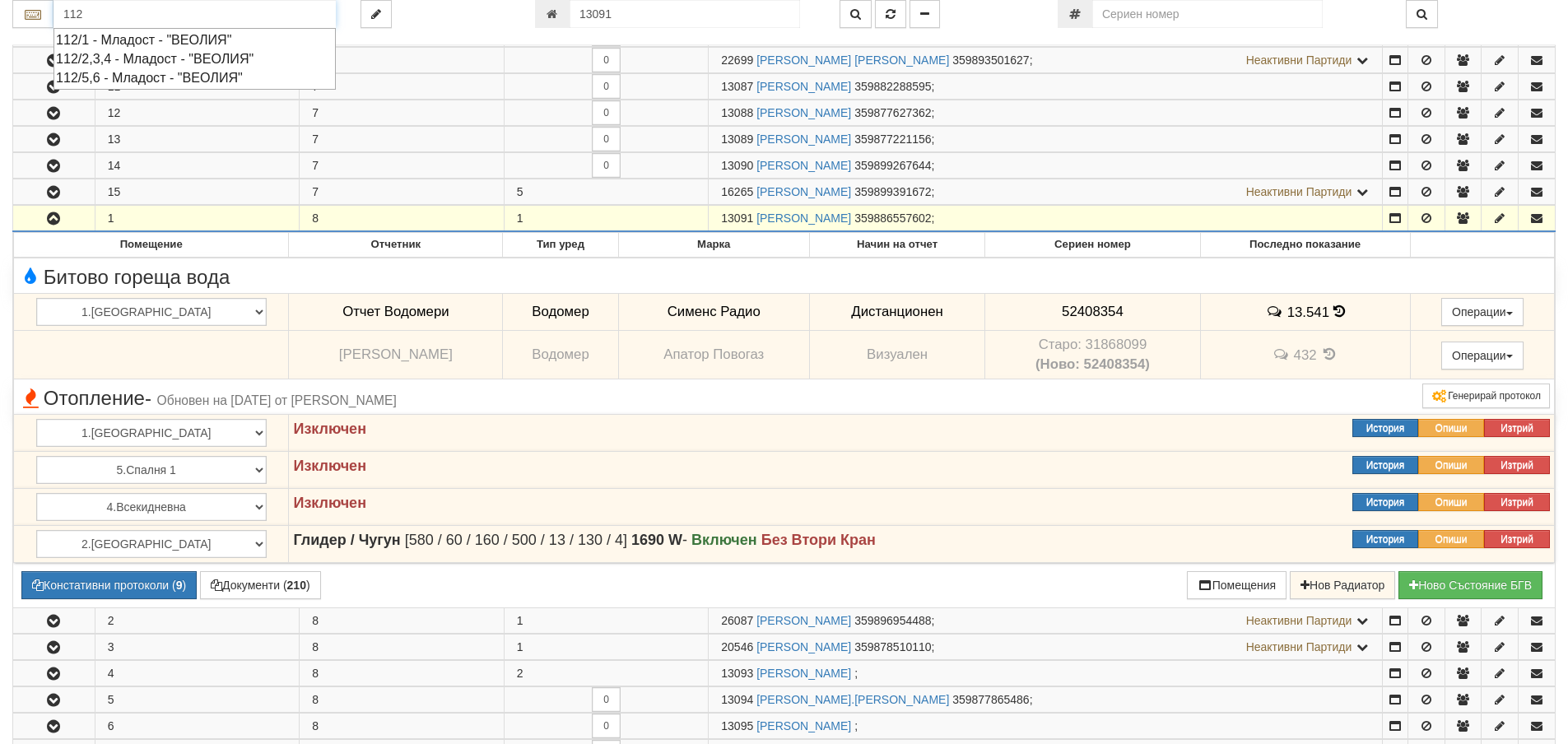
click at [135, 79] on div "112/5,6 - Младост - "ВЕОЛИЯ"" at bounding box center [195, 78] width 278 height 19
type input "112/5,6 - Младост - "ВЕОЛИЯ""
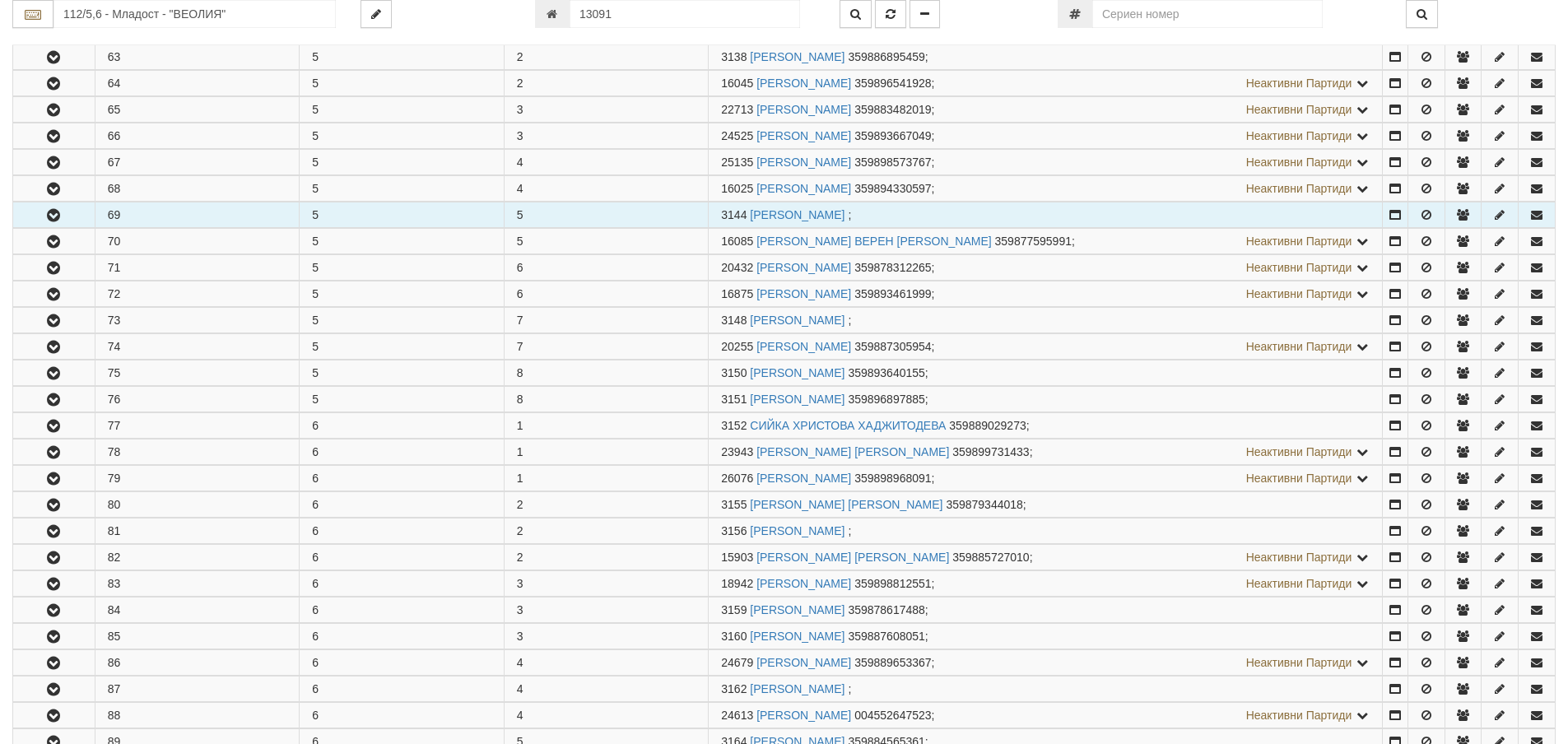
scroll to position [412, 0]
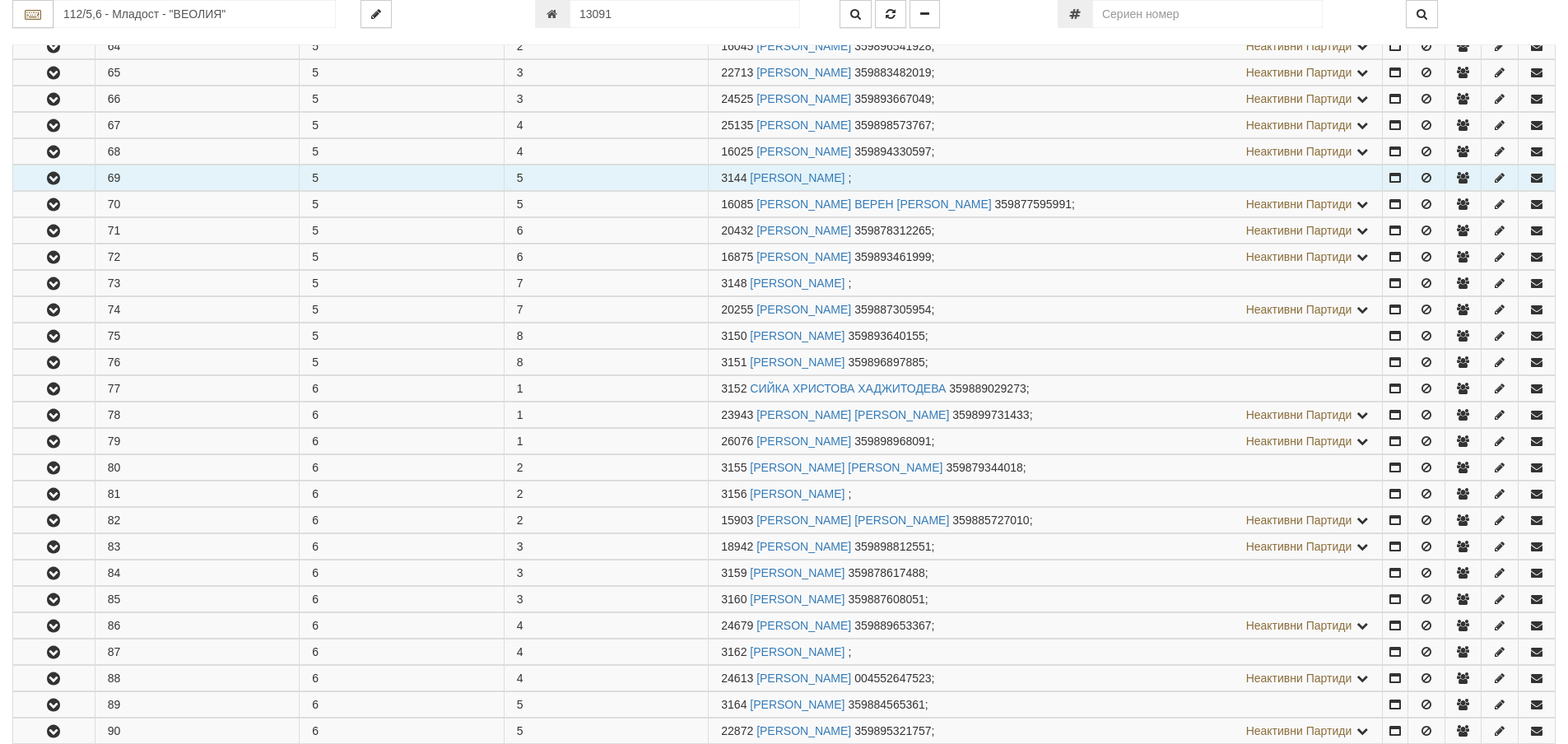
click at [51, 178] on icon "button" at bounding box center [54, 179] width 20 height 12
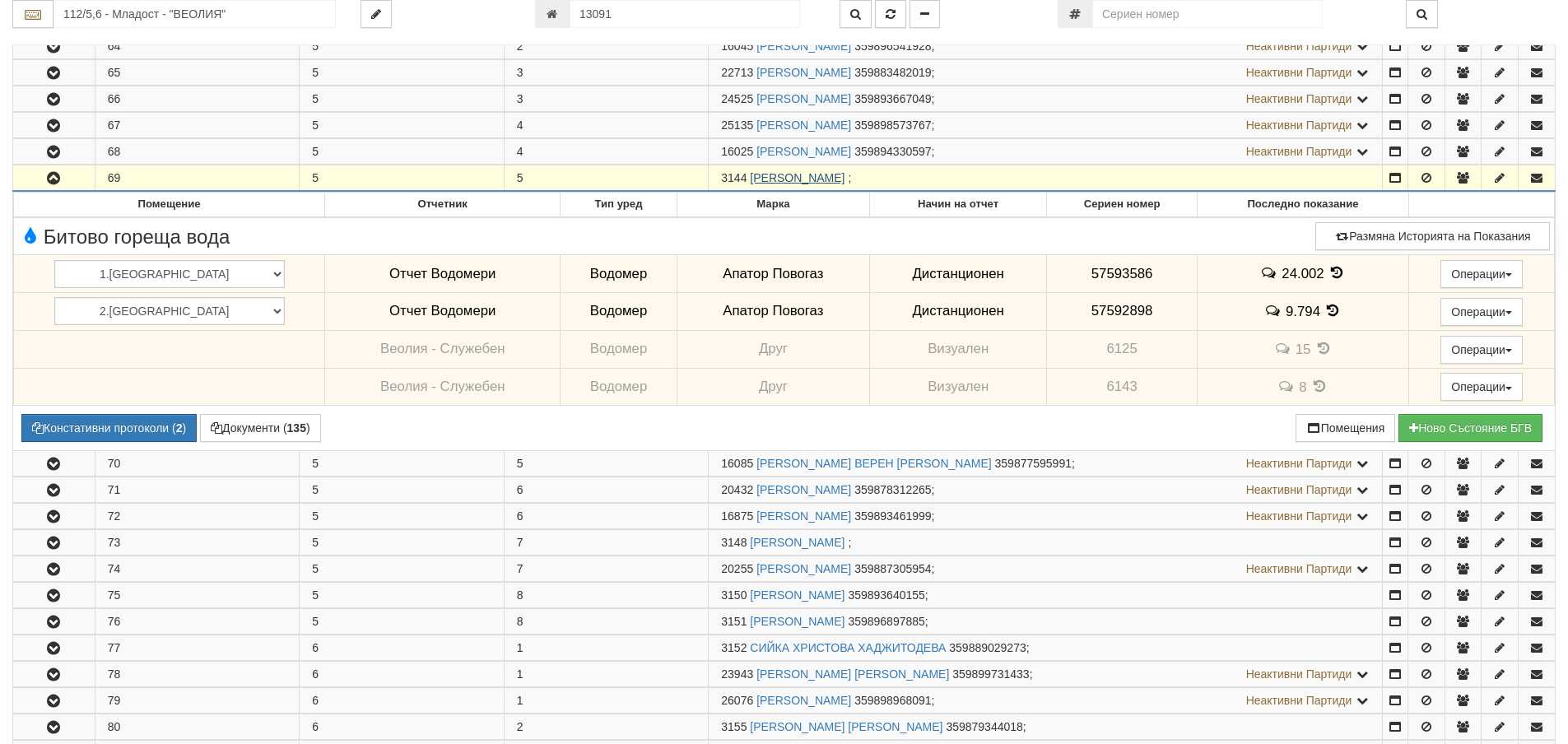
click at [839, 173] on link "АНКА ГЕОРГИЕВА ХРИСТОВА" at bounding box center [796, 178] width 95 height 13
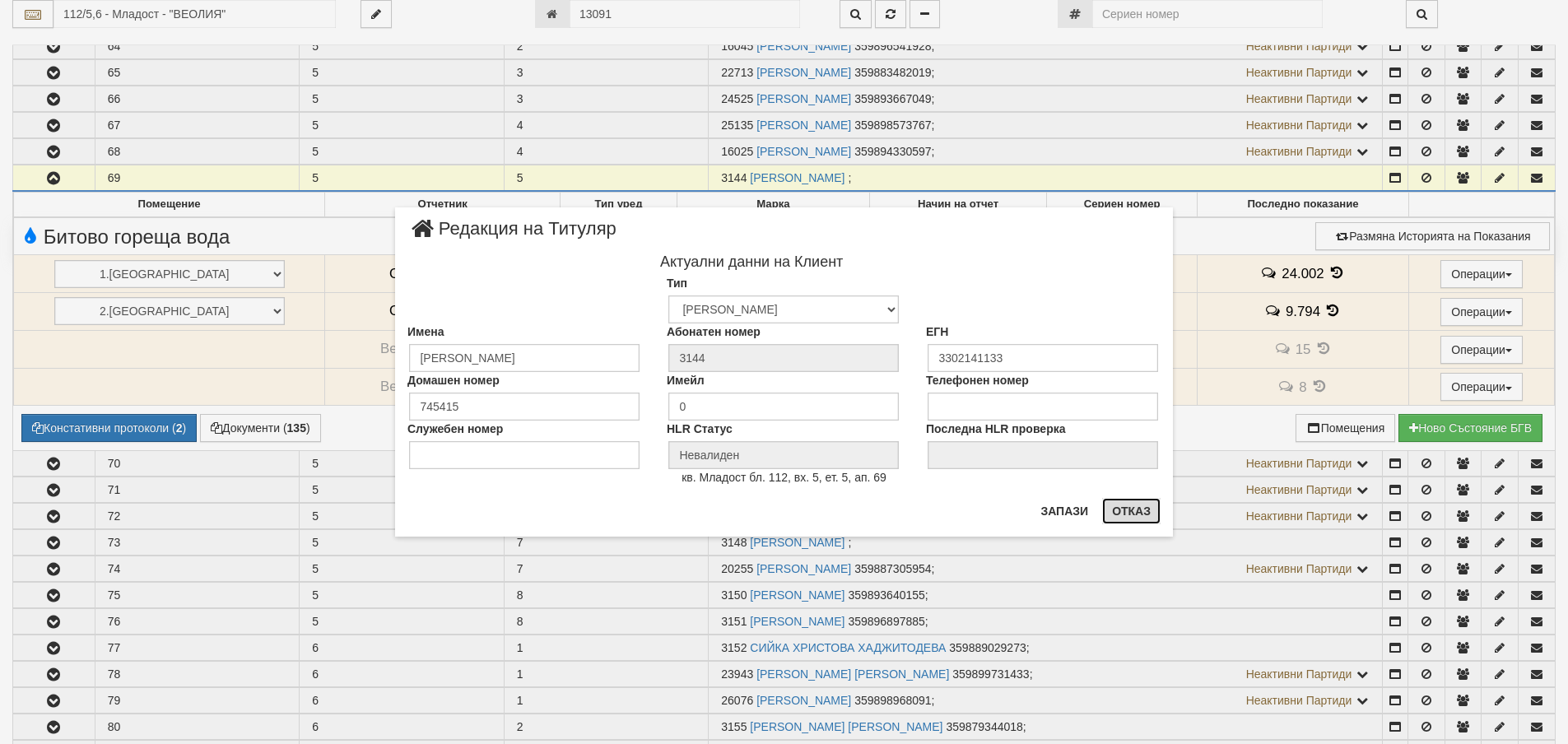
click at [1126, 512] on button "Отказ" at bounding box center [1131, 512] width 59 height 26
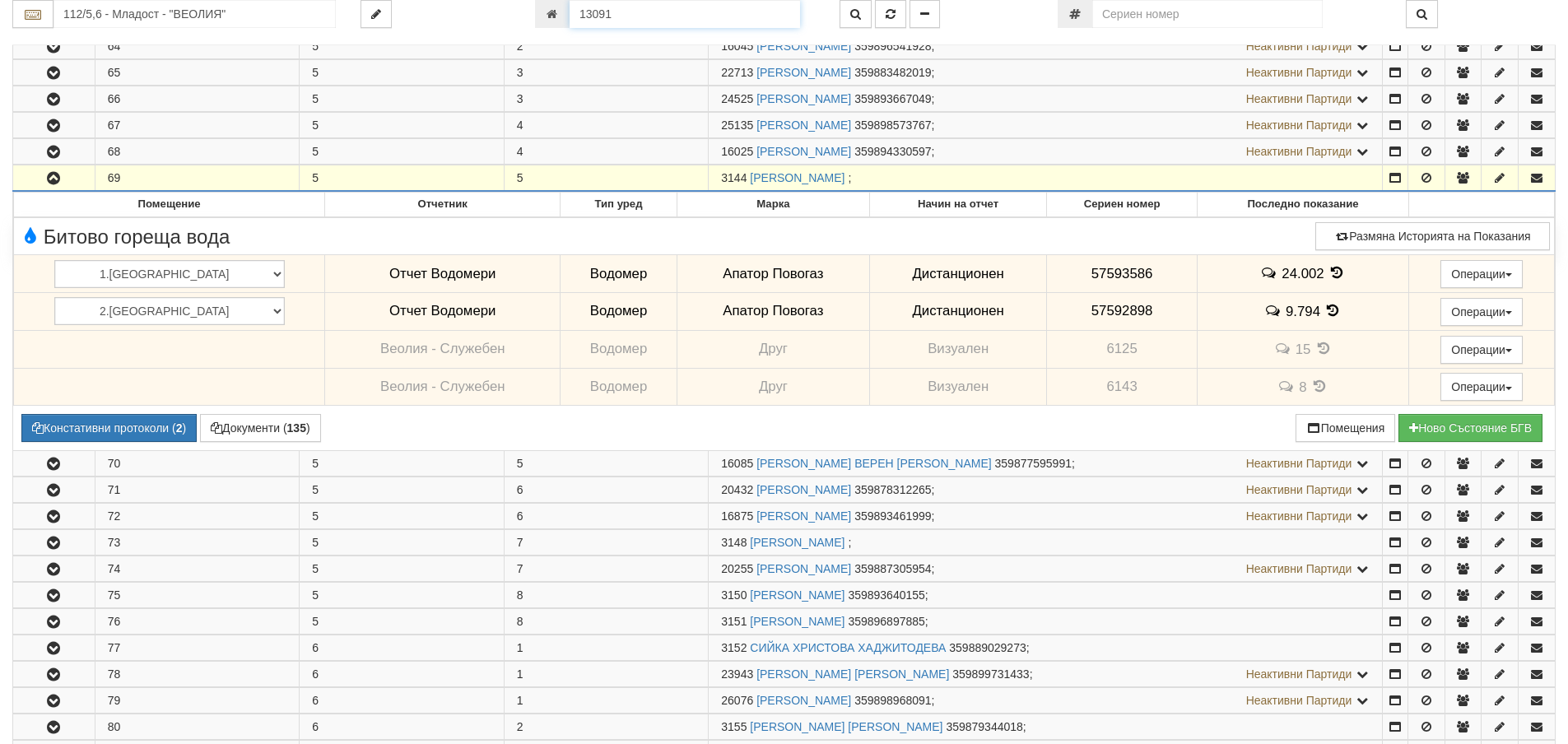
click at [609, 15] on input "13091" at bounding box center [684, 14] width 230 height 28
type input "26117"
click at [892, 14] on icon "button" at bounding box center [891, 14] width 10 height 12
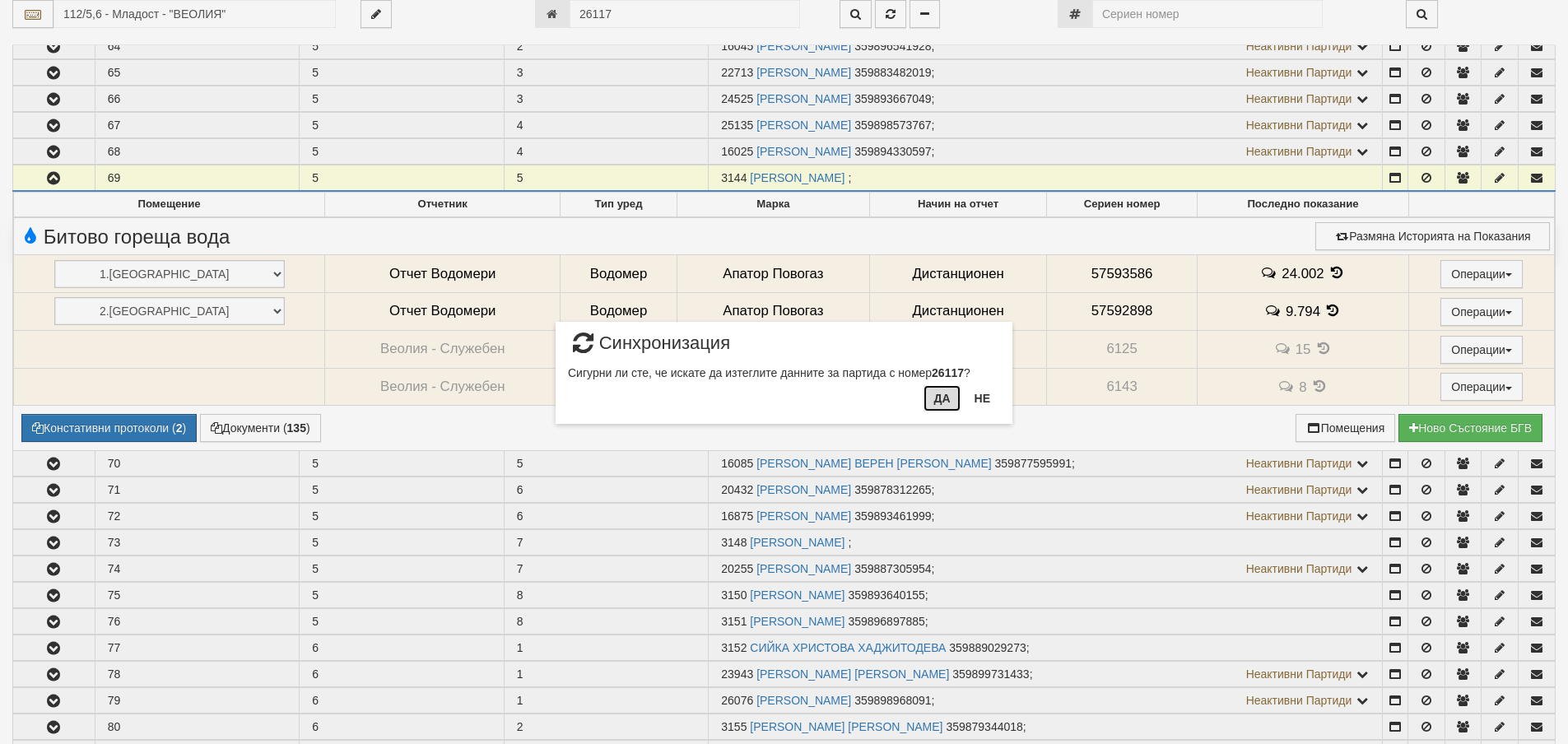
click at [933, 402] on button "Да" at bounding box center [942, 398] width 36 height 26
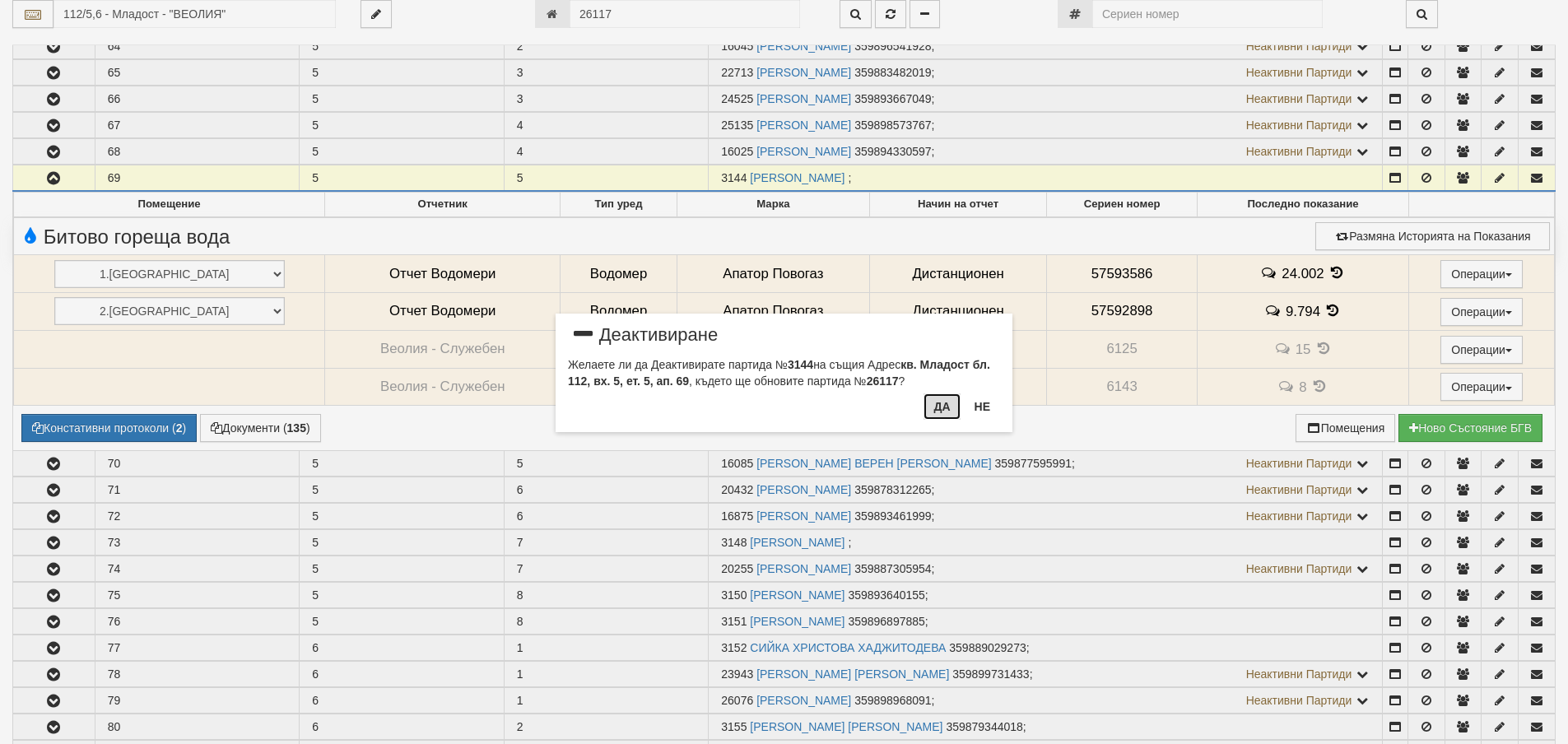
click at [936, 408] on button "Да" at bounding box center [942, 407] width 36 height 26
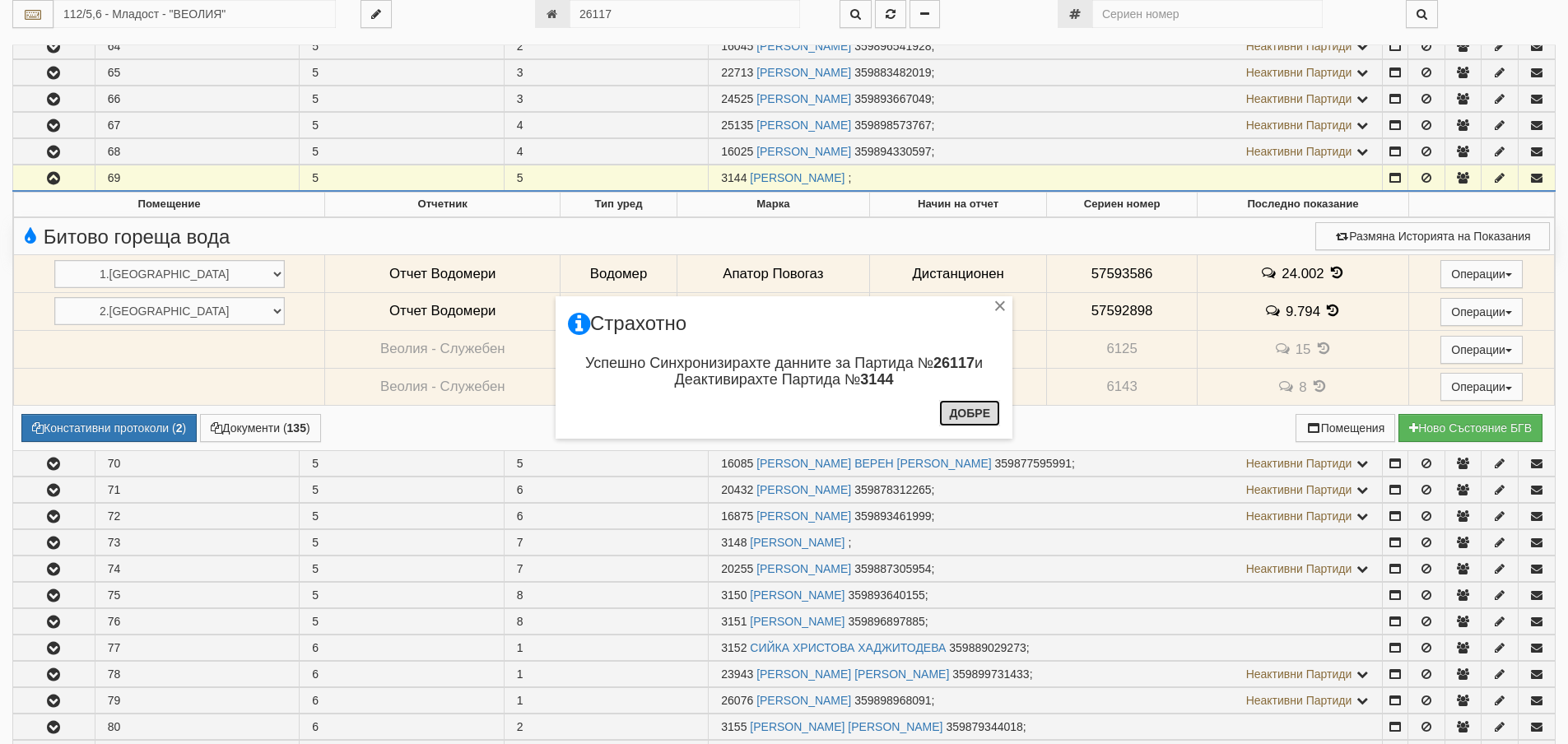
click at [970, 412] on button "Добре" at bounding box center [970, 413] width 61 height 26
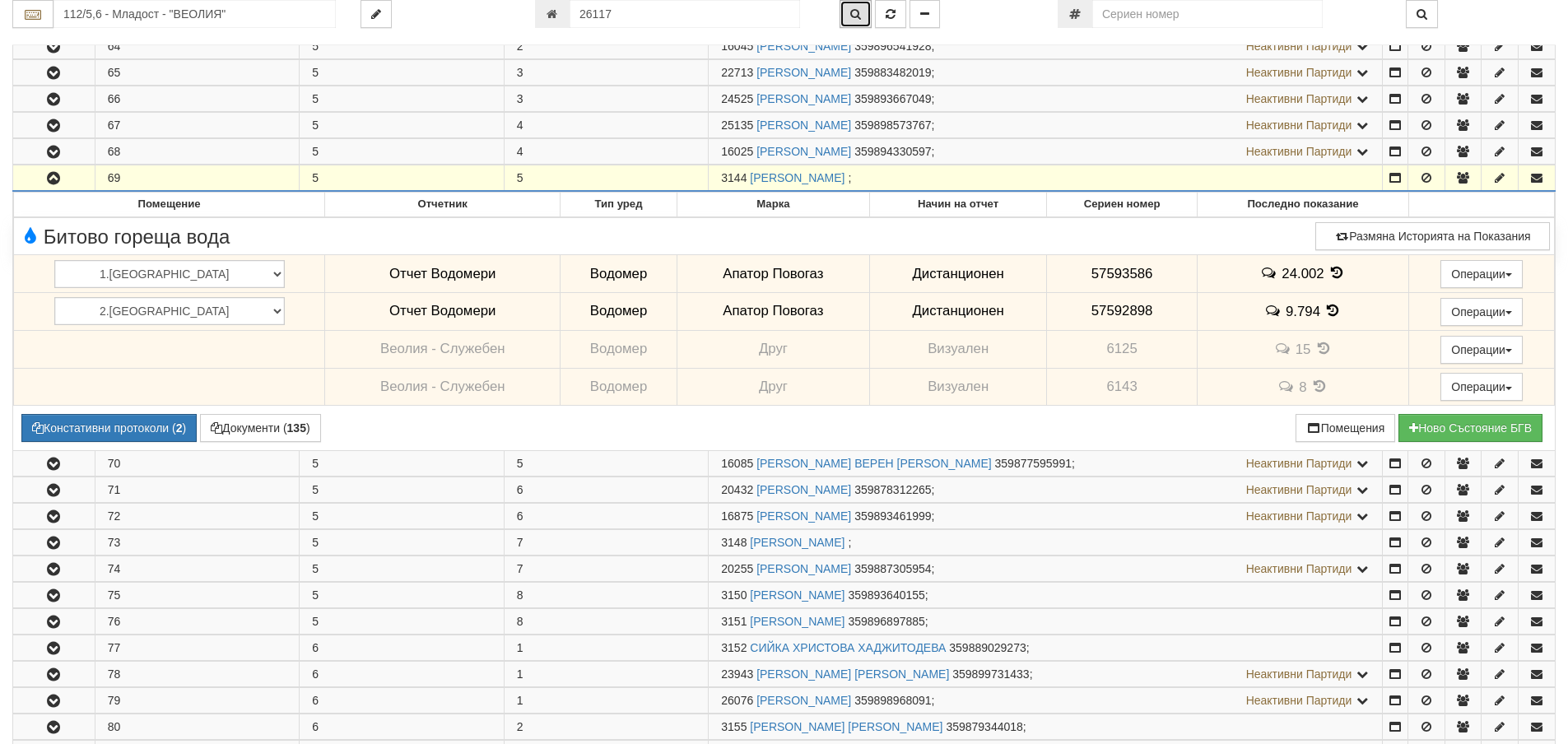
click at [853, 13] on icon "button" at bounding box center [855, 14] width 11 height 12
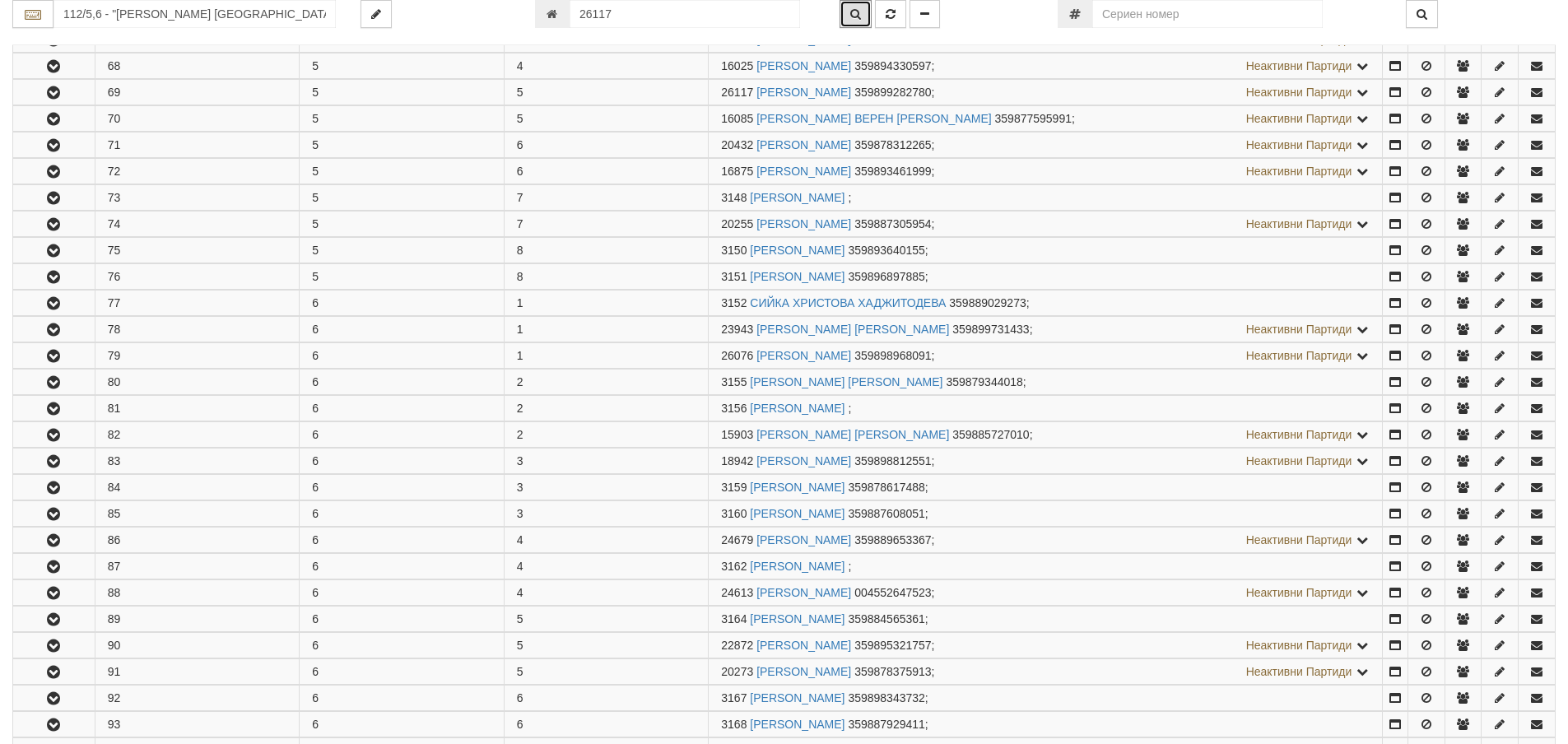
scroll to position [536, 0]
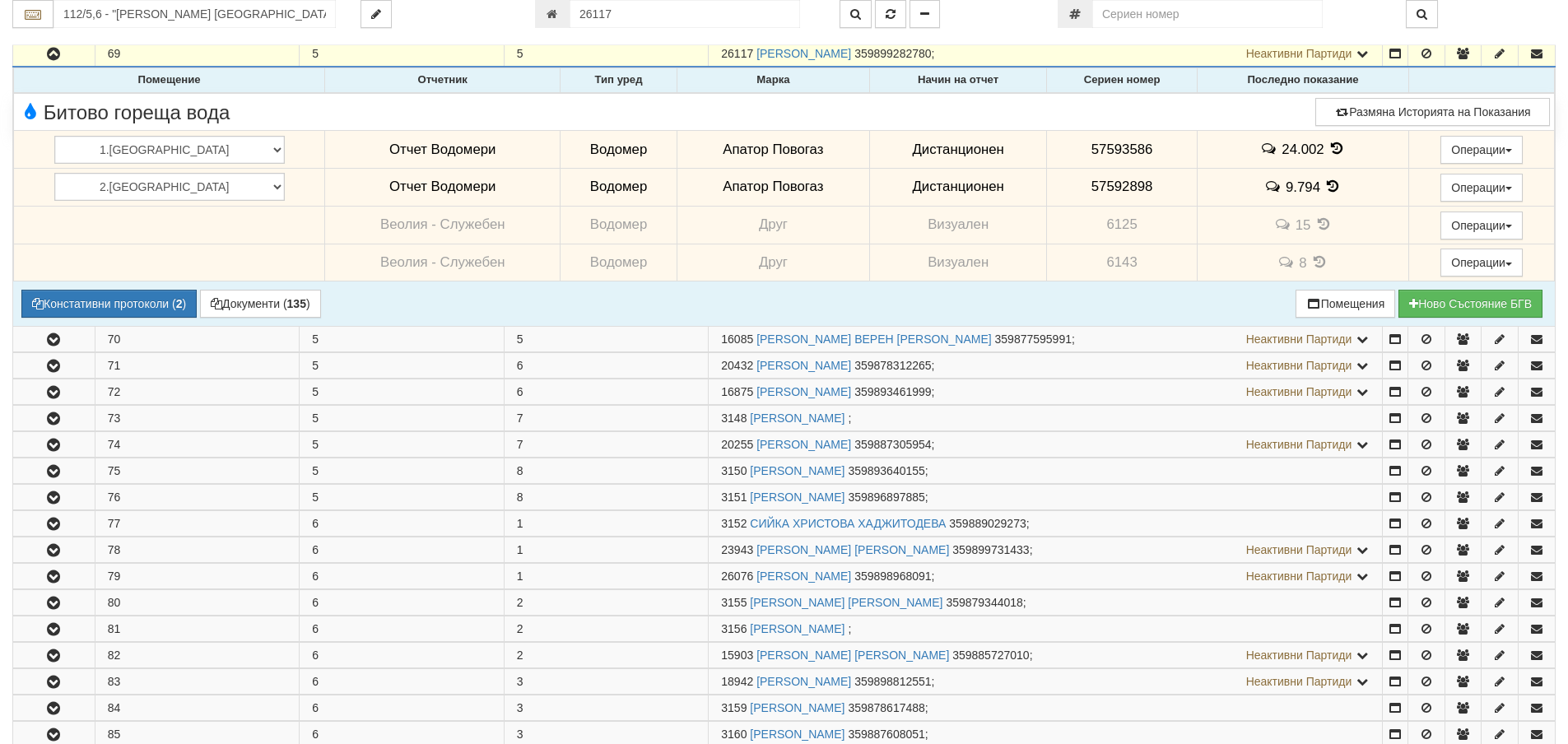
click at [1328, 151] on icon at bounding box center [1337, 148] width 18 height 14
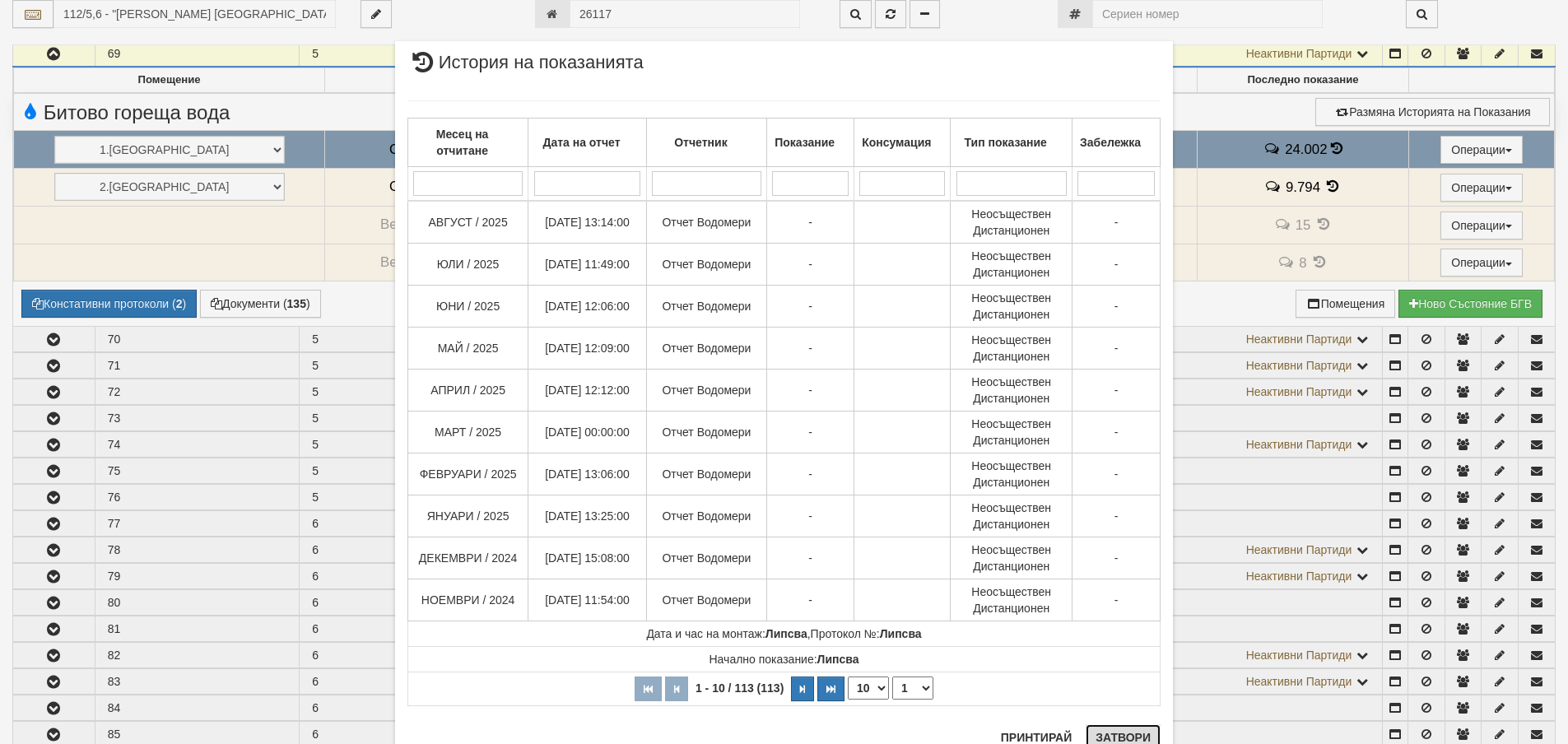
click at [1110, 734] on button "Затвори" at bounding box center [1123, 738] width 75 height 26
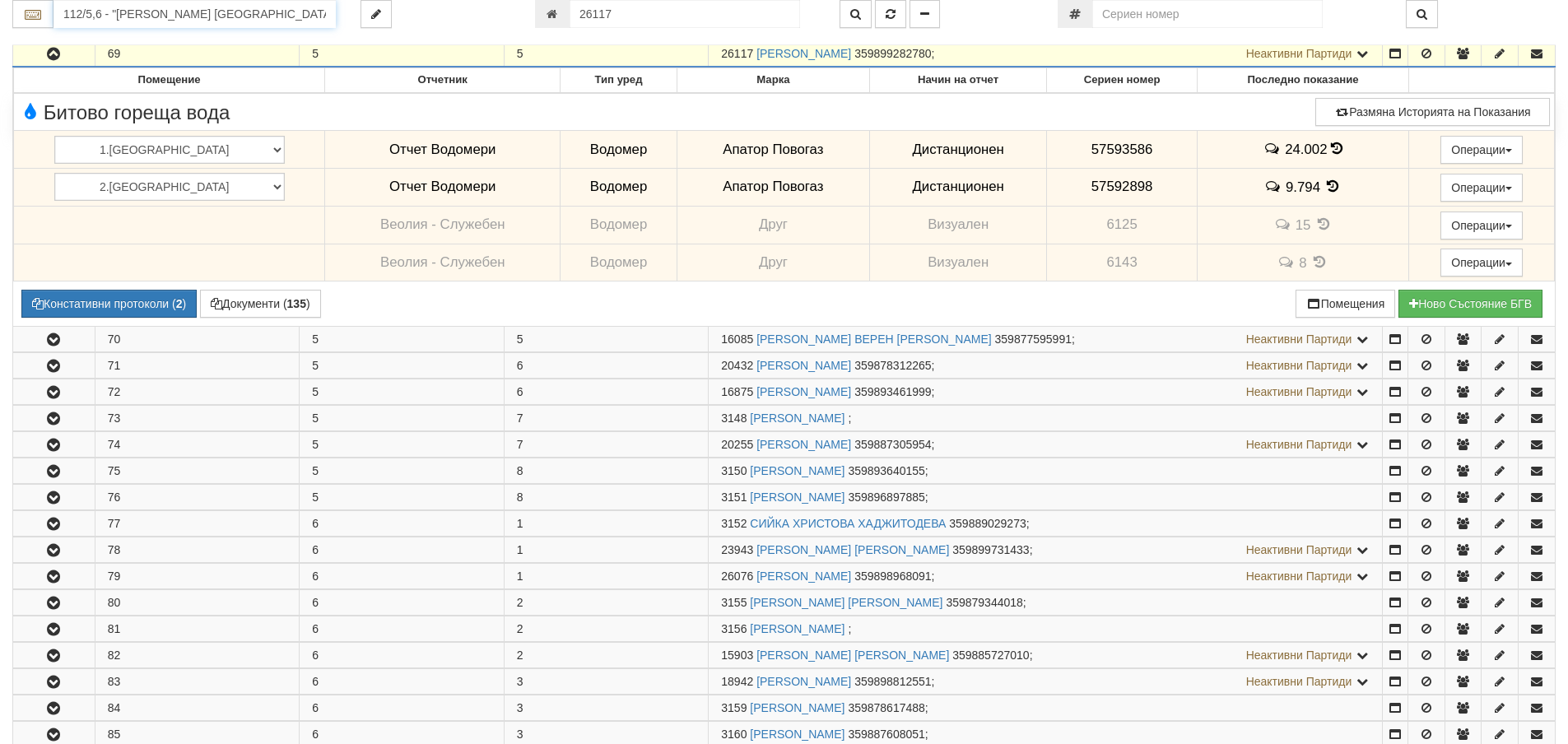
click at [193, 15] on input "112/5,6 - "ВЕОЛИЯ ЕНЕРДЖИ ВАРНА " ЕАД" at bounding box center [195, 14] width 283 height 28
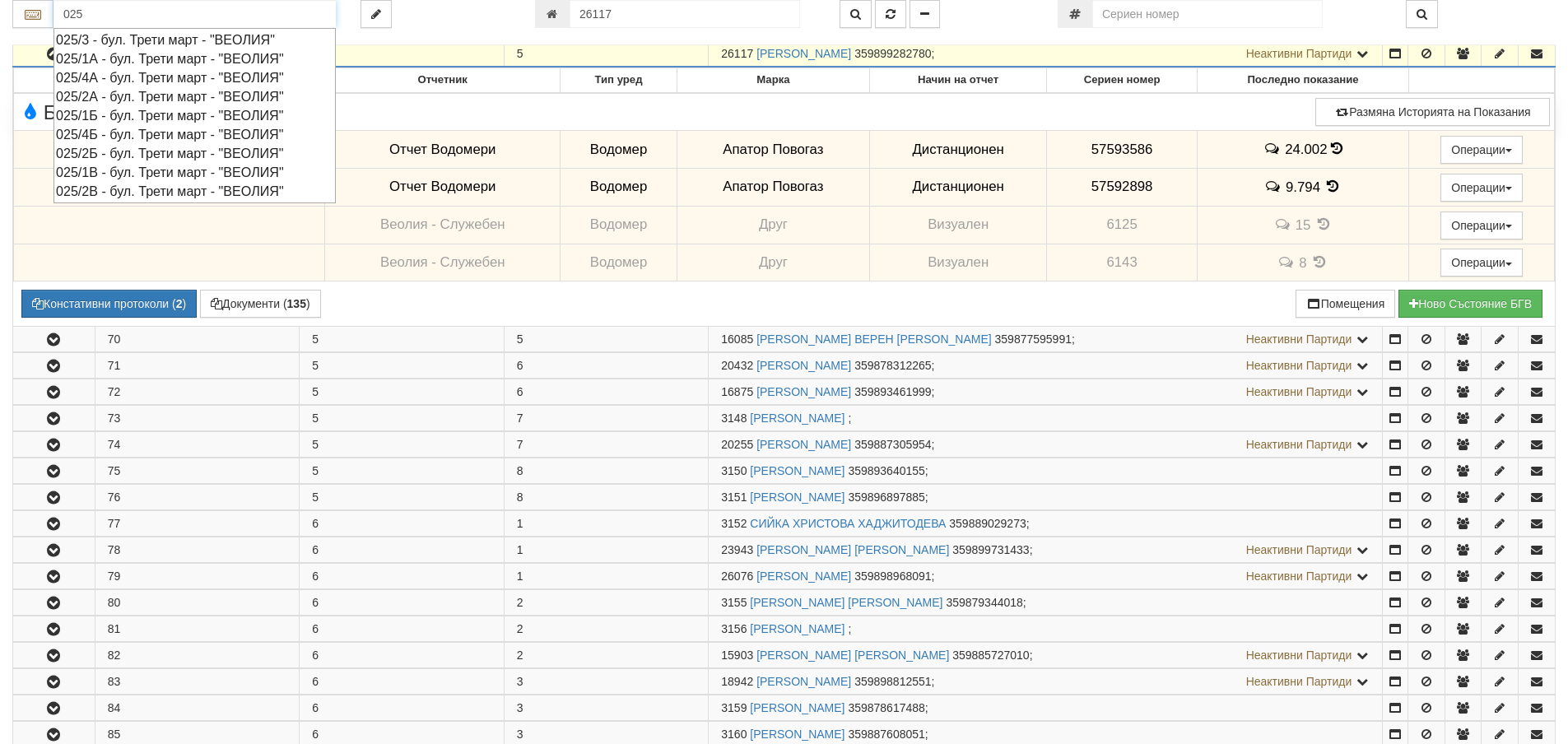
click at [131, 61] on div "025/1А - бул. Трети март - "ВЕОЛИЯ"" at bounding box center [195, 59] width 278 height 19
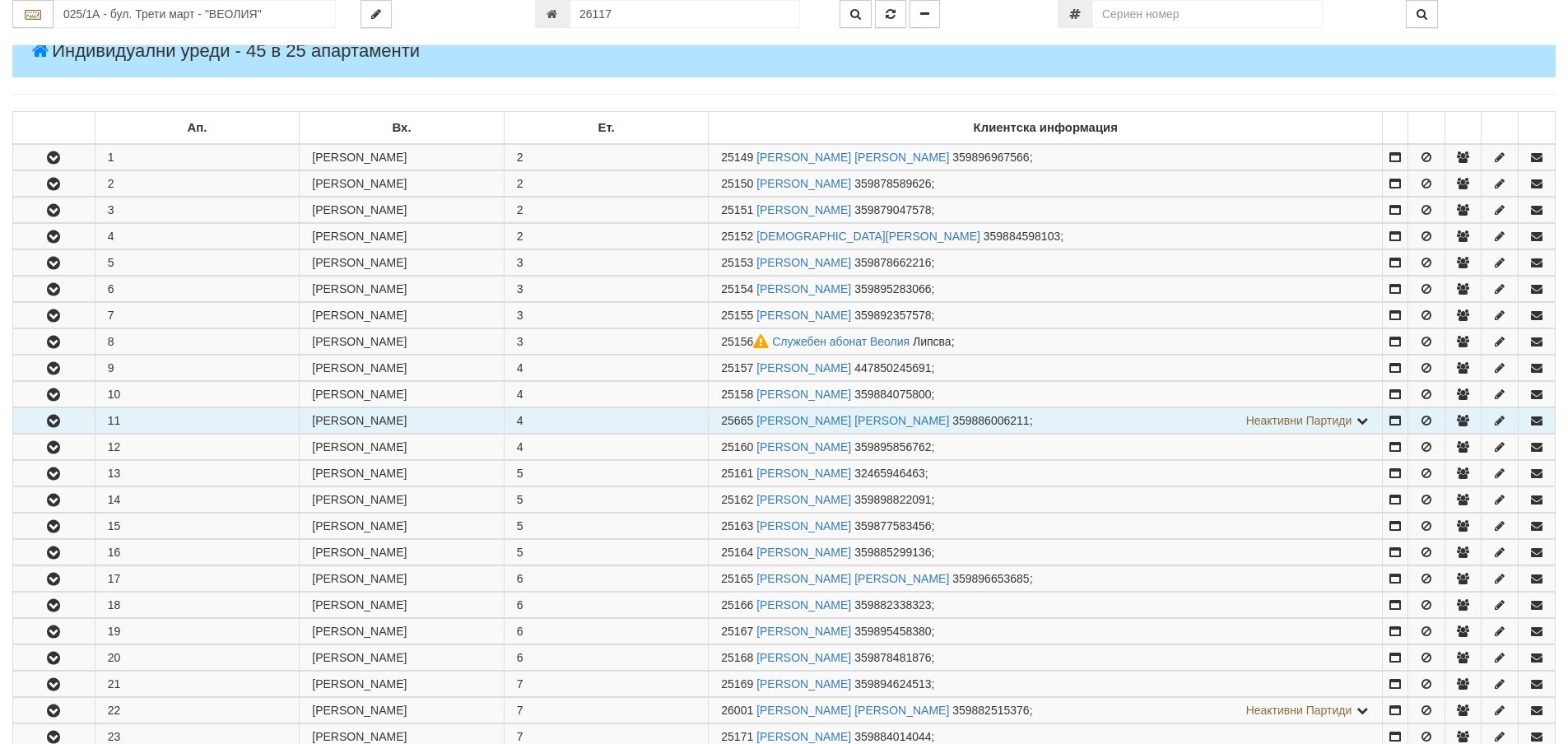
scroll to position [247, 0]
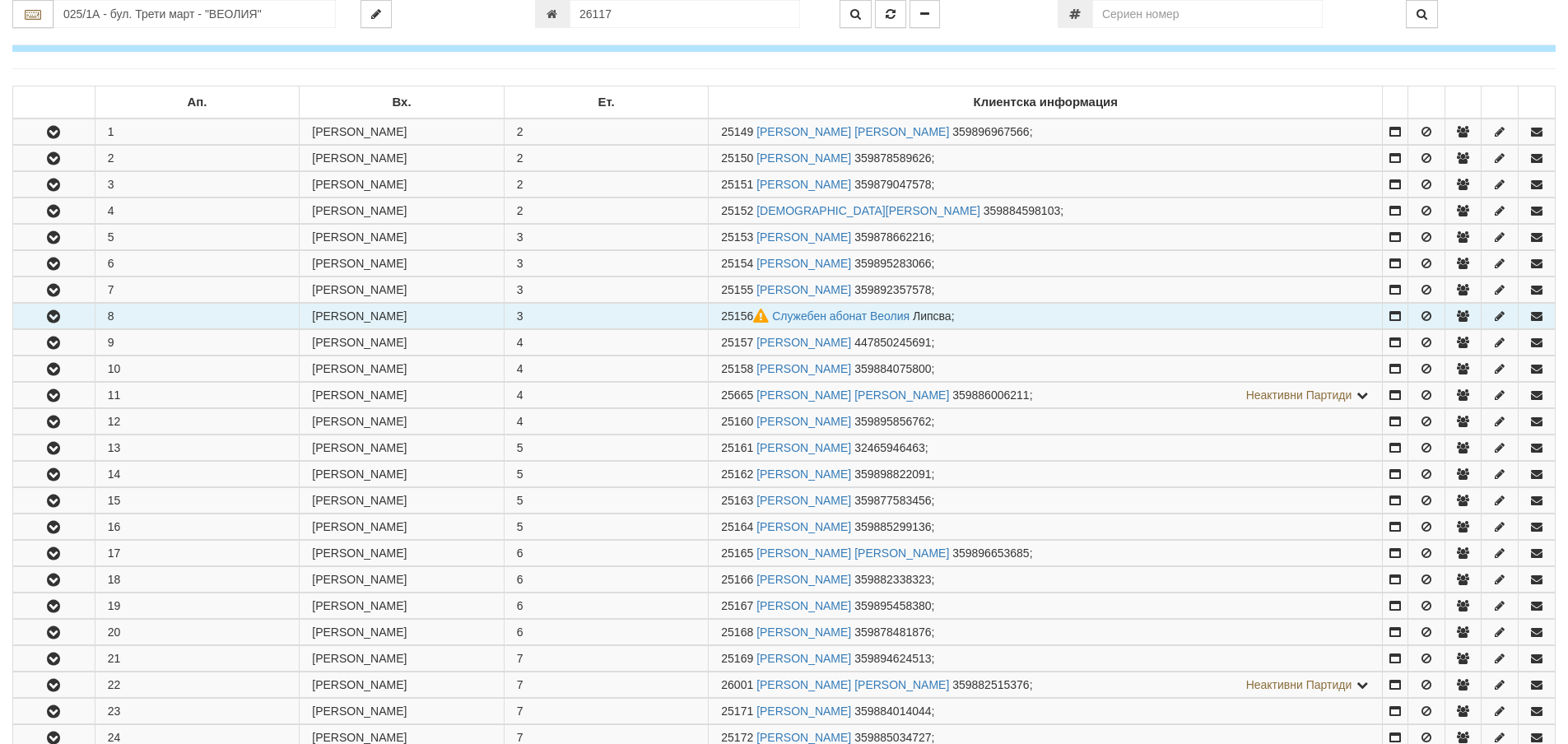
click at [57, 316] on icon "button" at bounding box center [54, 317] width 20 height 12
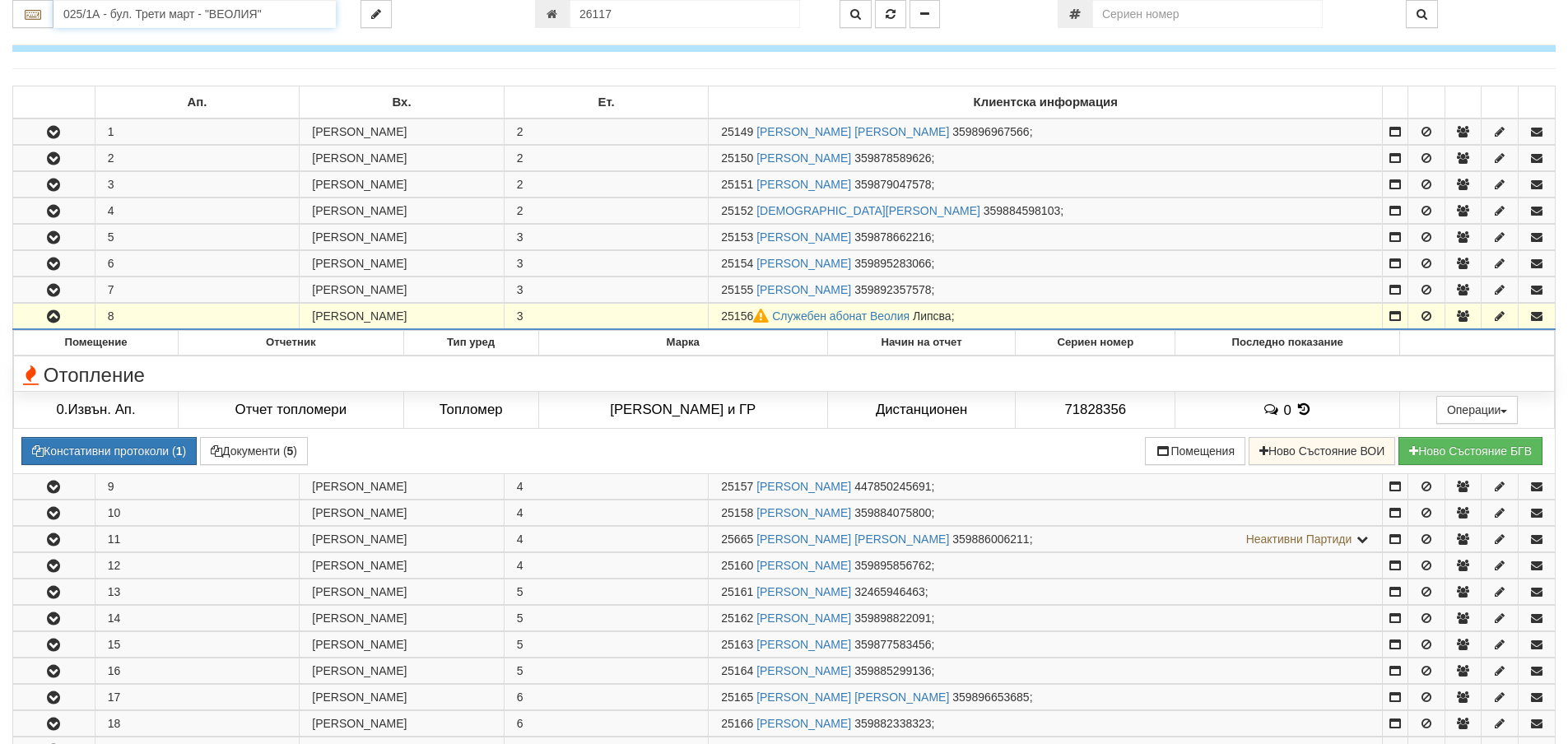
click at [94, 14] on input "025/1А - бул. Трети март - "ВЕОЛИЯ"" at bounding box center [195, 14] width 283 height 28
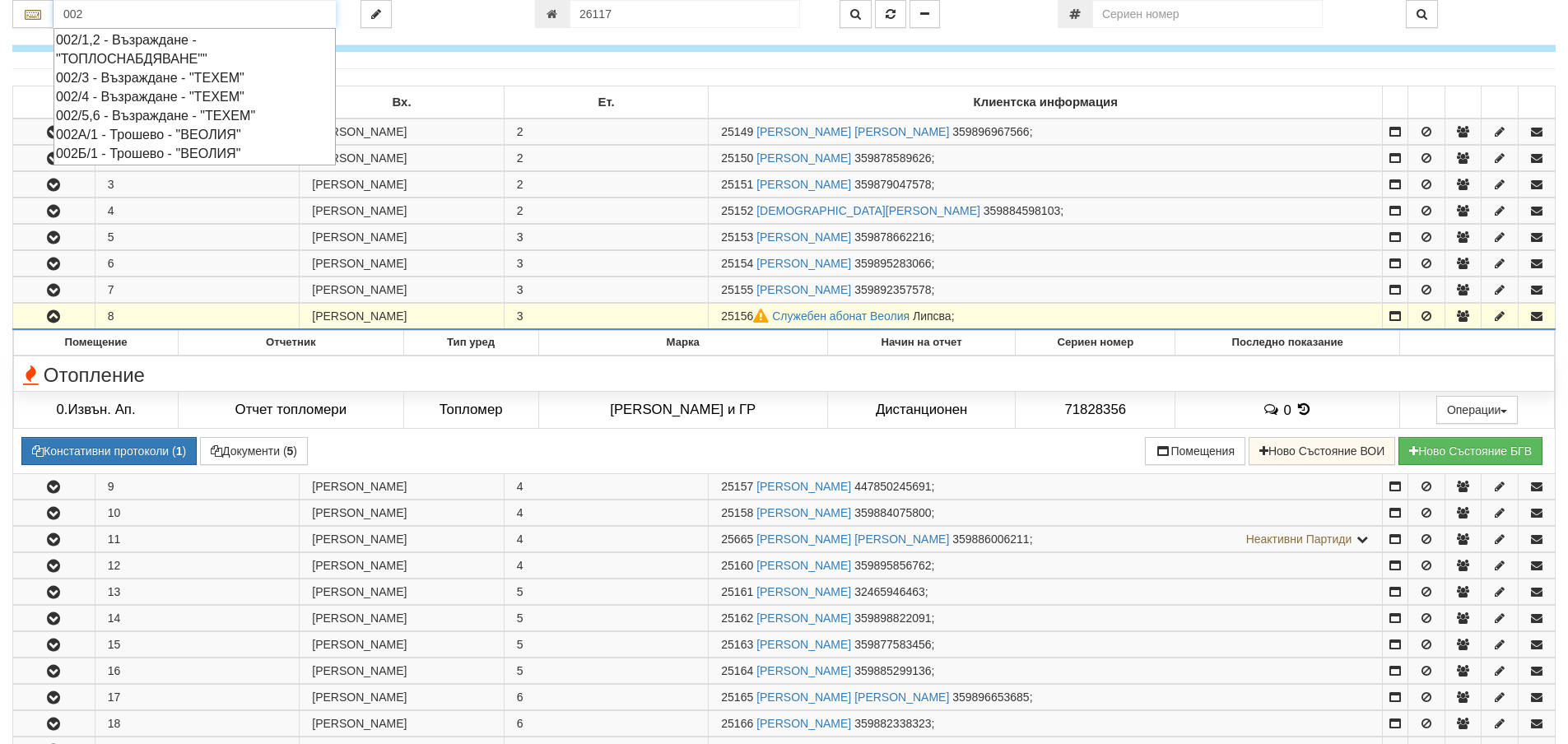
click at [110, 131] on div "002А/1 - Трошево - "ВЕОЛИЯ"" at bounding box center [195, 134] width 278 height 19
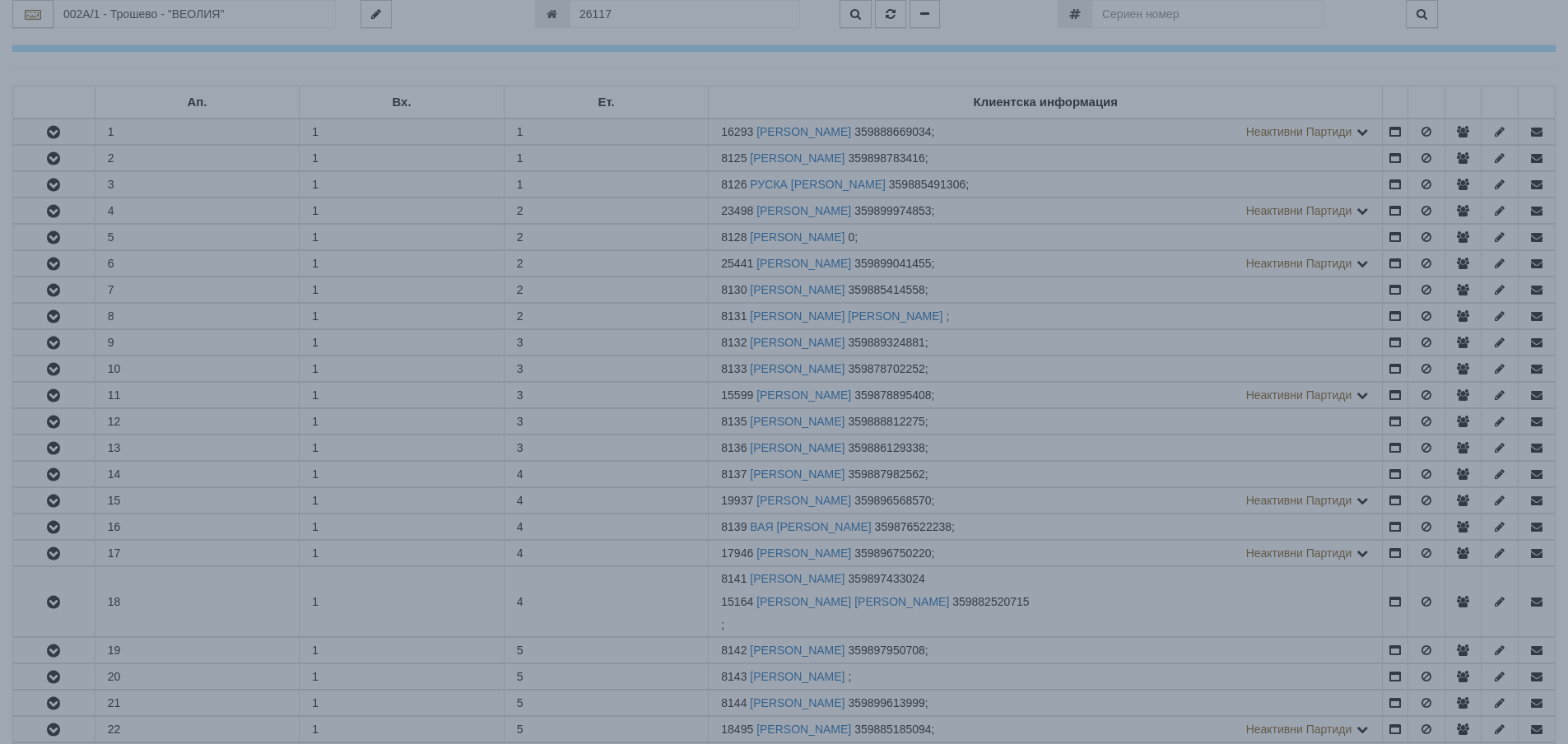
scroll to position [0, 0]
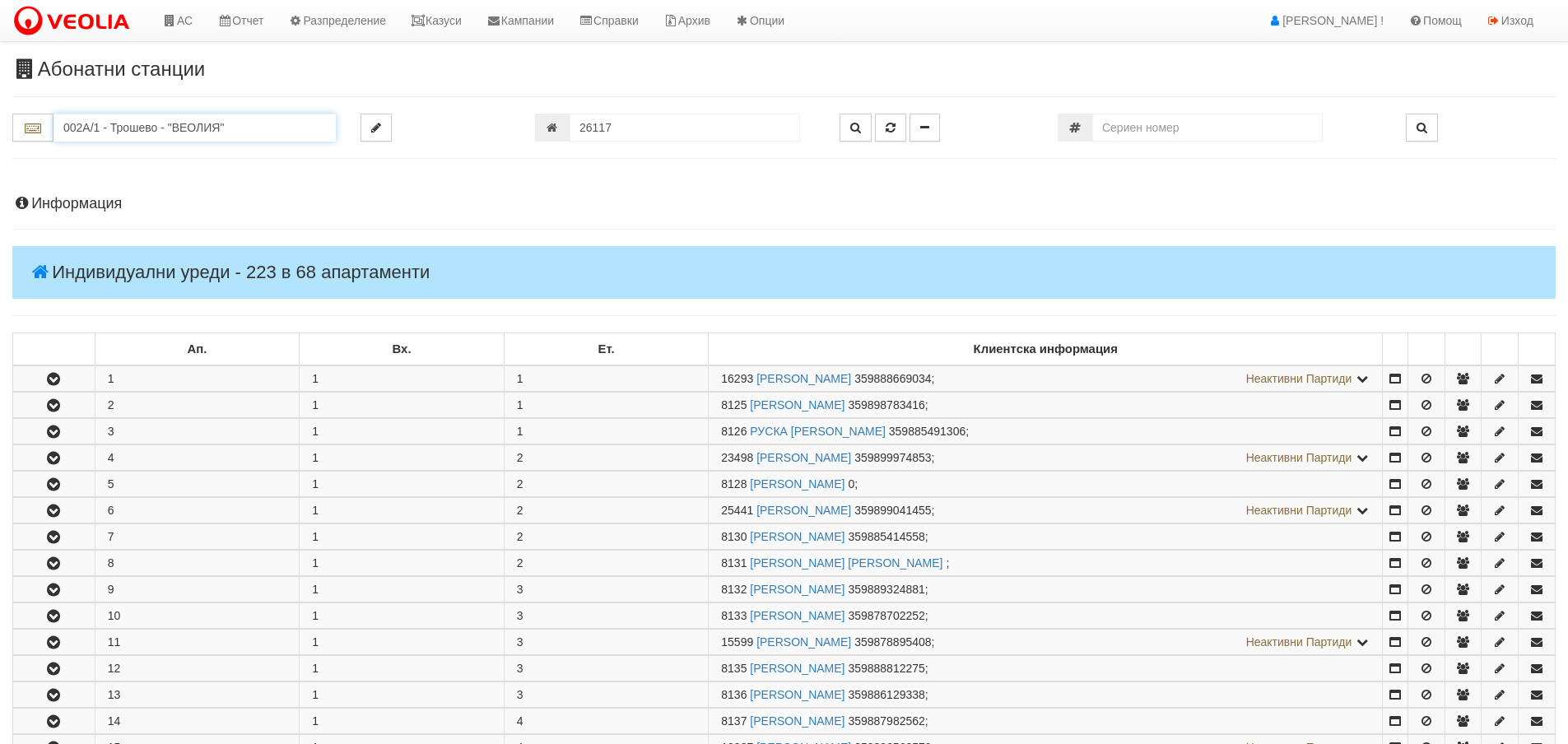
click at [125, 126] on input "002А/1 - Трошево - "ВЕОЛИЯ"" at bounding box center [195, 127] width 283 height 28
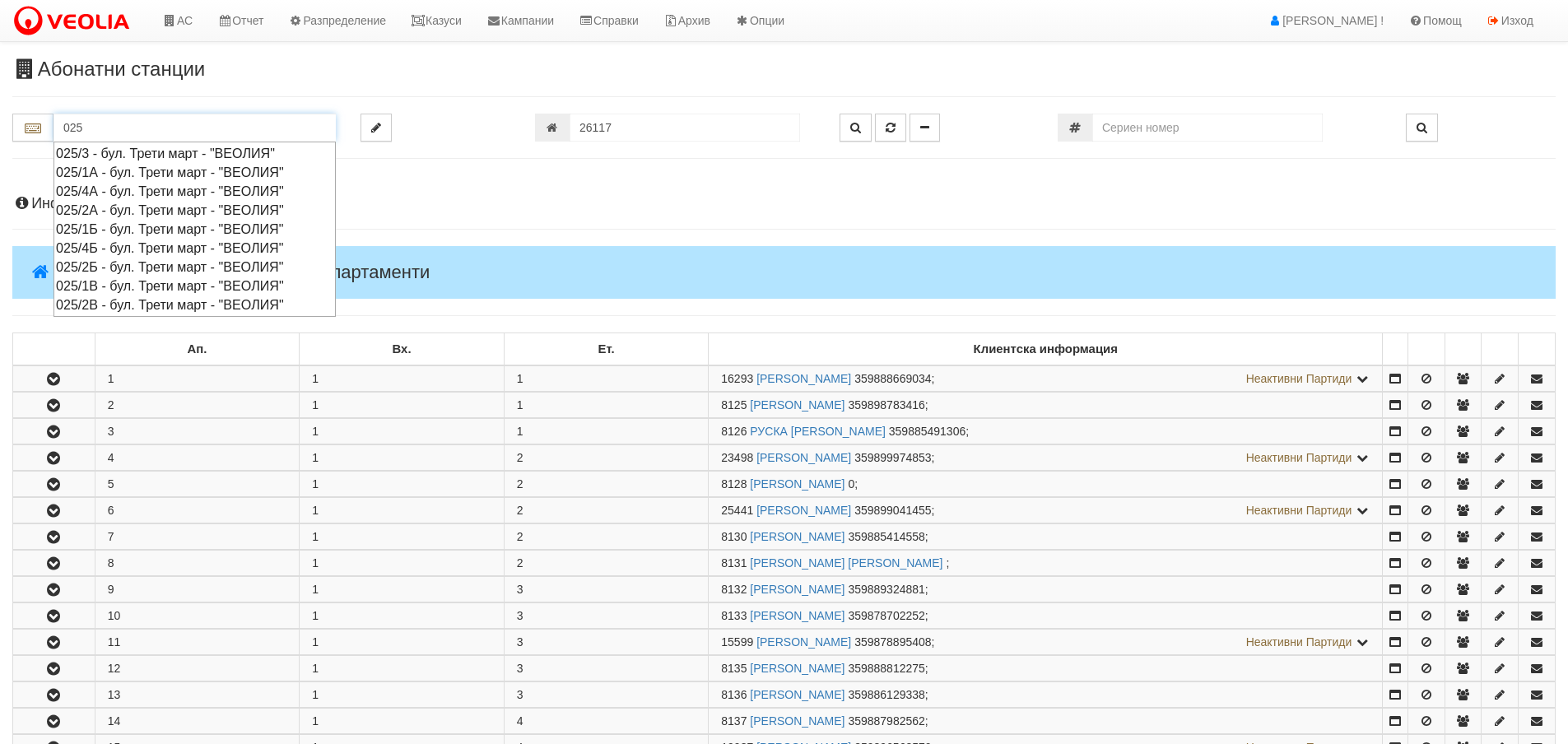
click at [93, 210] on div "025/2А - бул. Трети март - "ВЕОЛИЯ"" at bounding box center [195, 210] width 278 height 19
type input "025/2А - бул. Трети март - "ВЕОЛИЯ""
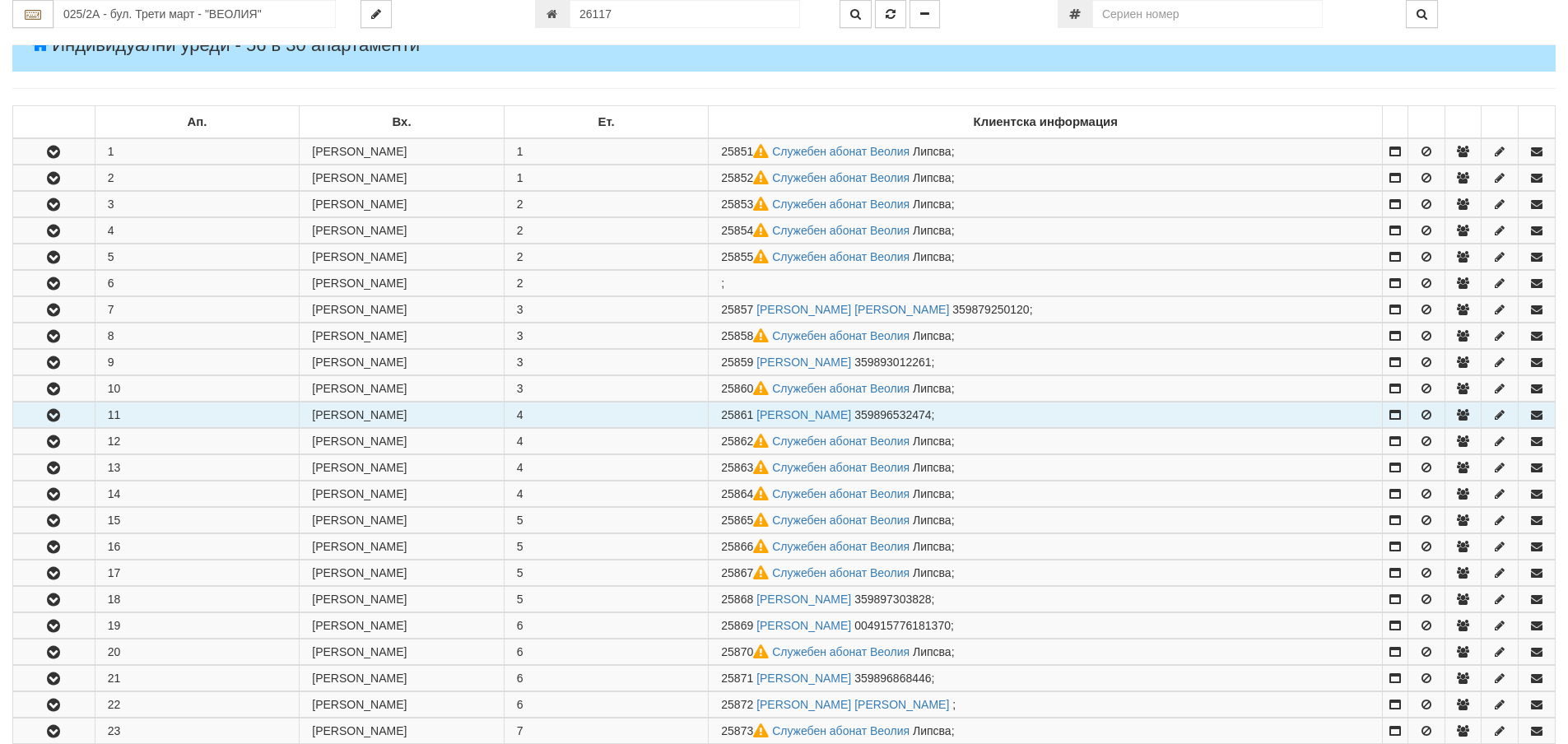
scroll to position [247, 0]
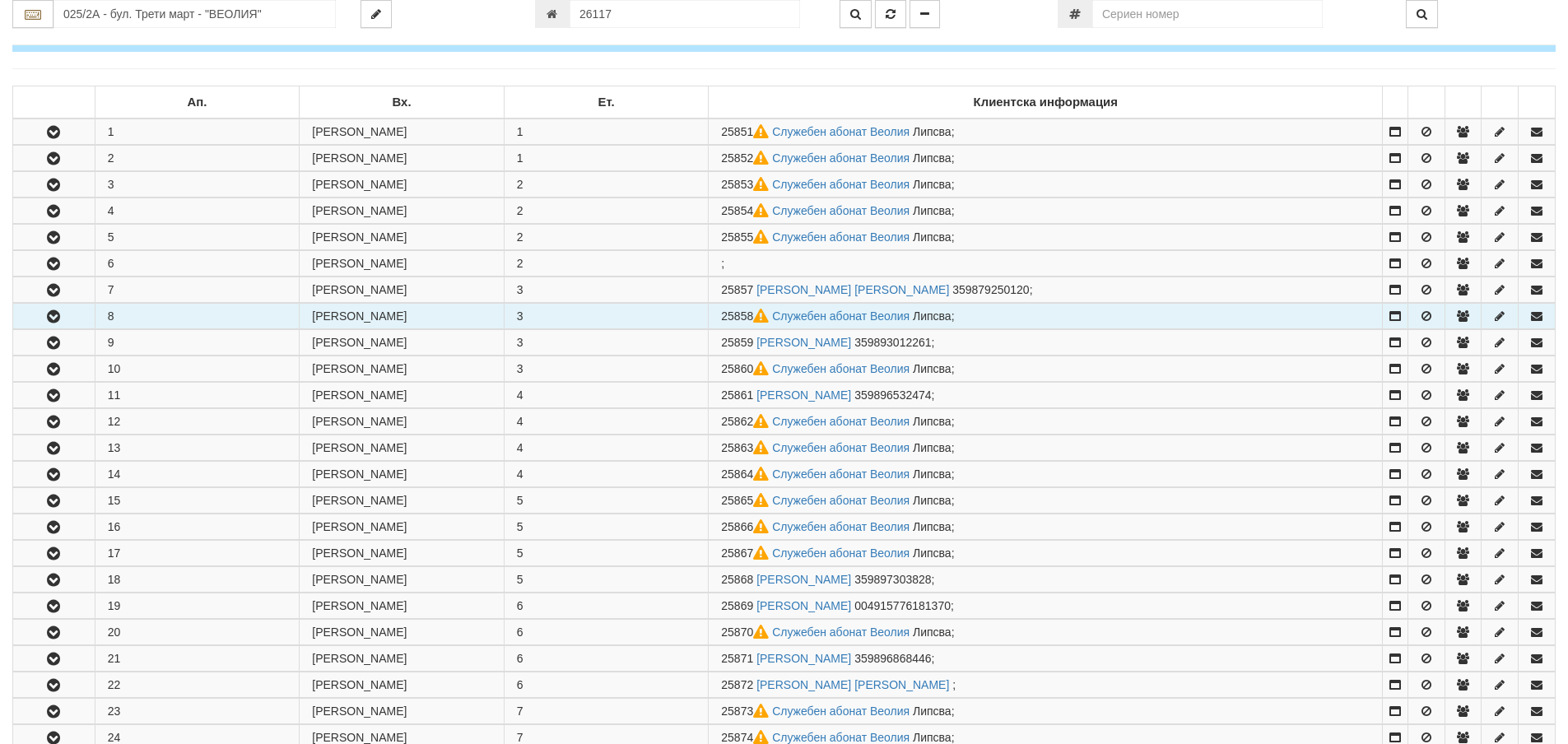
click at [58, 317] on icon "button" at bounding box center [54, 317] width 20 height 12
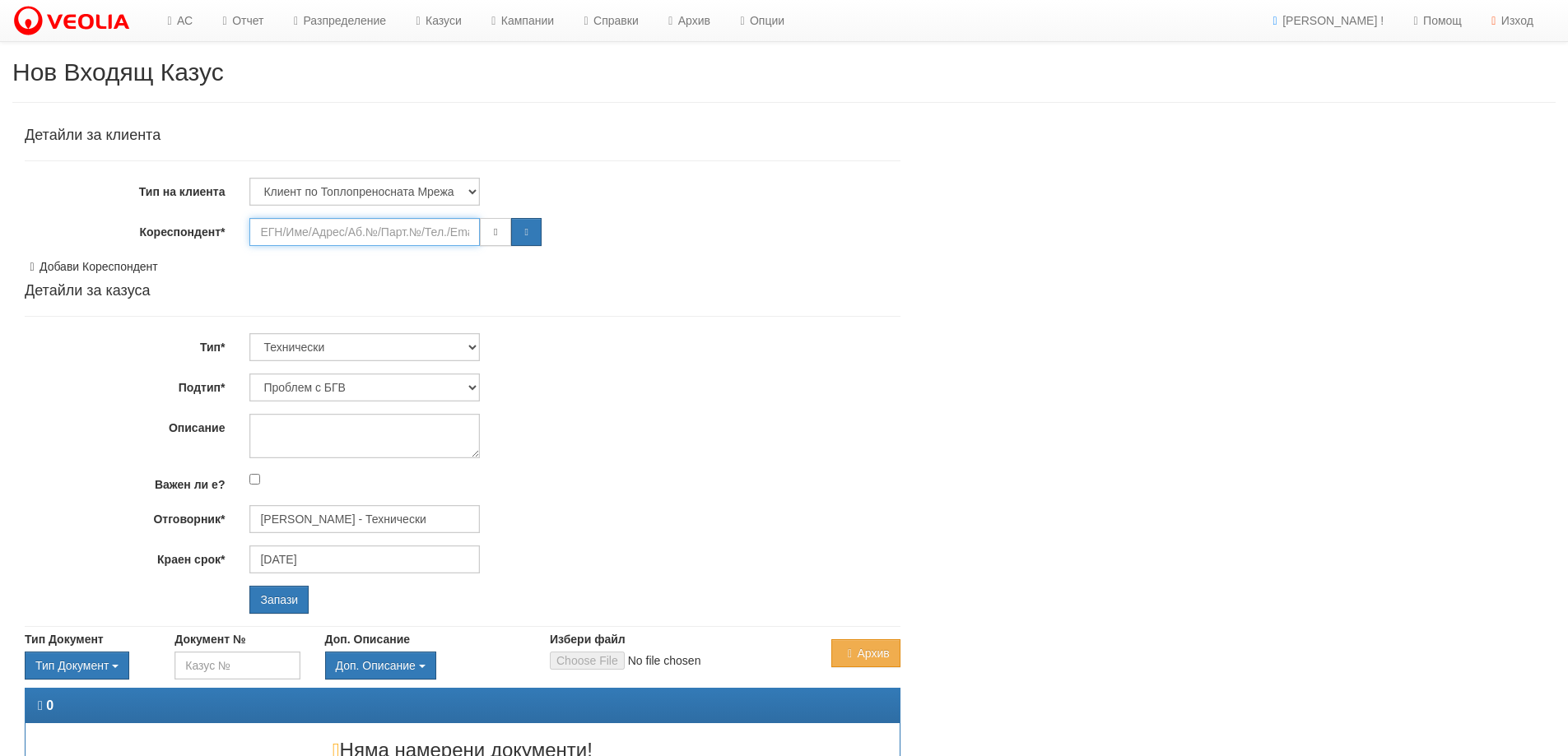
click at [274, 233] on input "Кореспондент*" at bounding box center [364, 232] width 230 height 28
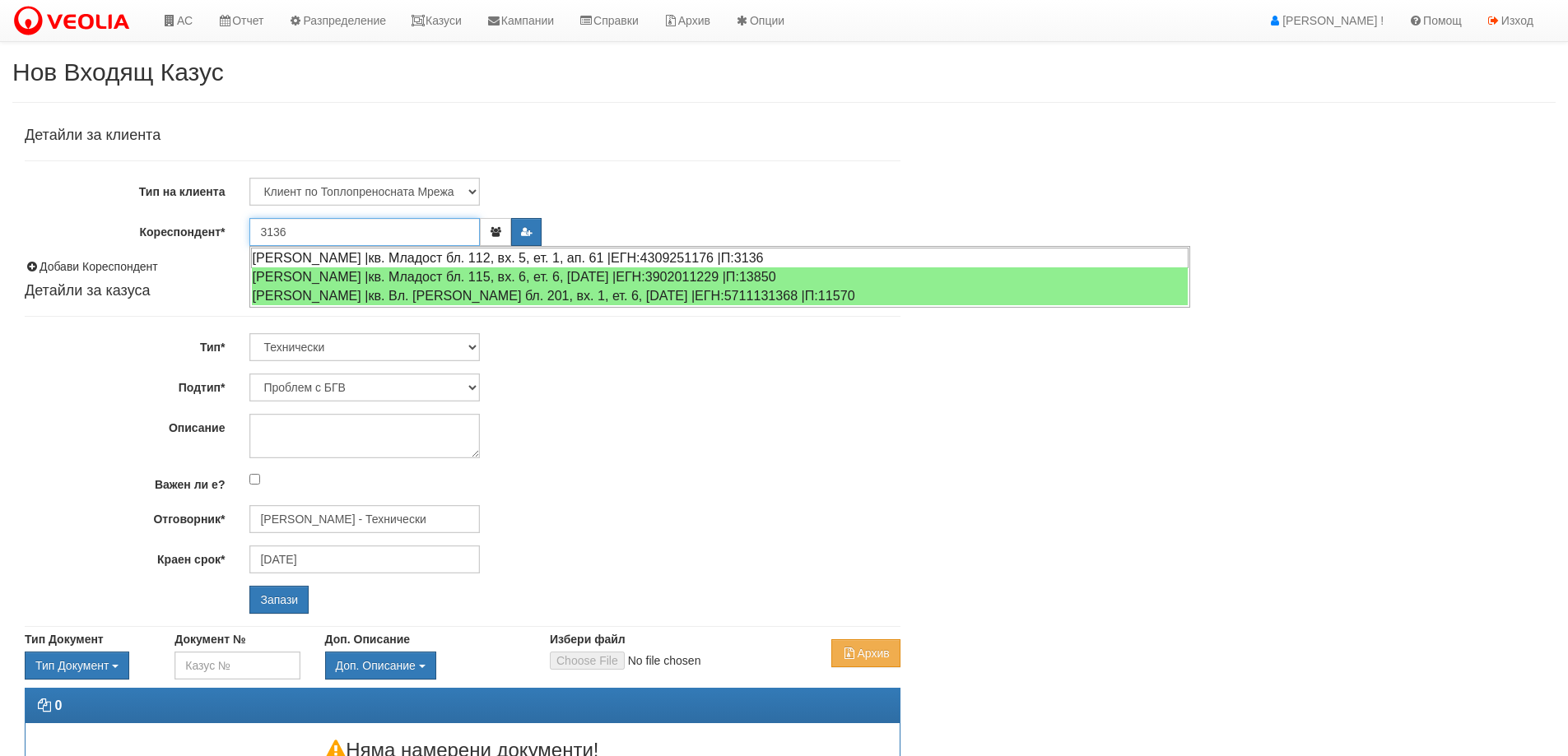
click at [325, 261] on div "ВЪЛКАНА РАДЕВА НИКОЛОВА |кв. Младост бл. 112, вх. 5, ет. 1, ап. 61 |ЕГН:4309251…" at bounding box center [720, 258] width 938 height 21
type input "Петя майка на собственика"
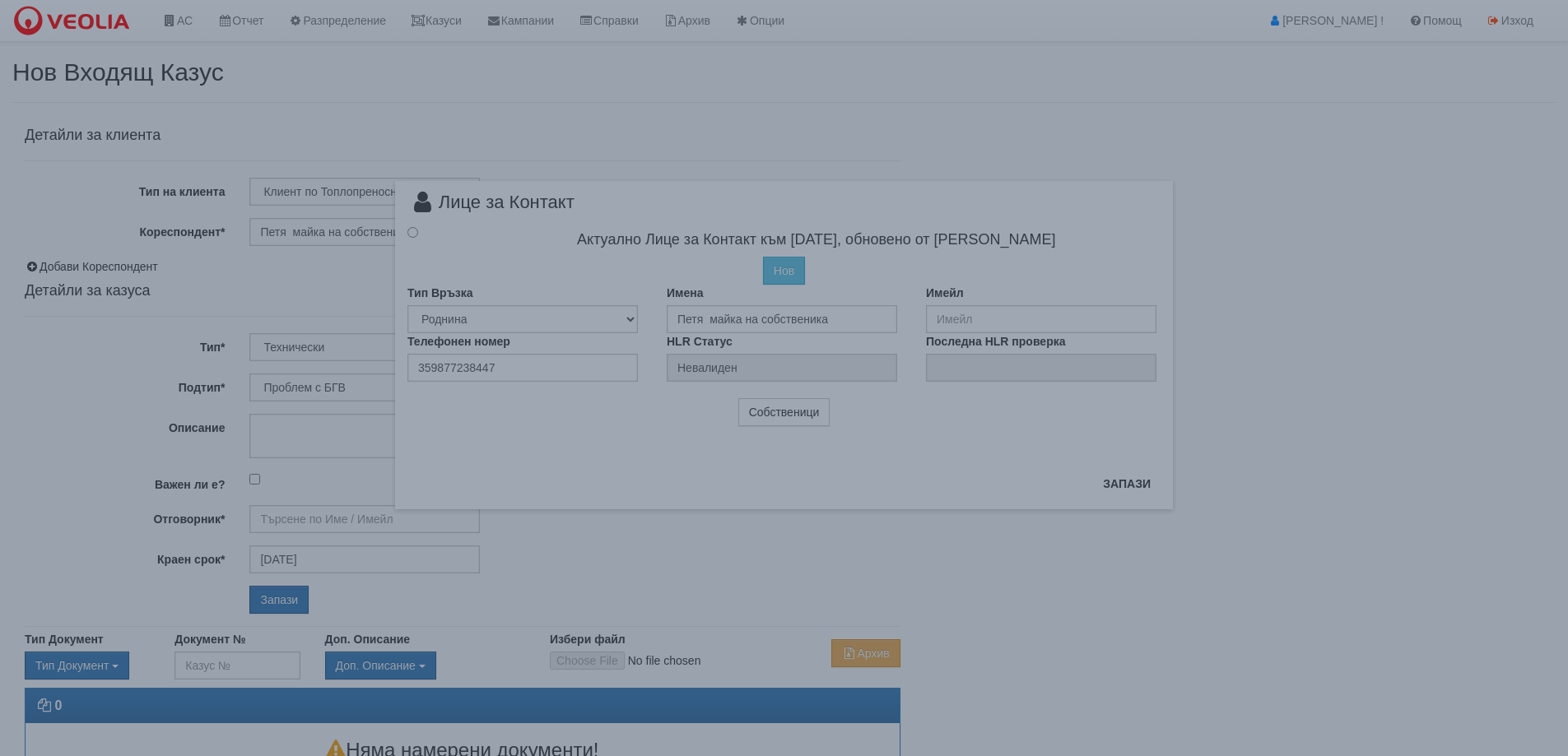
type input "Дончо Дончев - Технически"
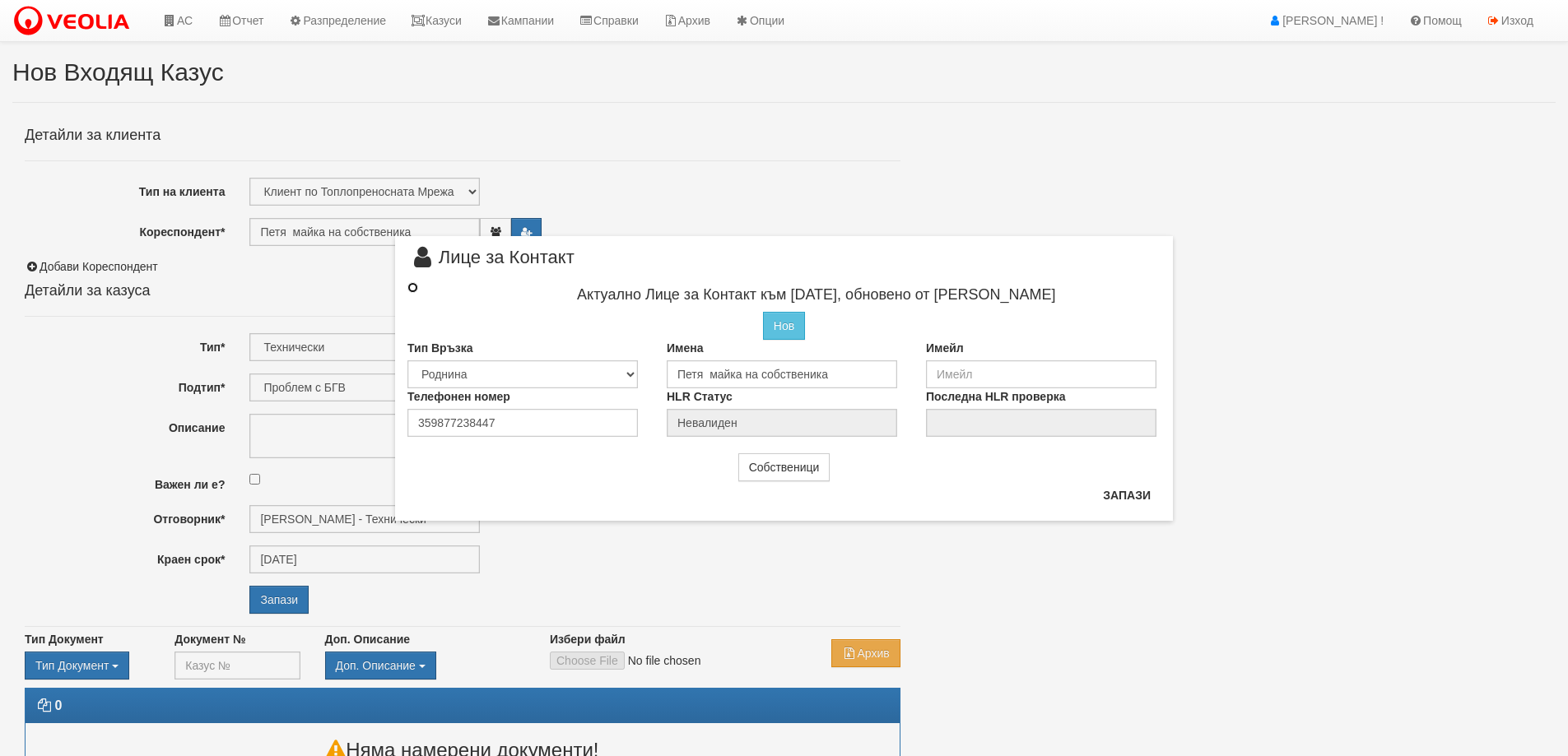
click at [413, 287] on input "radio" at bounding box center [412, 288] width 11 height 11
radio input "true"
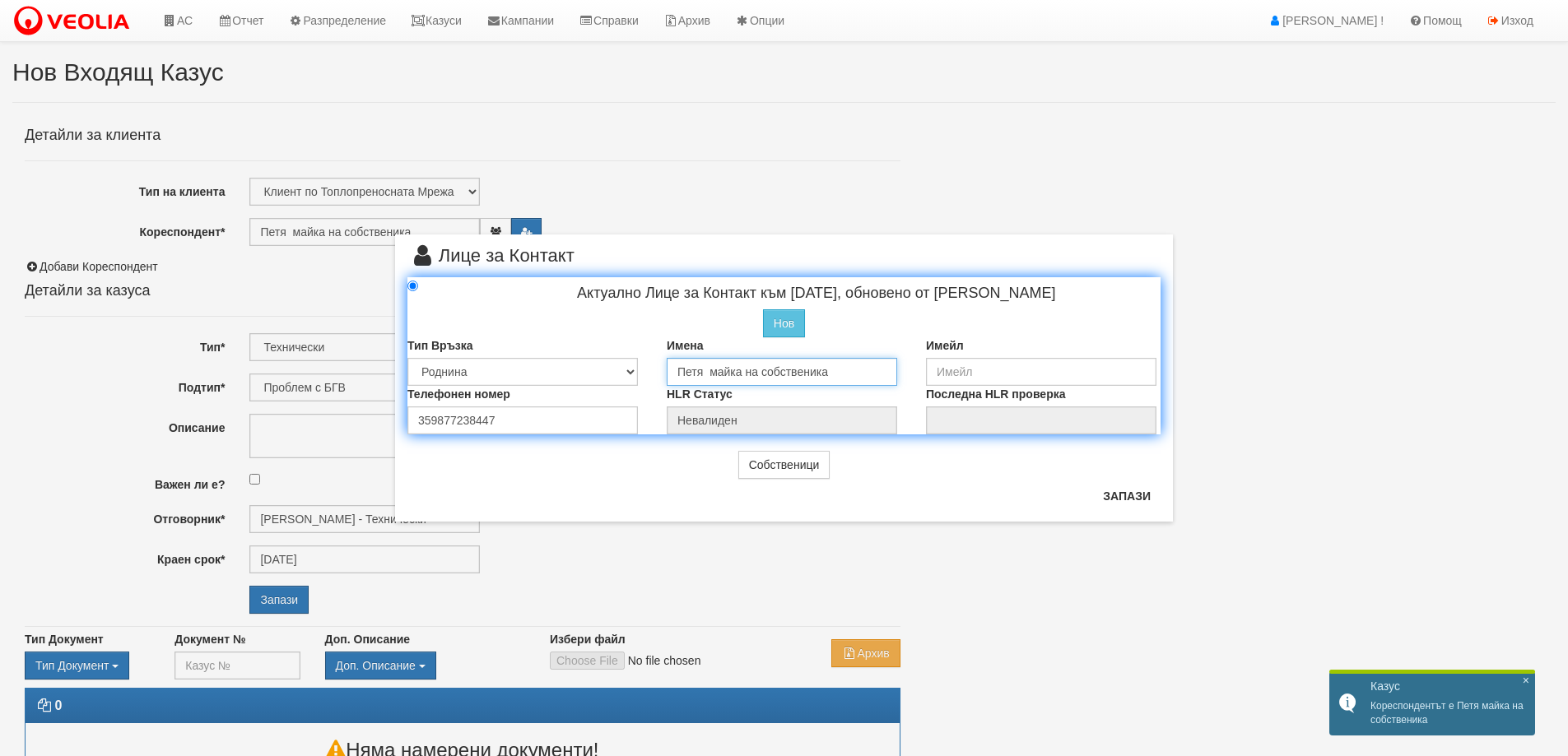
click at [762, 371] on input "Петя майка на собственика" at bounding box center [782, 372] width 230 height 28
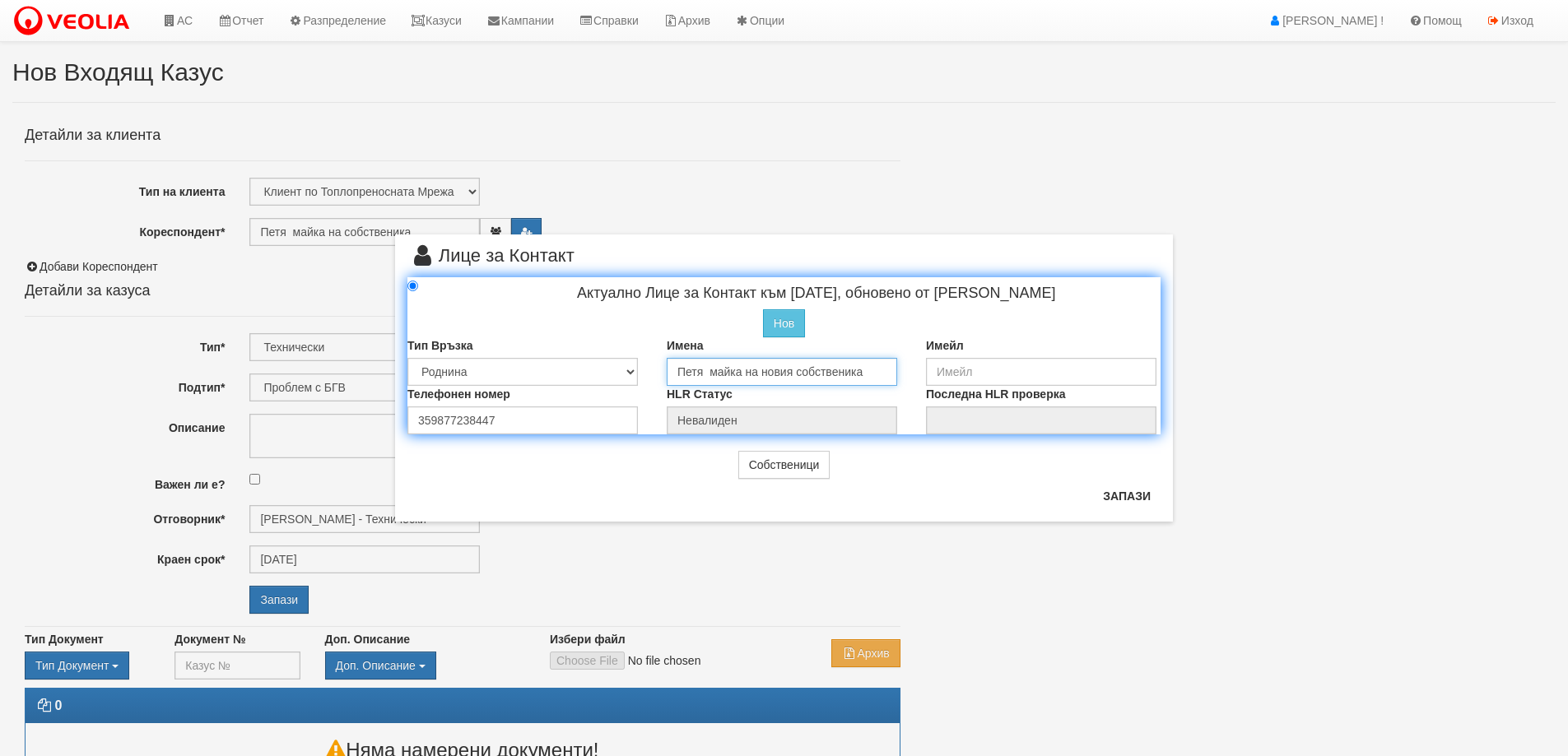
click at [865, 376] on input "Петя майка на новия собственика" at bounding box center [782, 372] width 230 height 28
type input "Петя майка на новия собственик"
click at [1124, 492] on button "Запази" at bounding box center [1127, 497] width 68 height 26
type input "Петя майка на новия собственик"
radio input "true"
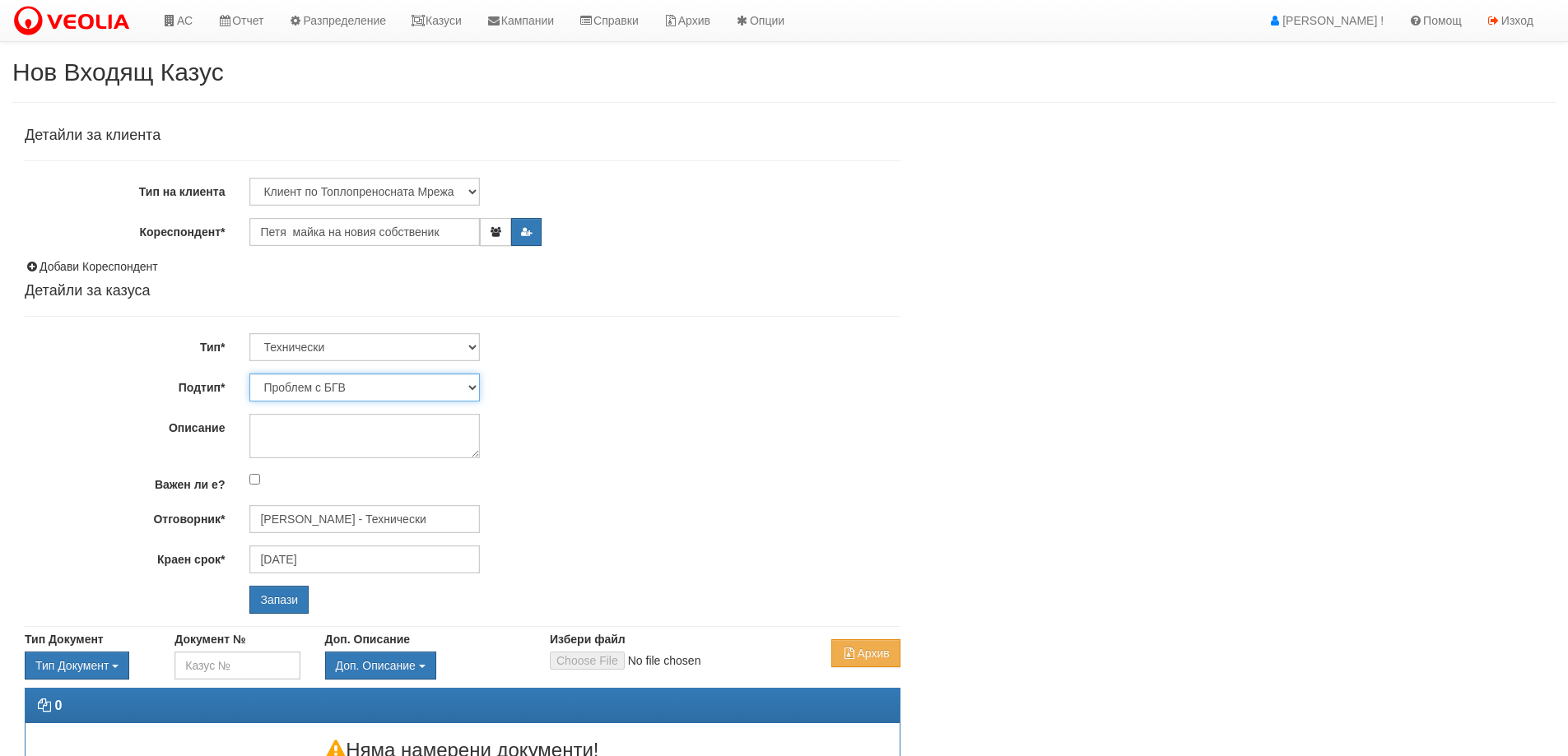
click at [468, 388] on select "Проблем с БГВ Теч ВОИ Теч БГВ Теч в АС Теч от водомер Проблем в АС Интервенция …" at bounding box center [364, 388] width 230 height 28
select select "Монтаж на водомер с дист. модул"
click at [249, 373] on select "Проблем с БГВ Теч ВОИ Теч БГВ Теч в АС Теч от водомер Проблем в АС Интервенция …" at bounding box center [364, 388] width 230 height 28
type input "30/09/2025"
type input "Дончо Дончев - Технически"
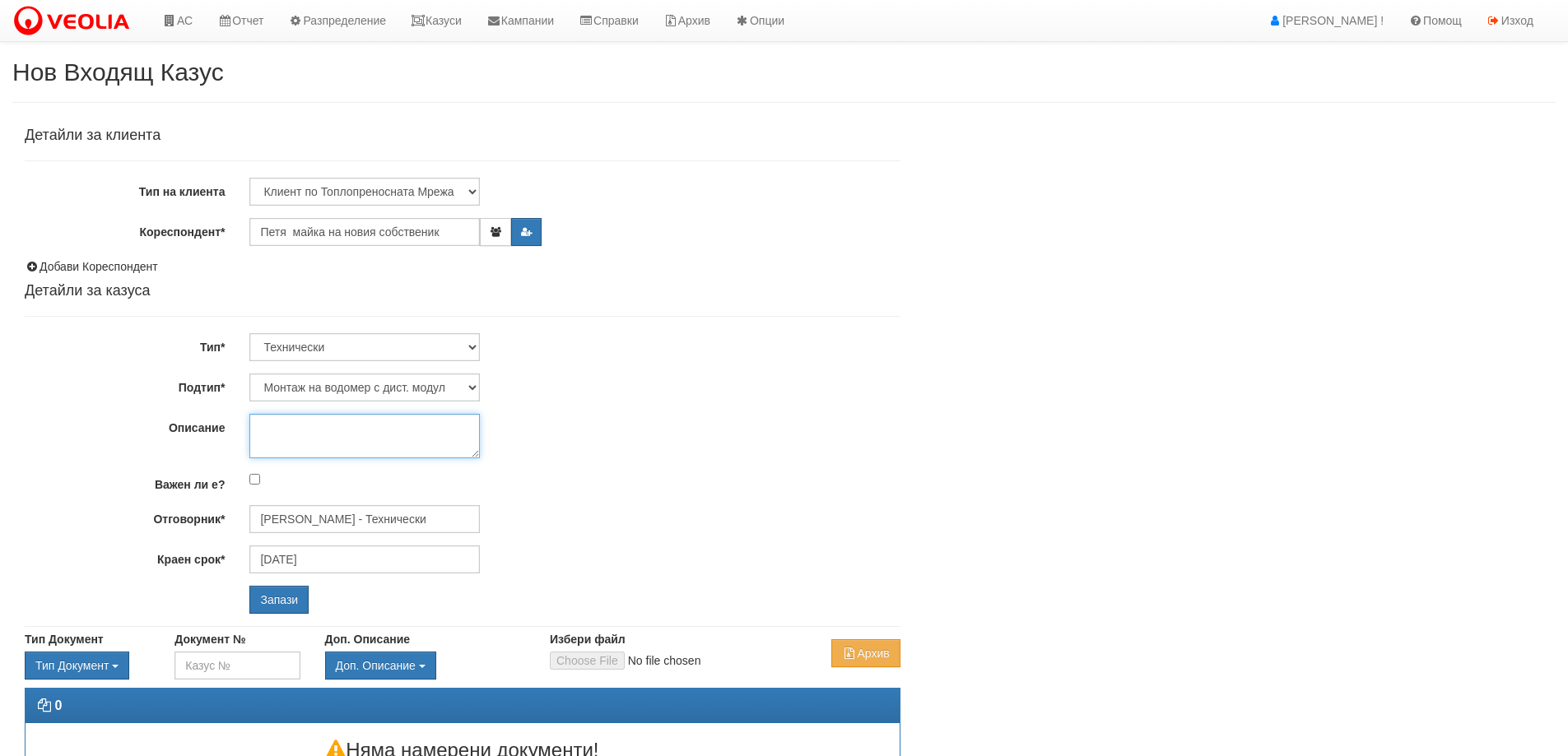
click at [292, 432] on textarea "Описание" at bounding box center [364, 436] width 230 height 45
type textarea "2бр."
click at [276, 597] on input "Запази" at bounding box center [279, 600] width 59 height 28
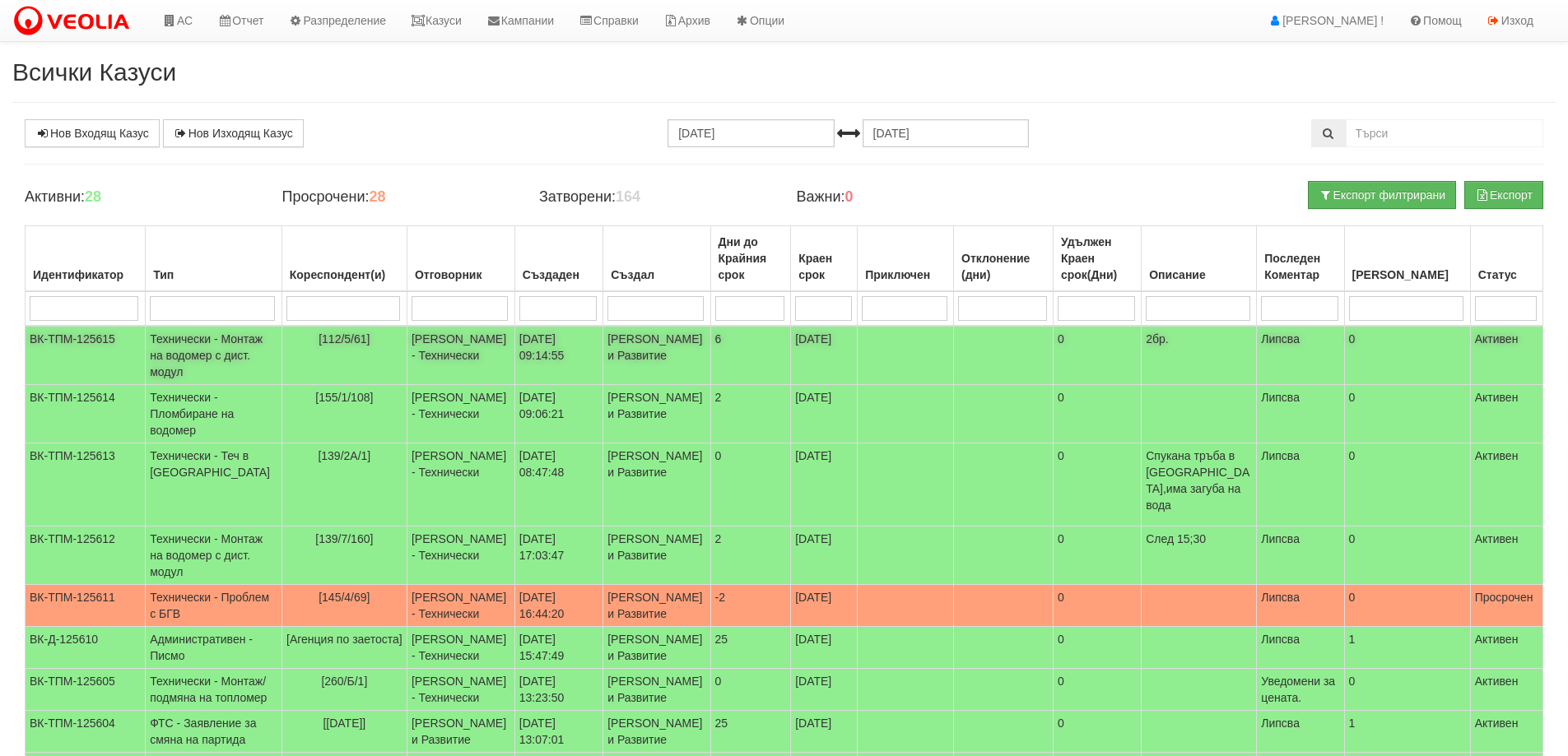
click at [204, 353] on td "Технически - Монтаж на водомер с дист. модул" at bounding box center [213, 355] width 136 height 59
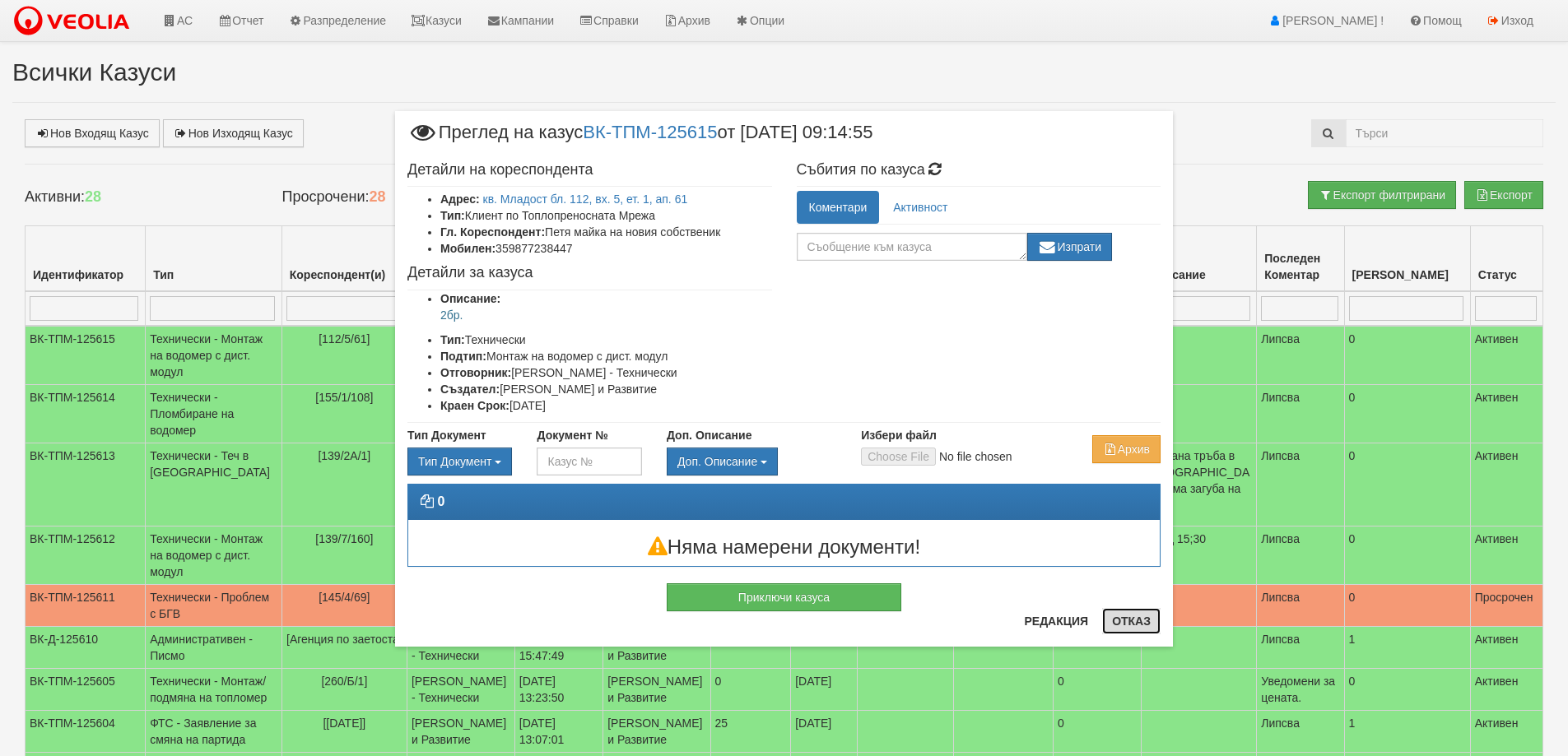
click at [1132, 622] on button "Отказ" at bounding box center [1131, 621] width 59 height 26
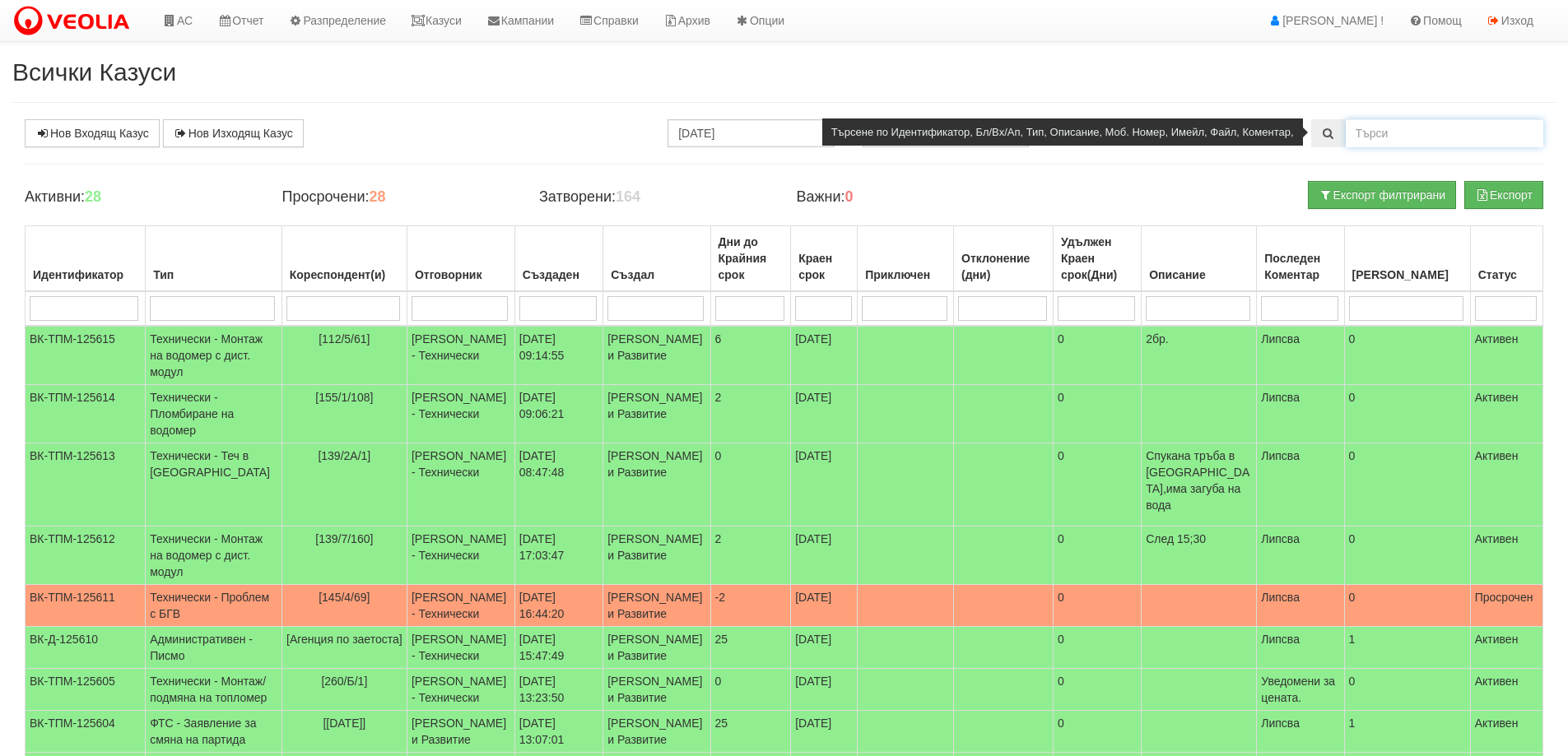
click at [1421, 140] on input "text" at bounding box center [1444, 133] width 197 height 28
type input "134/6/90"
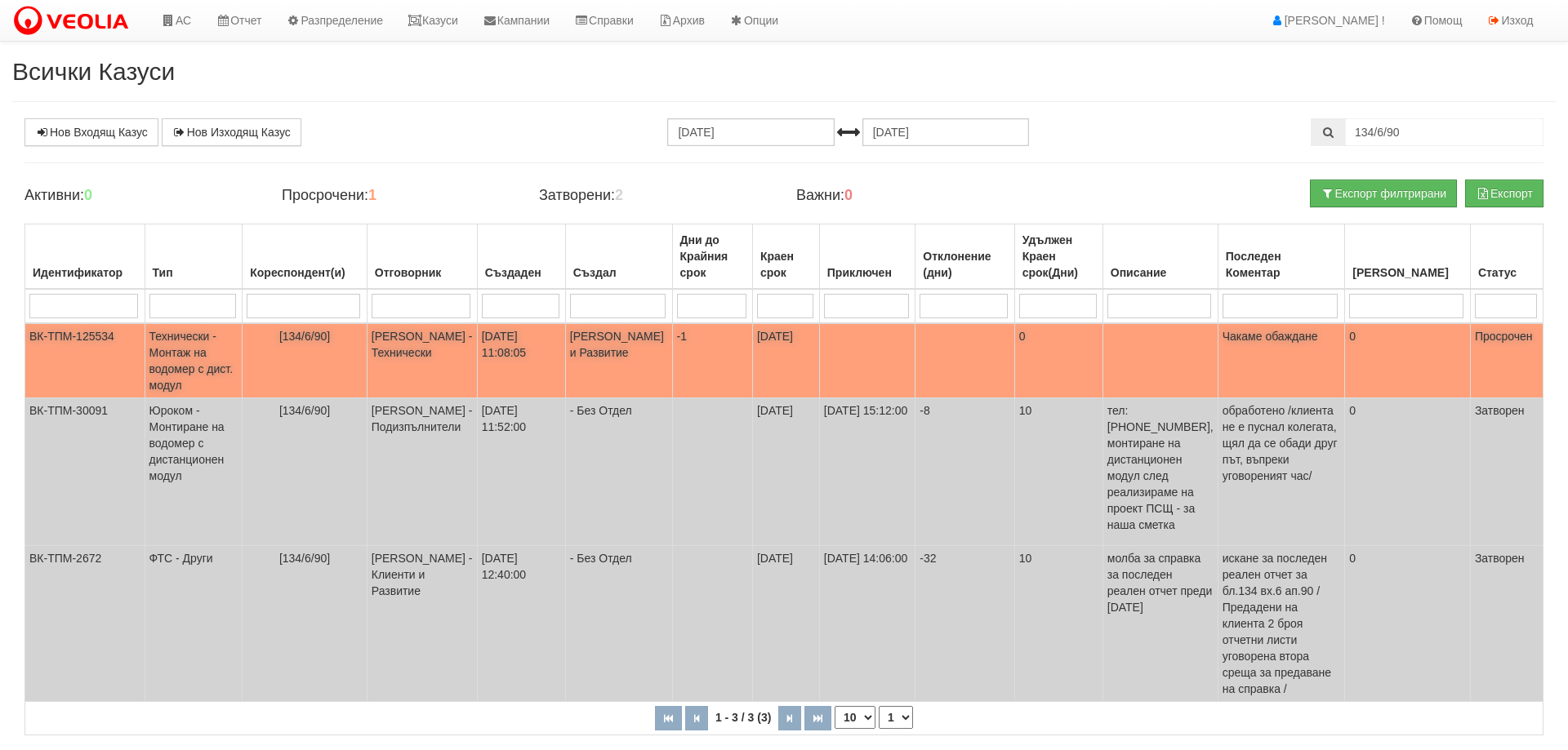
click at [177, 364] on td "Технически - Монтаж на водомер с дист. модул" at bounding box center [193, 361] width 98 height 75
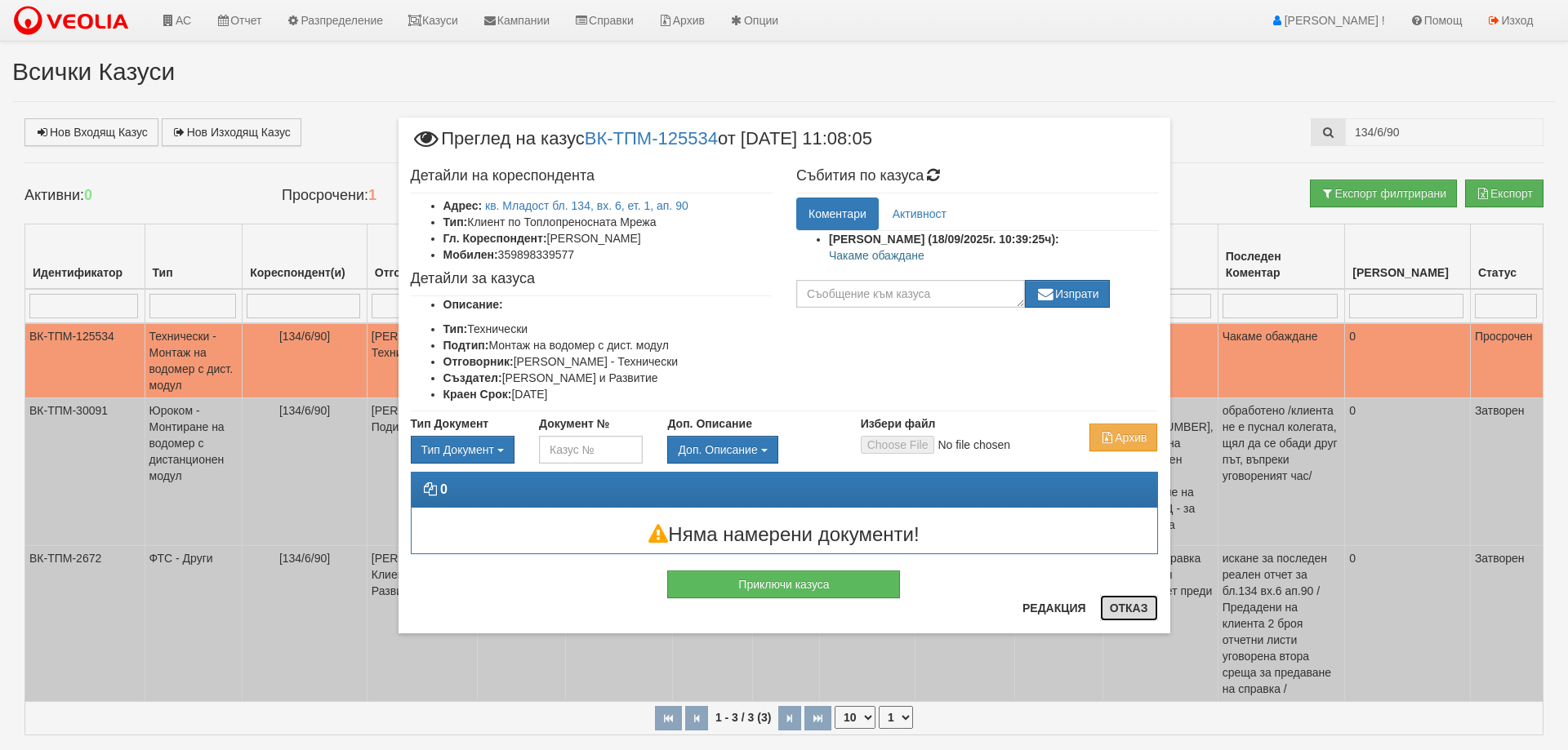
click at [1125, 611] on button "Отказ" at bounding box center [1129, 608] width 58 height 26
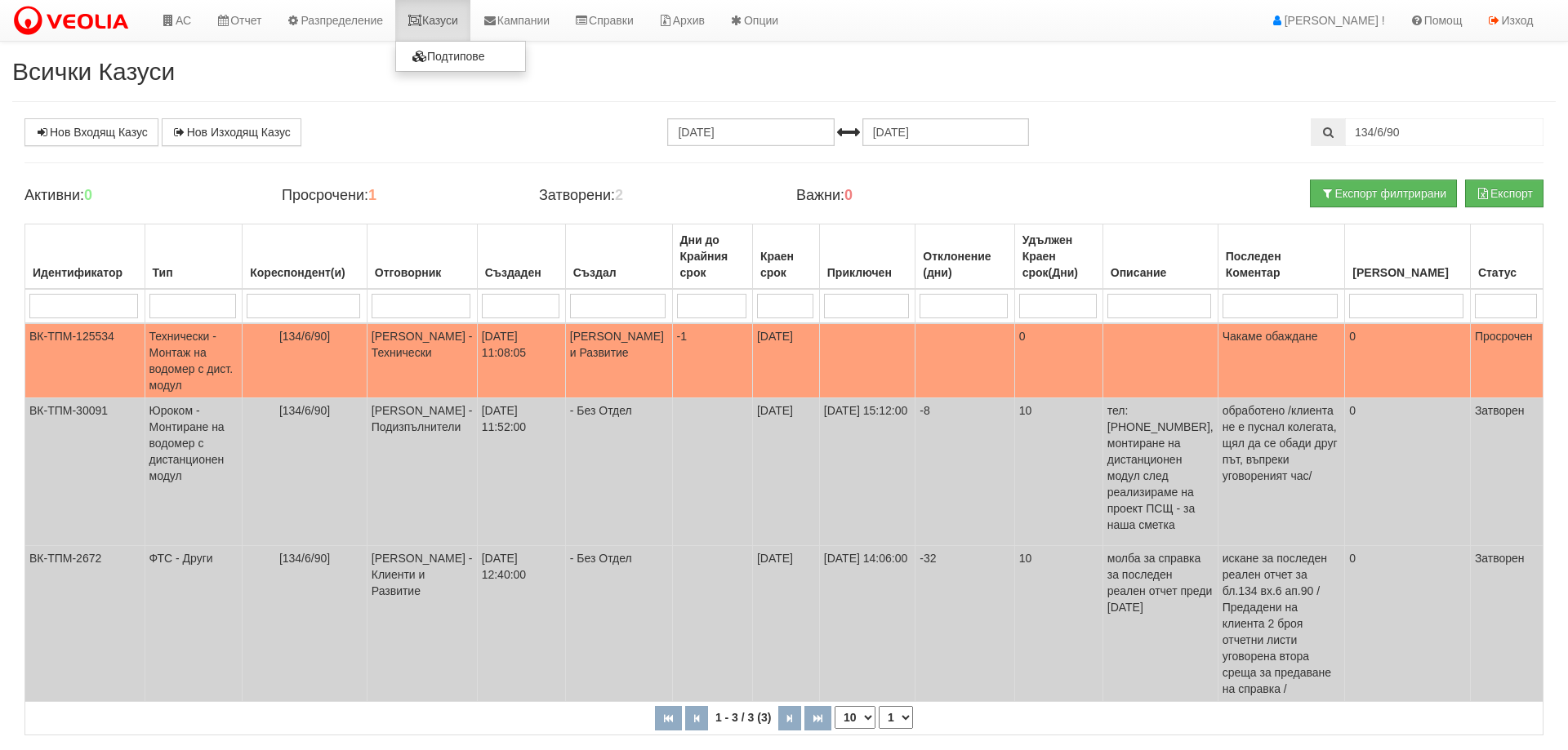
click at [445, 21] on link "Казуси" at bounding box center [433, 20] width 75 height 41
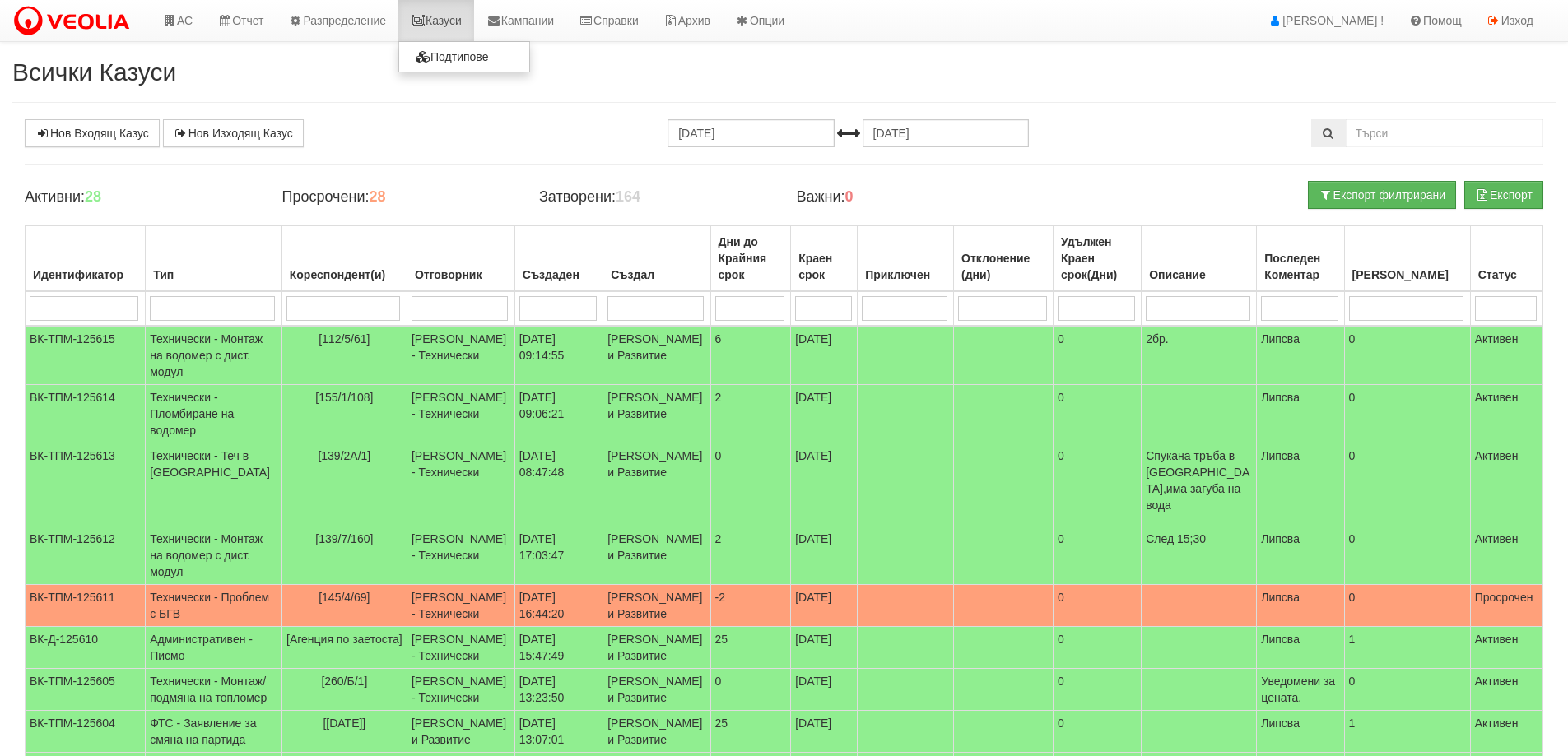
click at [454, 22] on link "Казуси" at bounding box center [436, 21] width 76 height 41
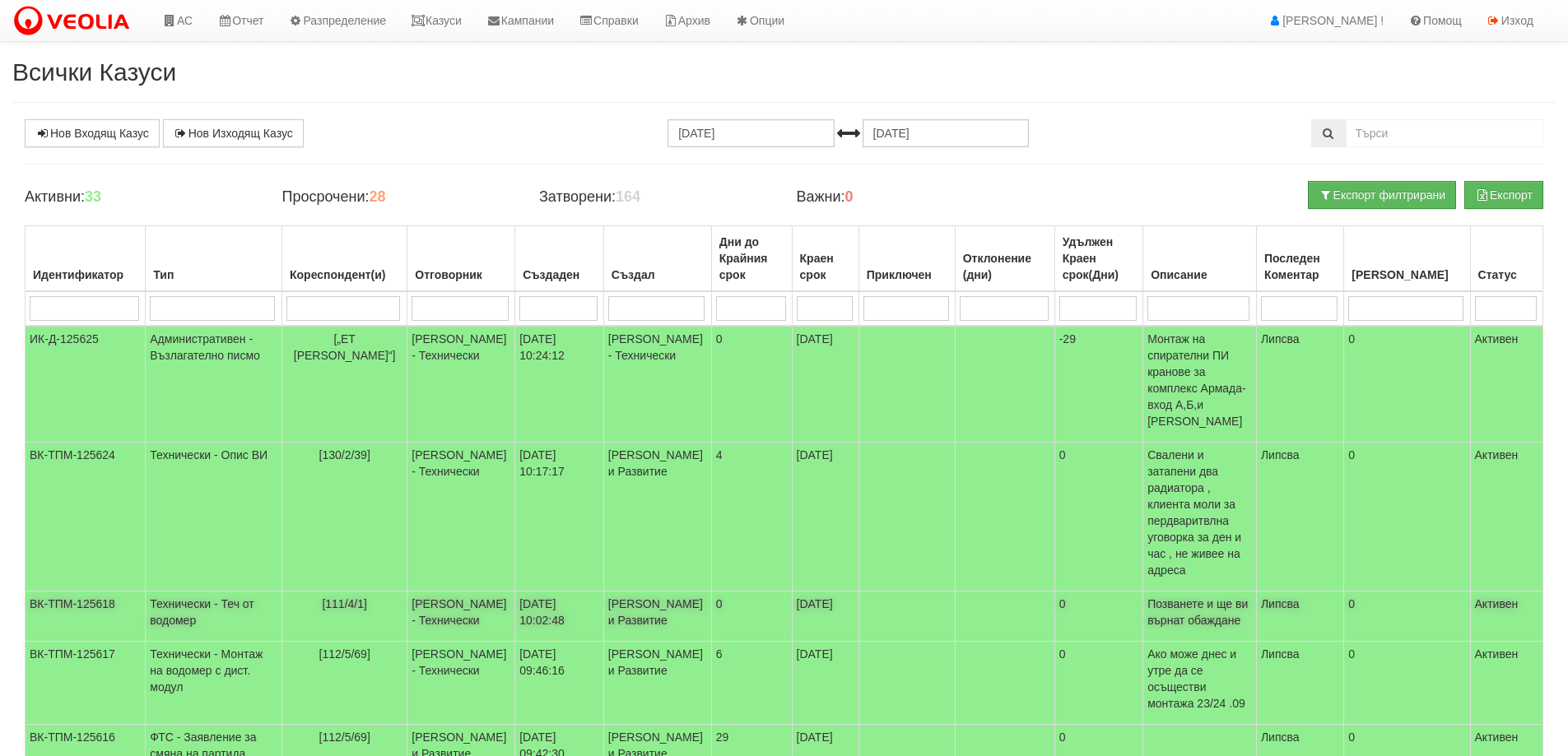
click at [172, 592] on td "Технически - Теч от водомер" at bounding box center [213, 616] width 136 height 50
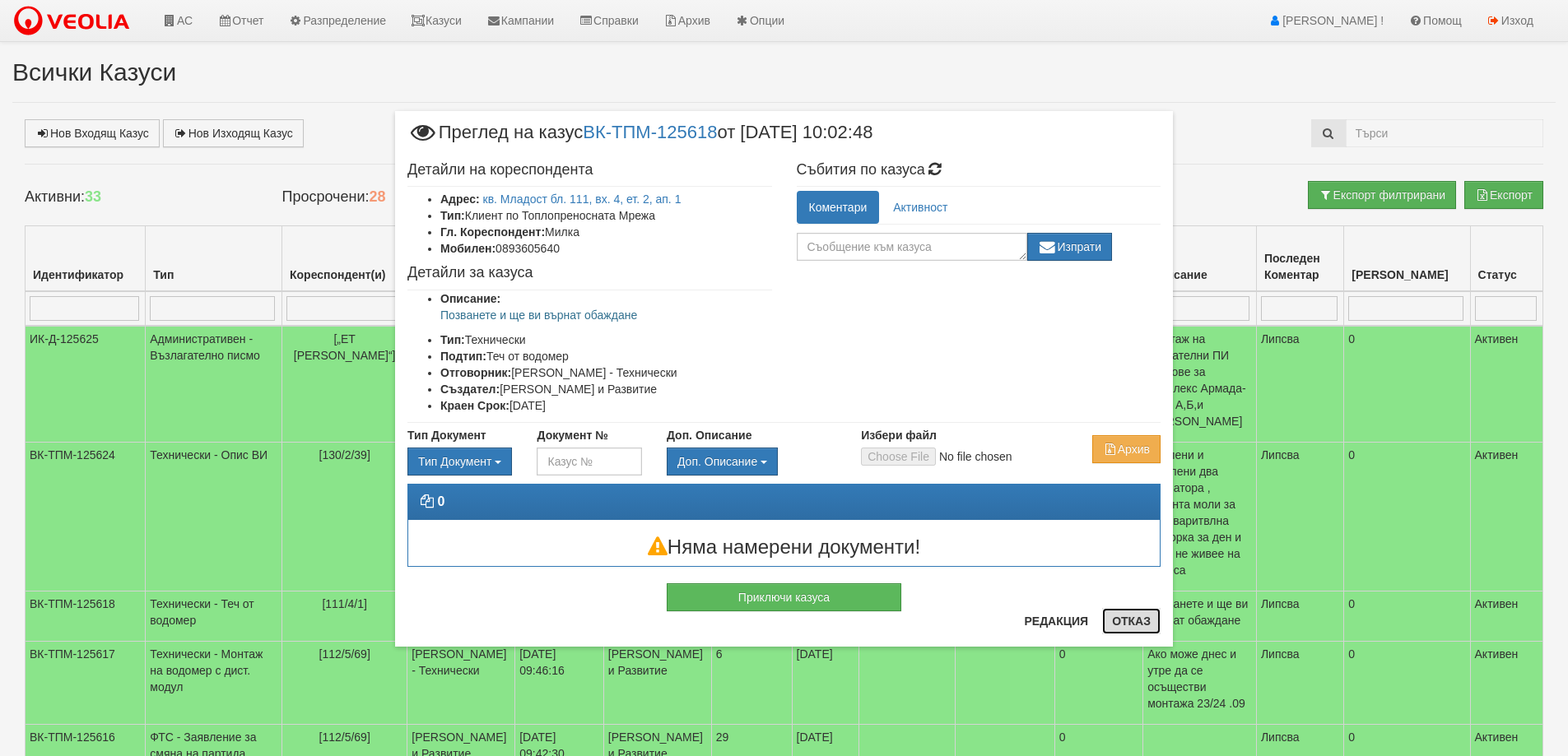
click at [1136, 622] on button "Отказ" at bounding box center [1131, 621] width 59 height 26
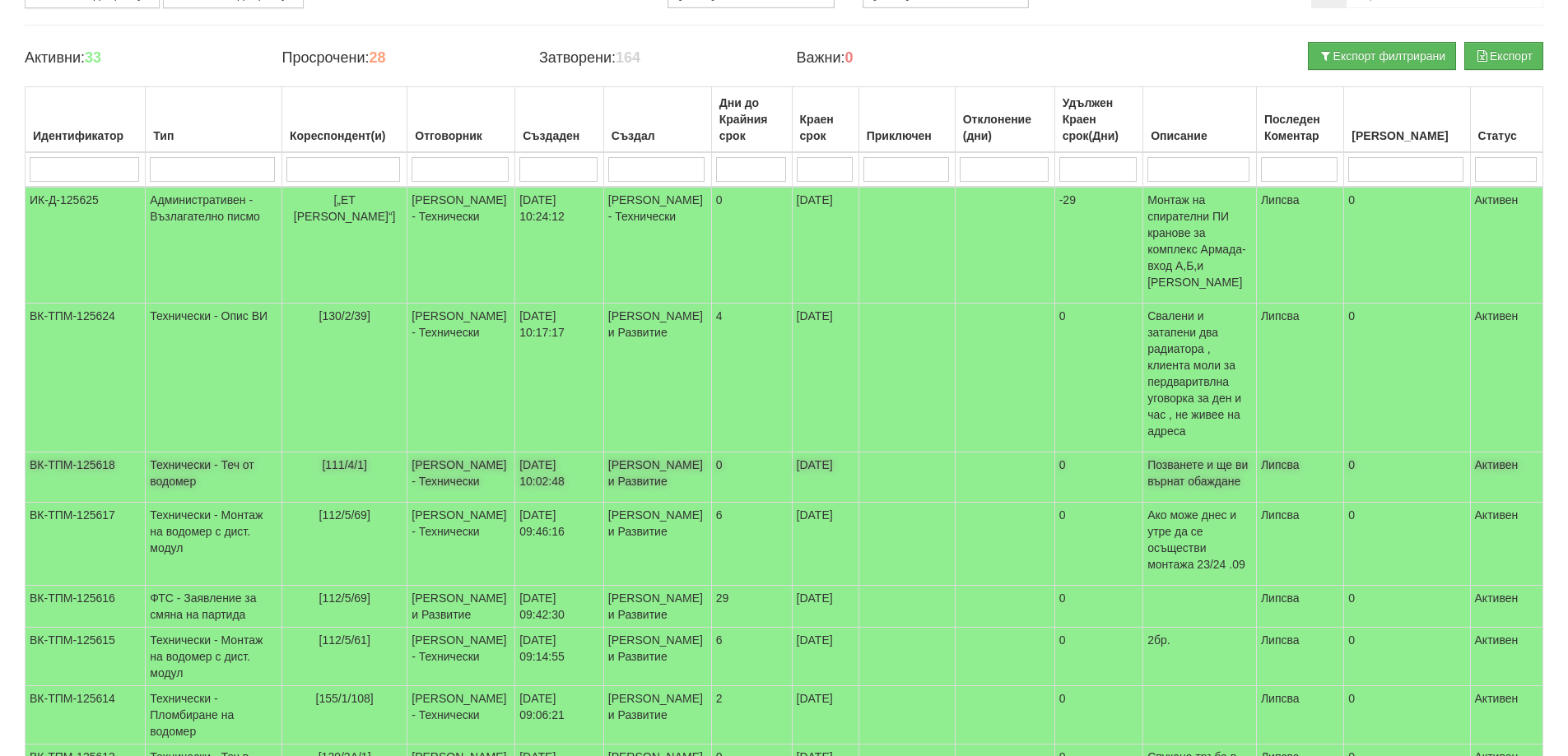
scroll to position [164, 0]
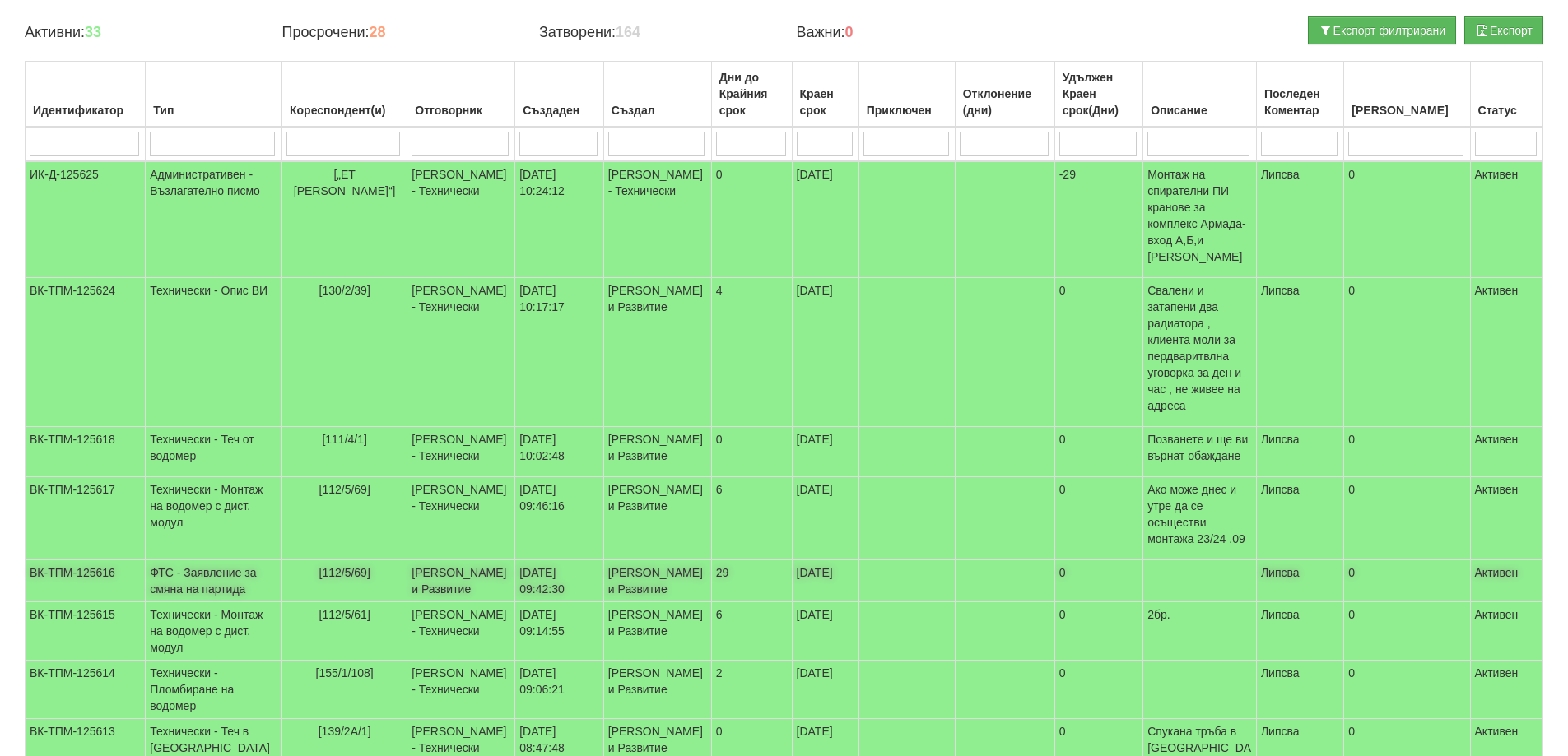
click at [230, 560] on td "ФТС - Заявление за смяна на партида" at bounding box center [213, 581] width 136 height 42
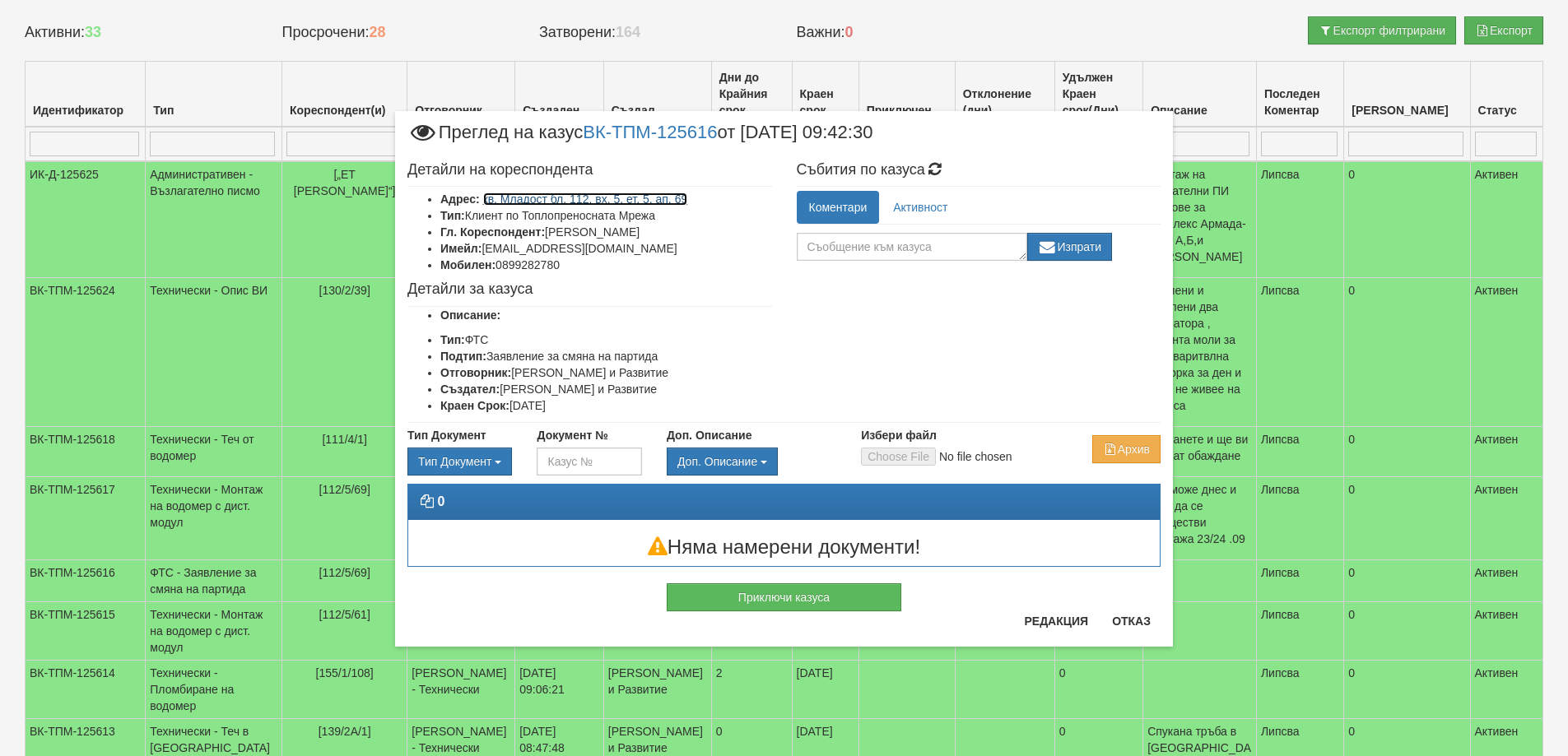
click at [553, 202] on link "кв. Младост бл. 112, вх. 5, ет. 5, ап. 69" at bounding box center [586, 199] width 205 height 13
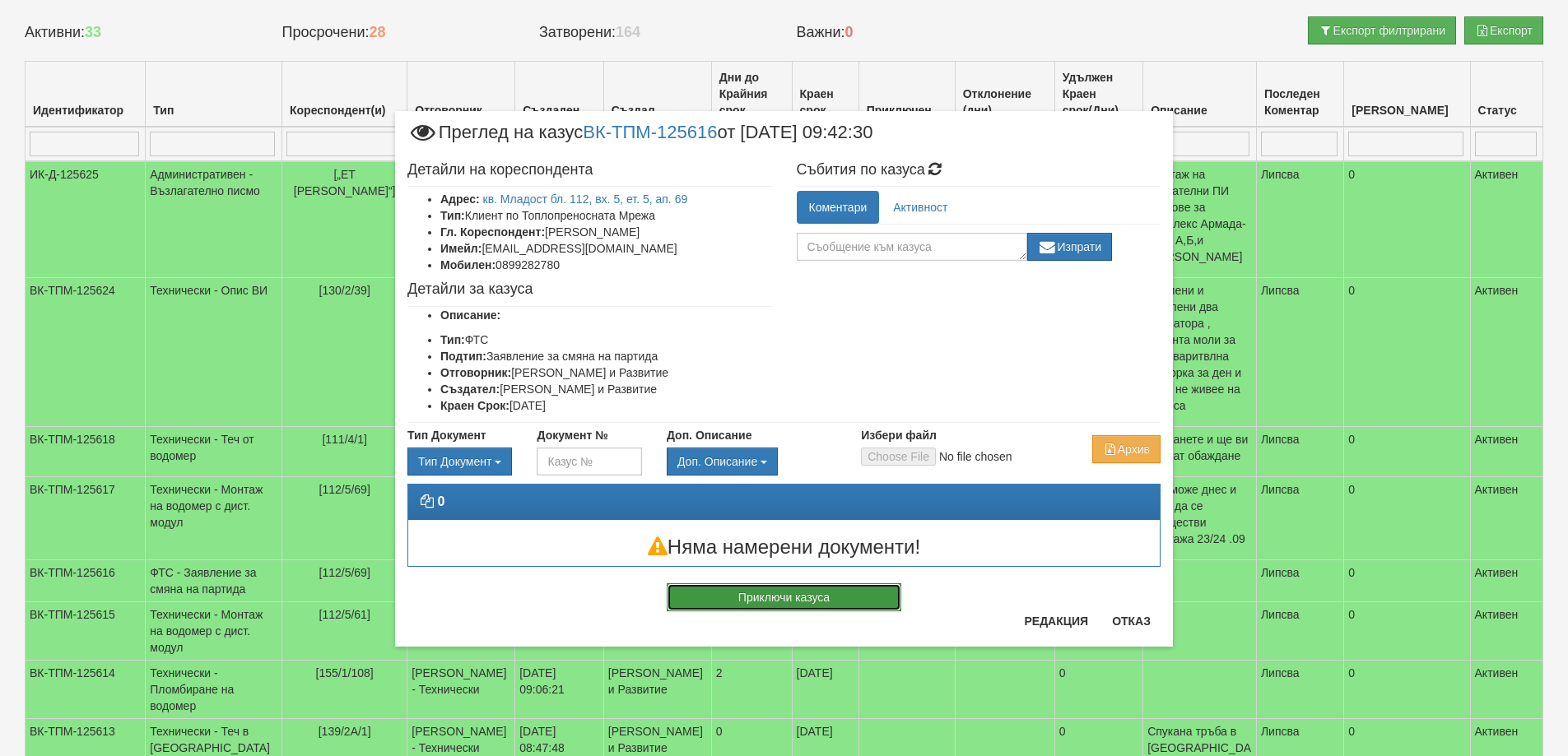
click at [782, 590] on button "Приключи казуса" at bounding box center [784, 597] width 235 height 28
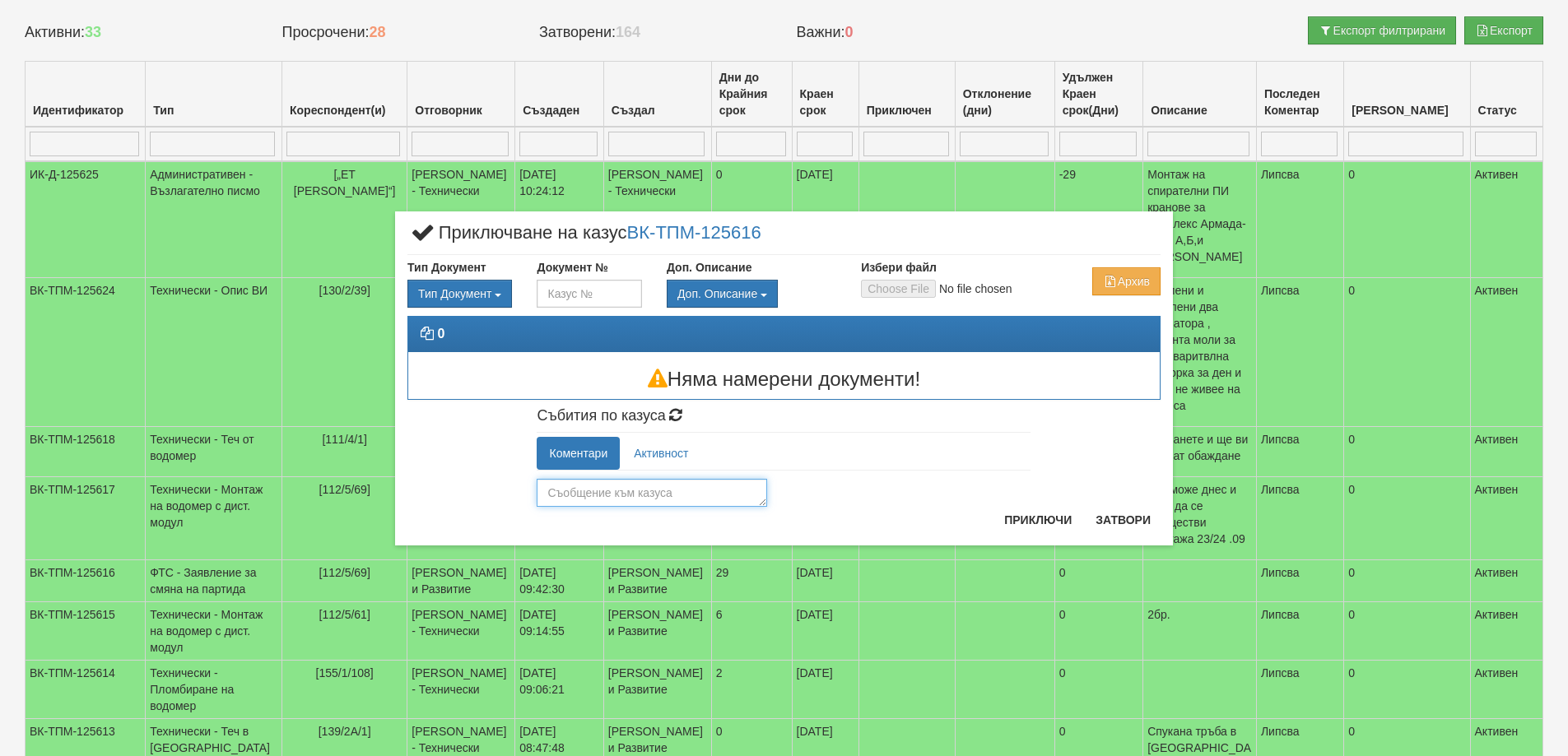
click at [581, 496] on textarea at bounding box center [651, 493] width 230 height 28
type textarea "26117"
click at [1039, 517] on button "Приключи" at bounding box center [1038, 521] width 88 height 26
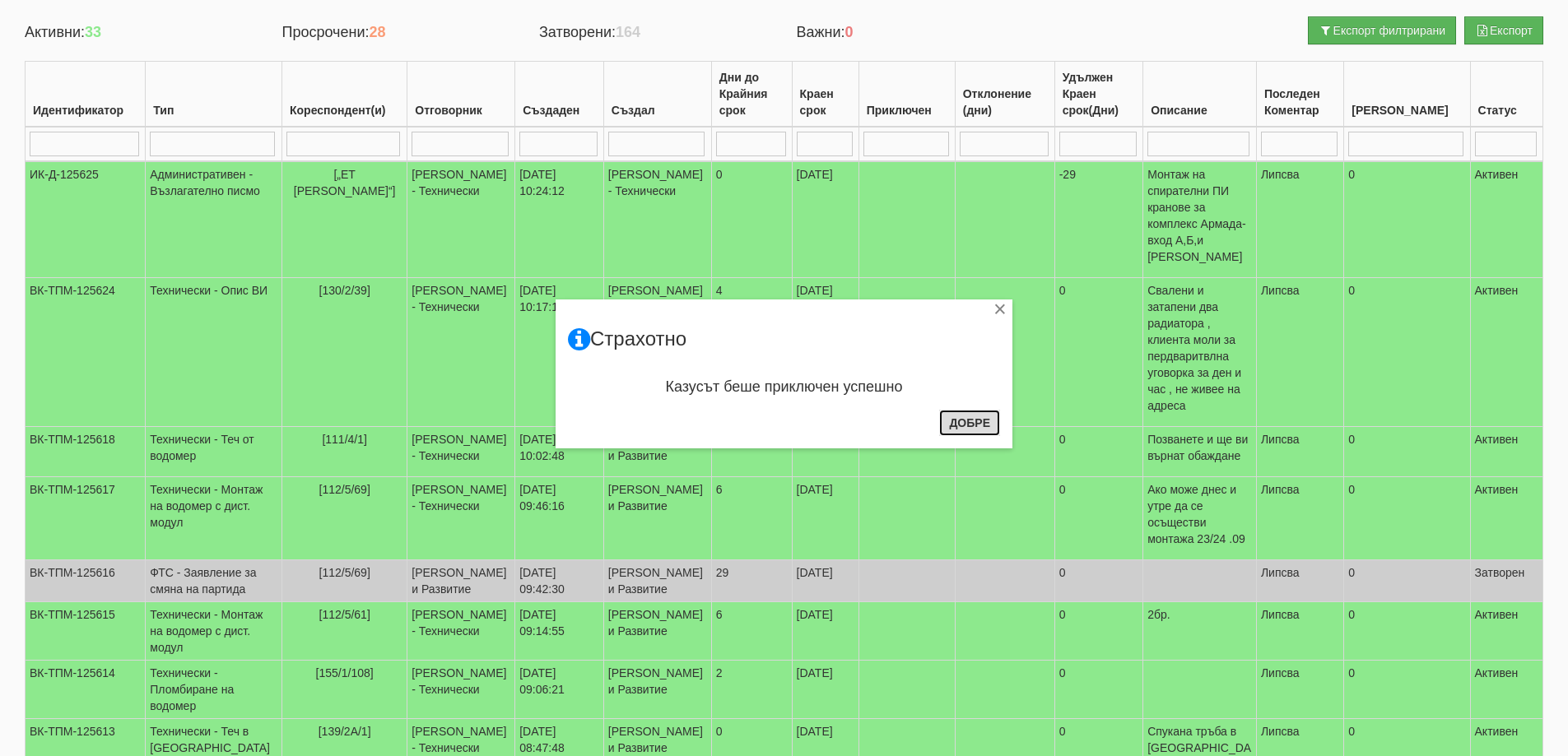
click at [950, 427] on button "Добре" at bounding box center [970, 423] width 61 height 26
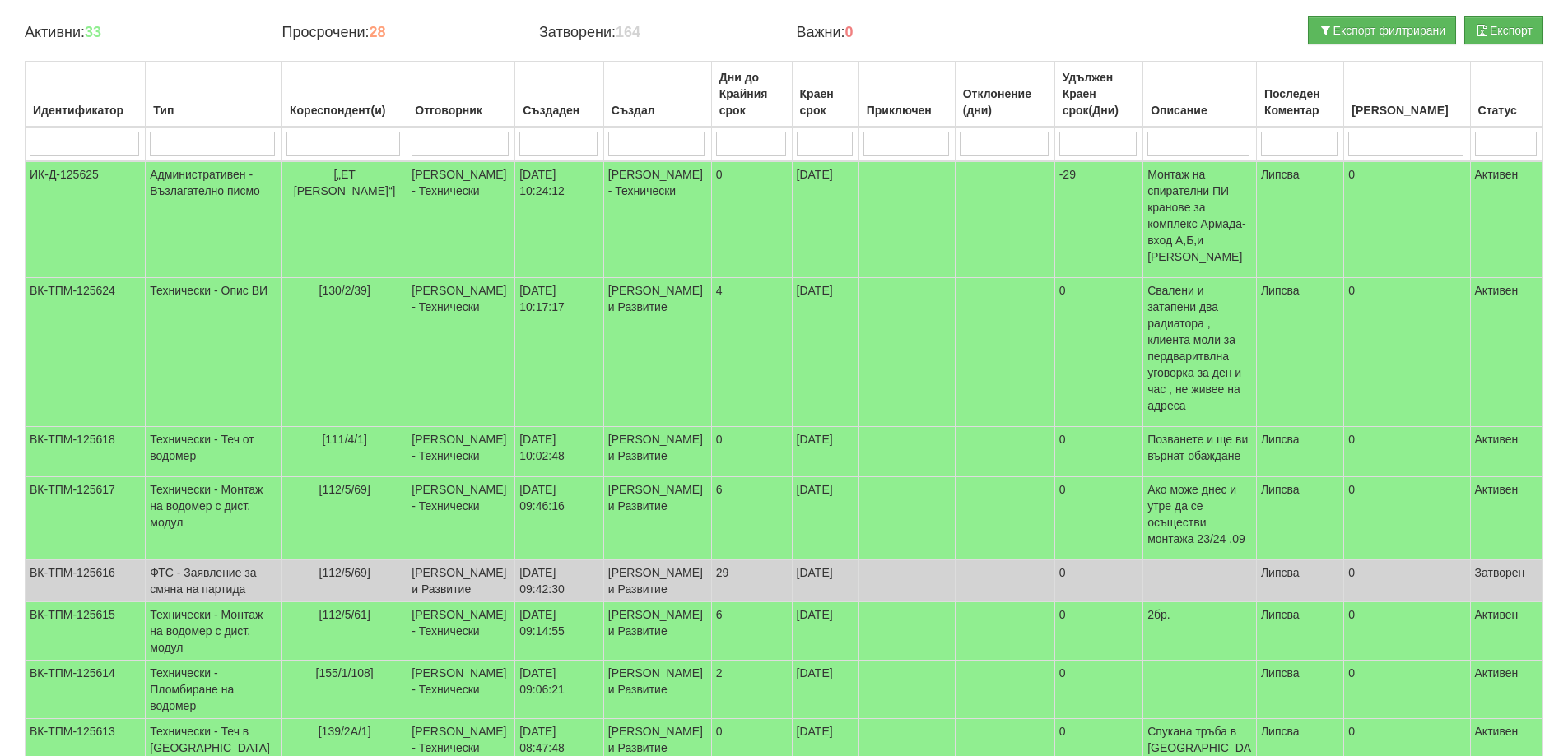
scroll to position [0, 0]
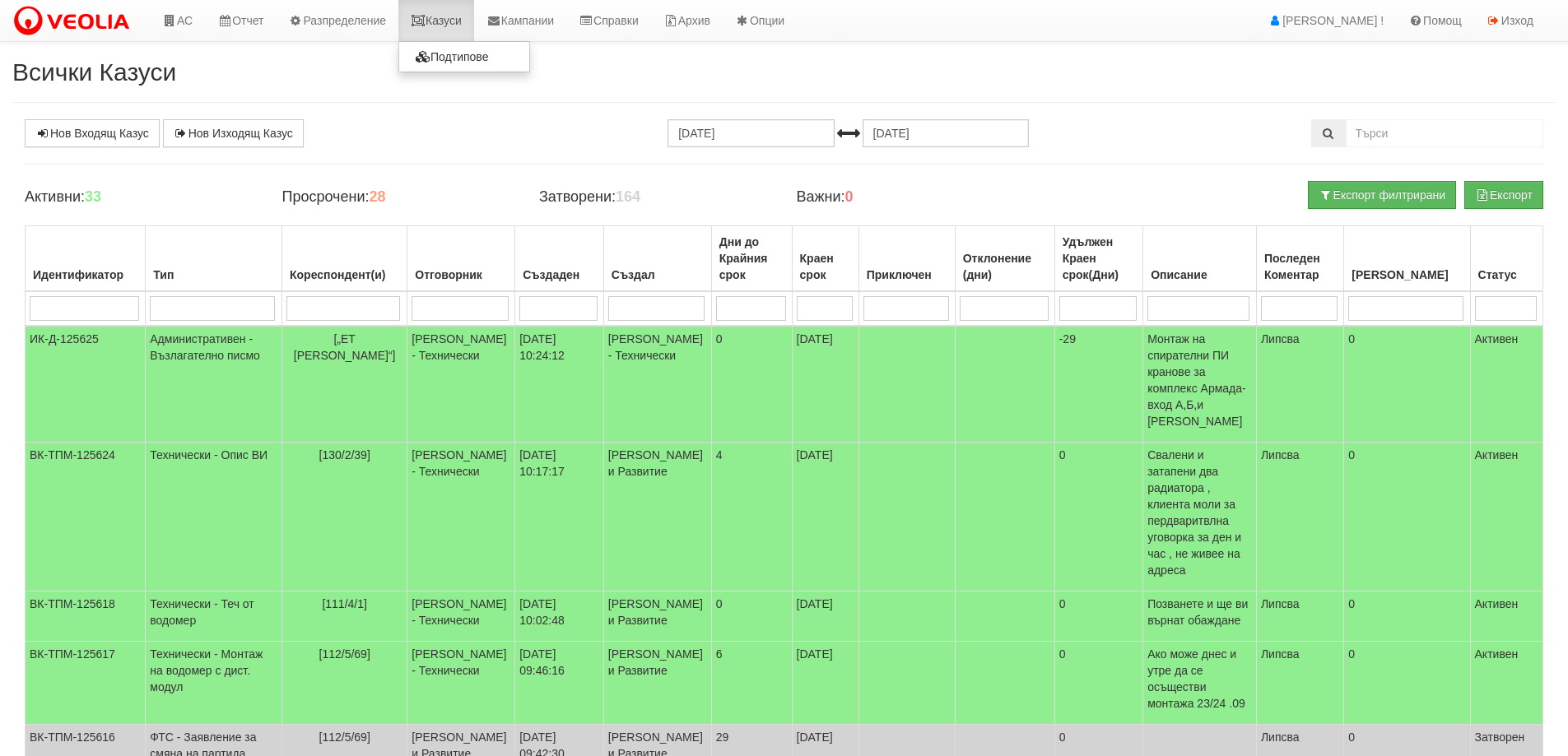
click at [442, 20] on link "Казуси" at bounding box center [436, 21] width 76 height 41
click at [457, 17] on link "Казуси" at bounding box center [436, 21] width 76 height 41
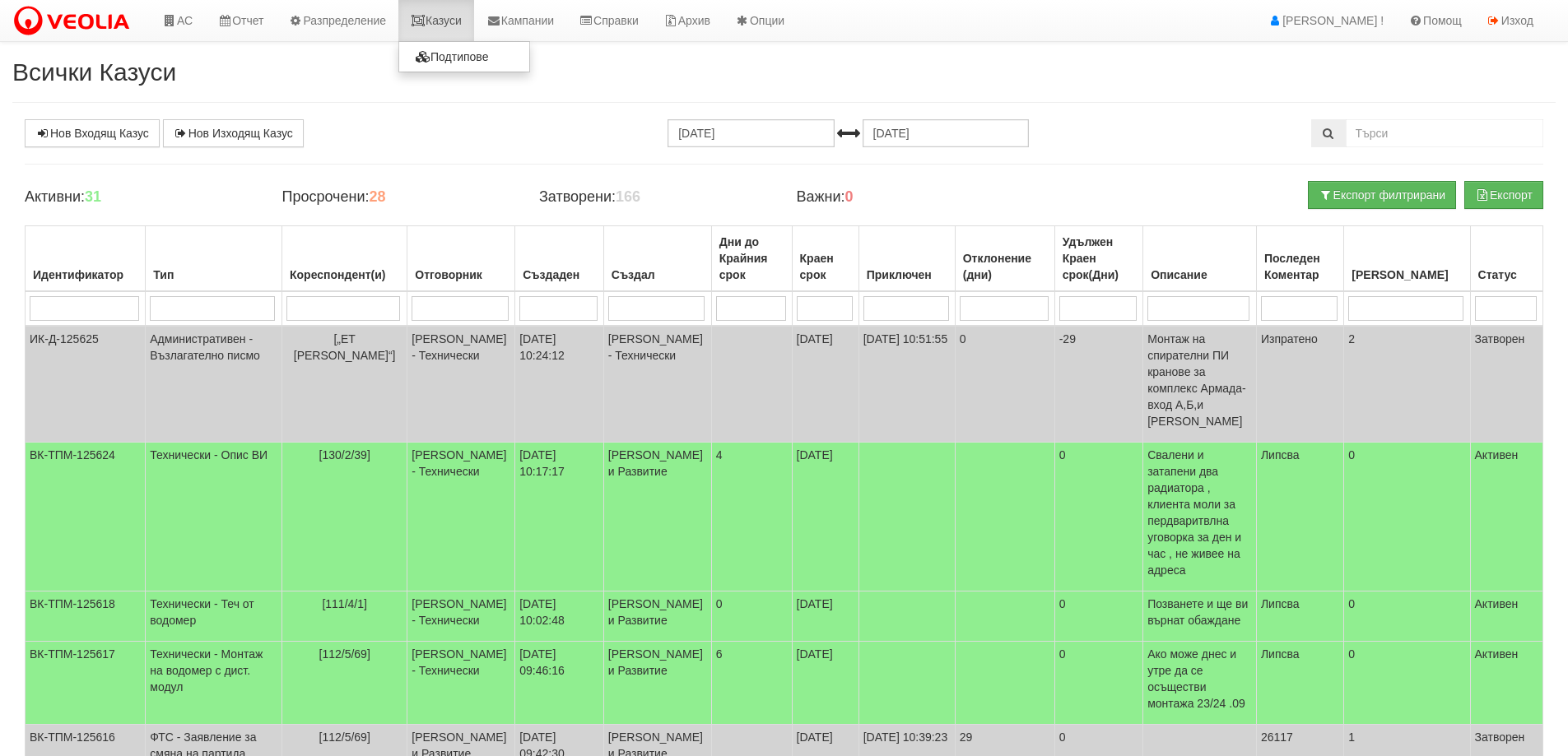
click at [454, 22] on link "Казуси" at bounding box center [436, 21] width 76 height 41
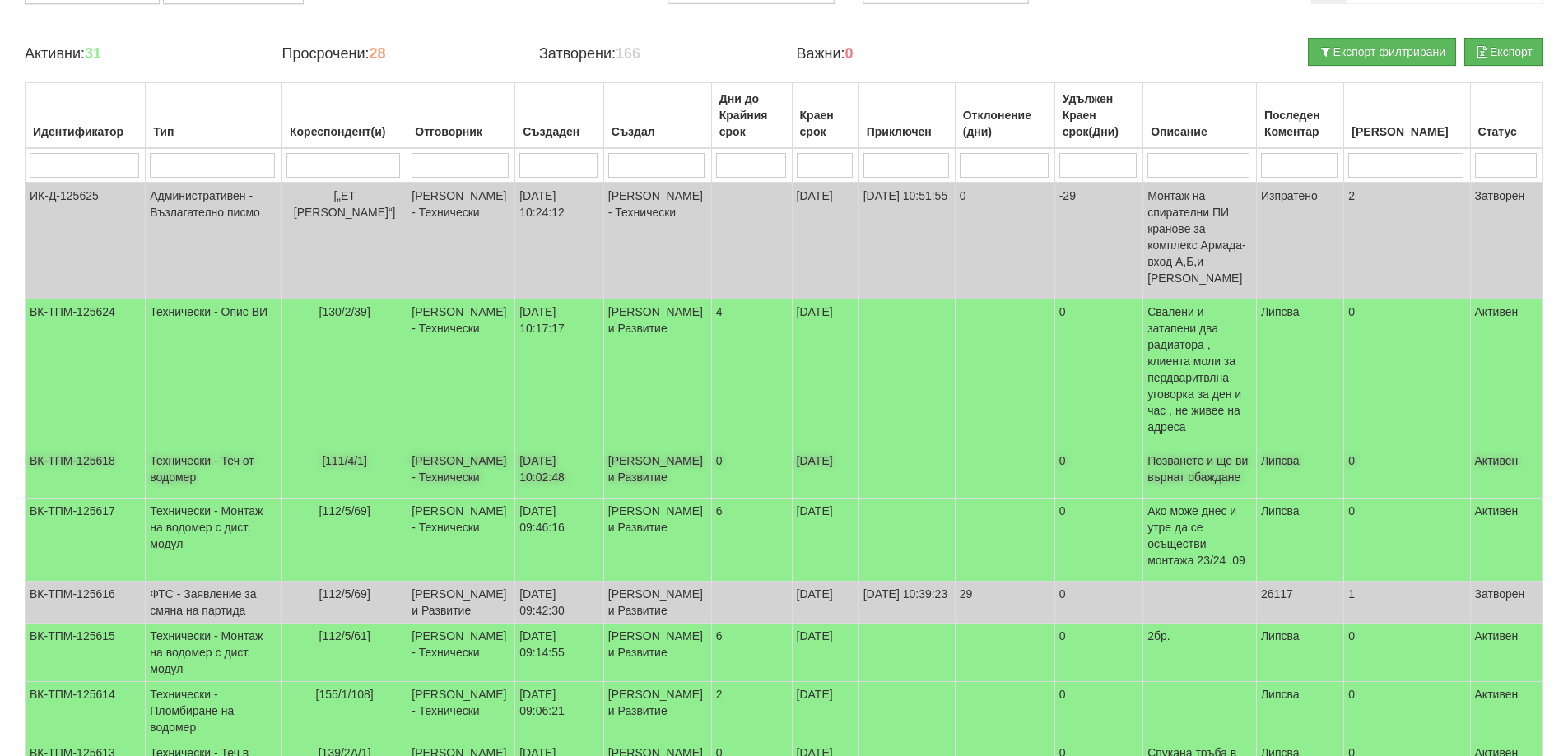
scroll to position [164, 0]
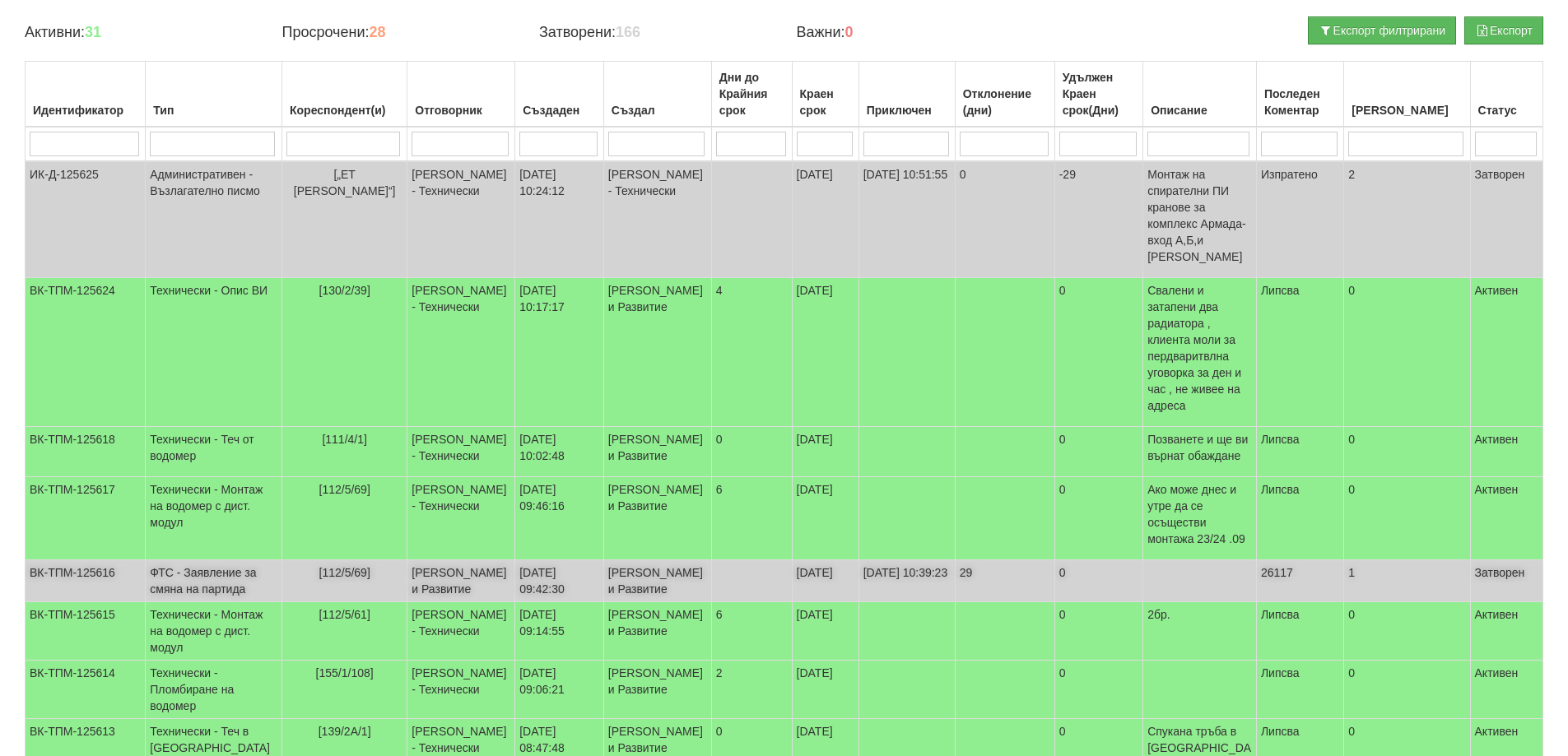
click at [194, 560] on td "ФТС - Заявление за смяна на партида" at bounding box center [213, 581] width 136 height 42
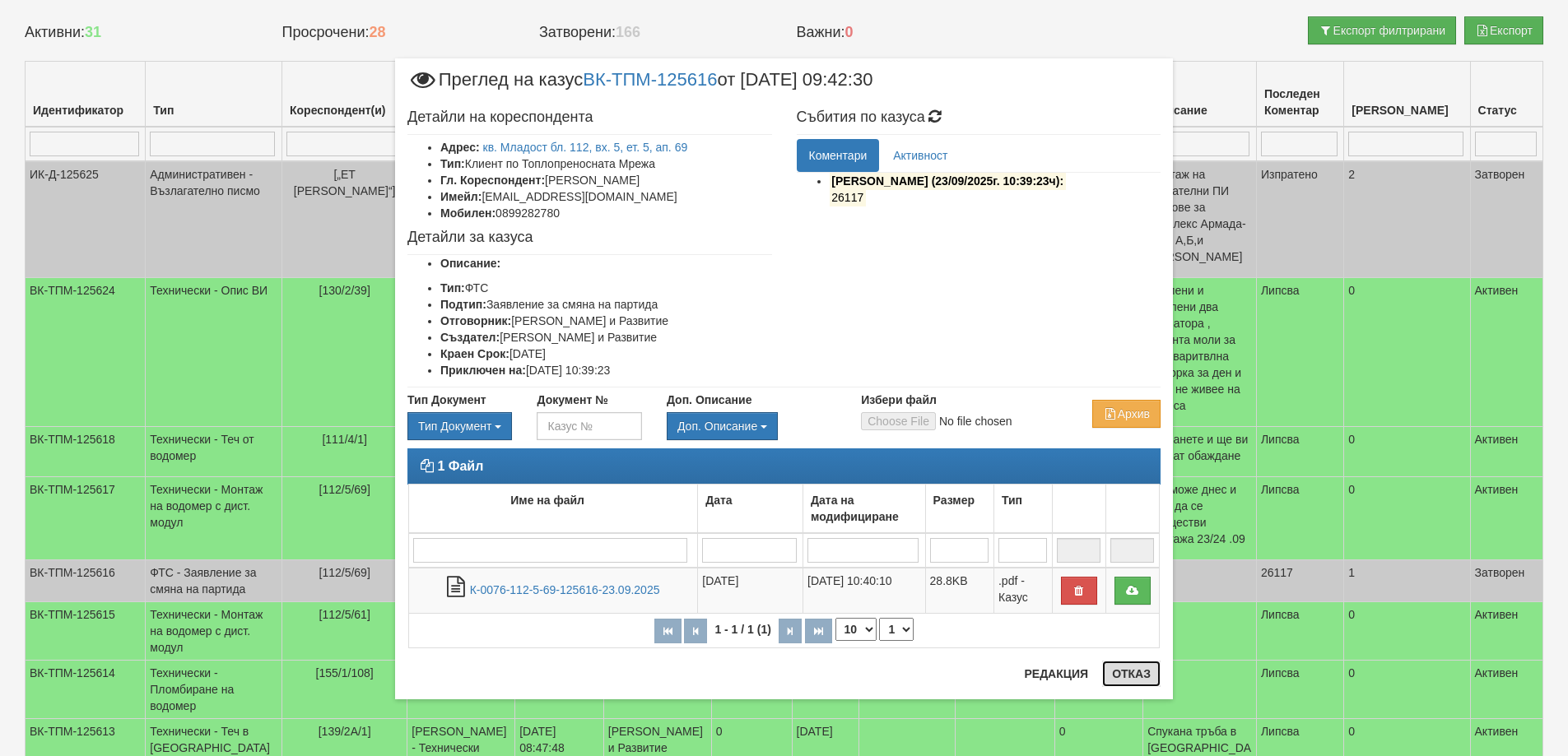
click at [1138, 673] on button "Отказ" at bounding box center [1131, 674] width 59 height 26
